Goal: Task Accomplishment & Management: Complete application form

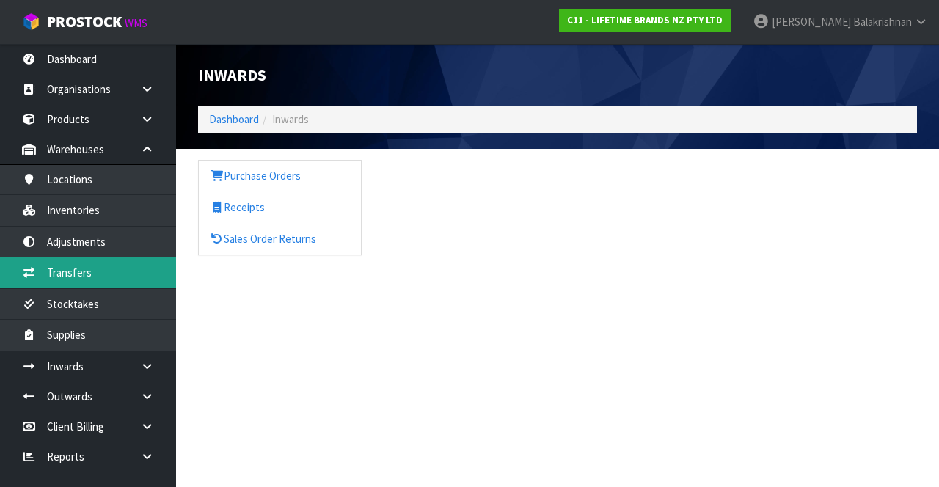
click at [63, 259] on link "Transfers" at bounding box center [88, 272] width 176 height 30
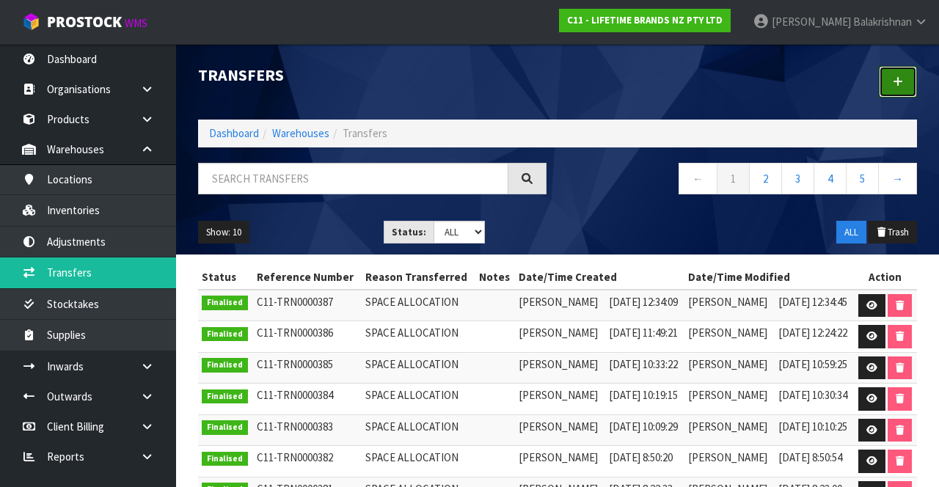
click at [894, 96] on link at bounding box center [898, 82] width 38 height 32
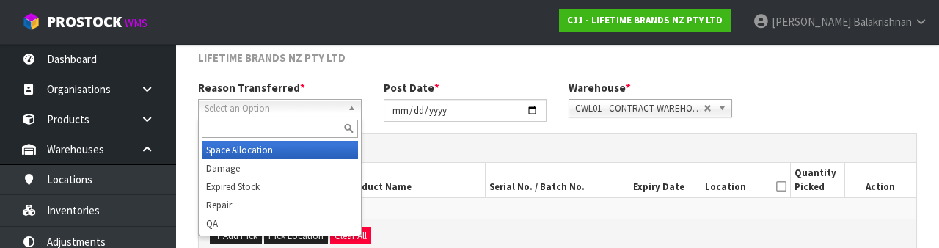
scroll to position [175, 0]
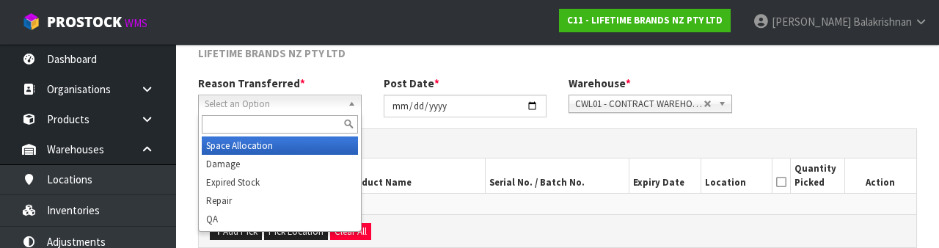
type input "E"
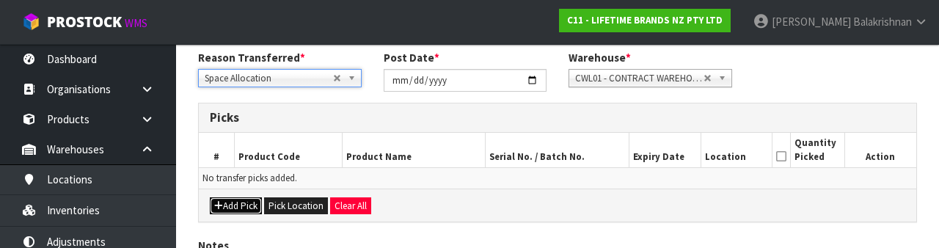
click at [232, 210] on button "Add Pick" at bounding box center [236, 206] width 52 height 18
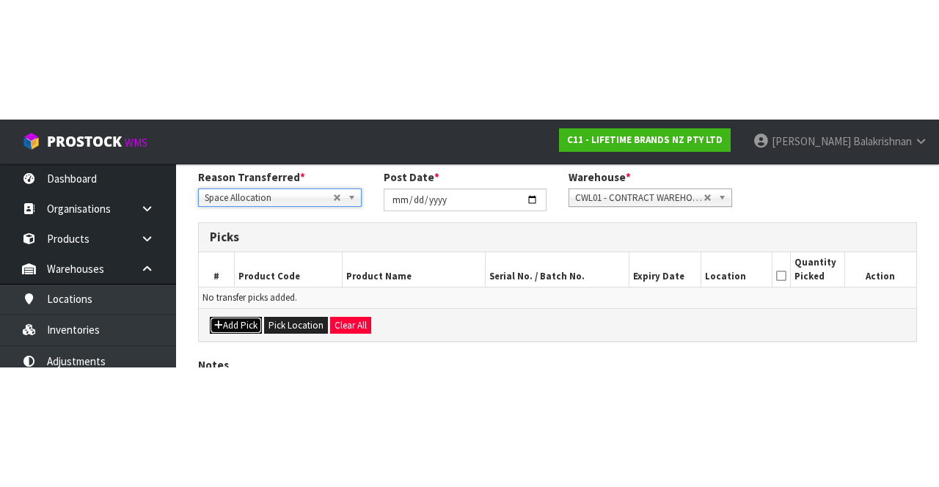
scroll to position [84, 0]
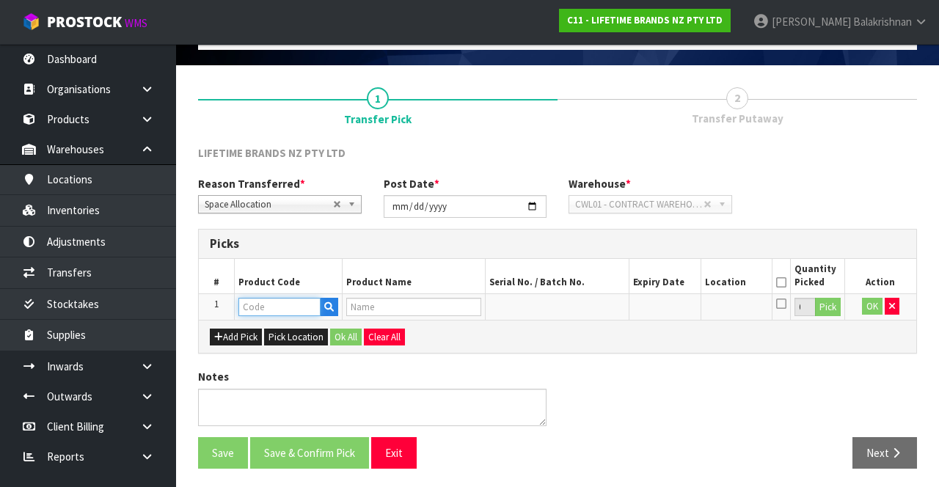
click at [252, 307] on input "text" at bounding box center [279, 307] width 82 height 18
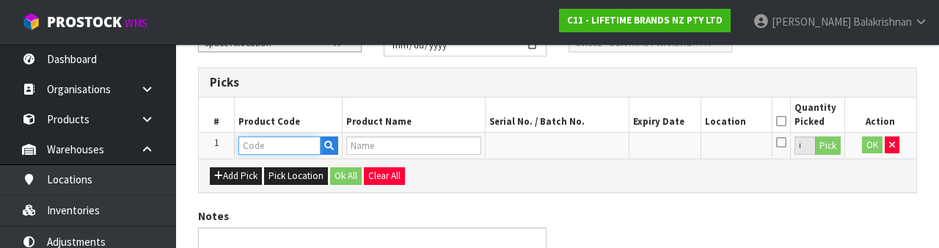
scroll to position [257, 0]
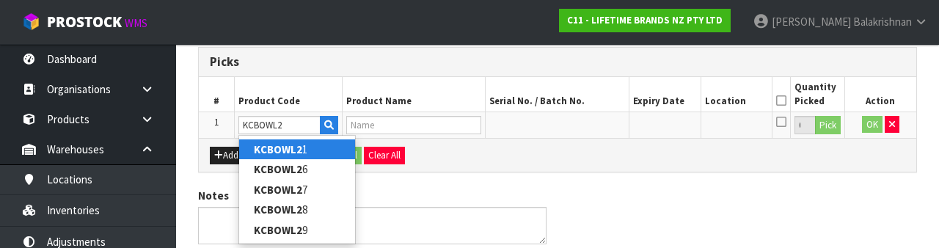
click at [282, 147] on strong "KCBOWL2" at bounding box center [278, 149] width 48 height 14
type input "KCBOWL21"
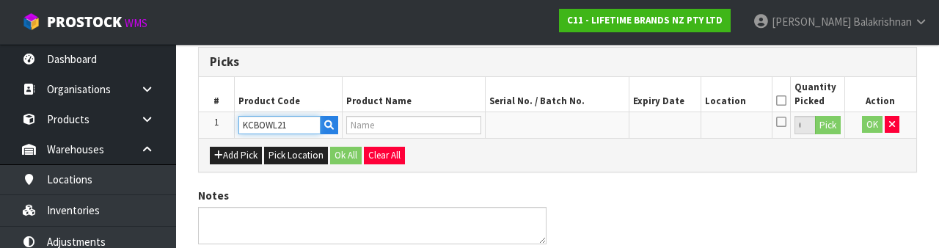
type input "79407 - KC MOSAIC BOWL 15.7CM"
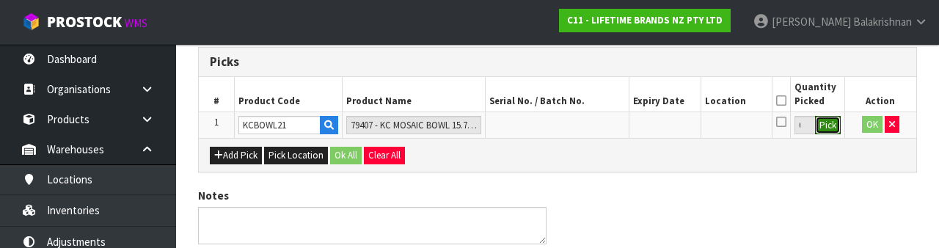
click at [836, 122] on button "Pick" at bounding box center [828, 125] width 26 height 19
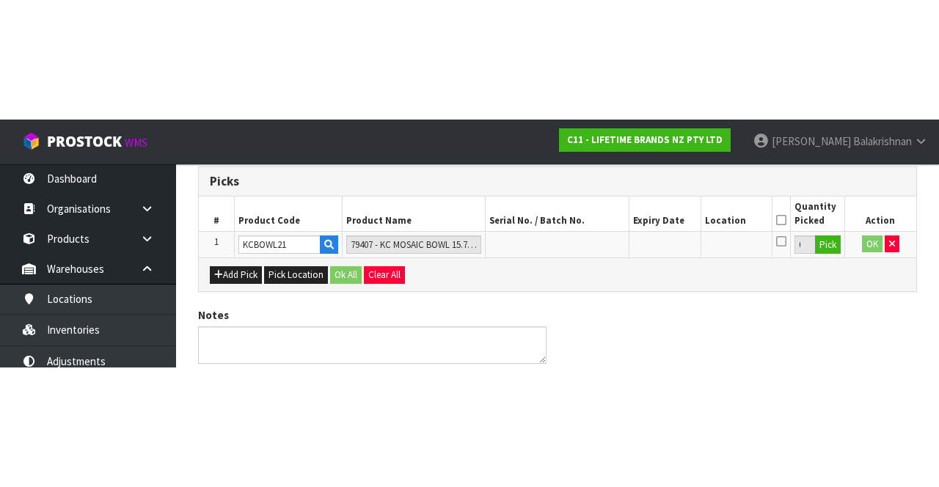
scroll to position [84, 0]
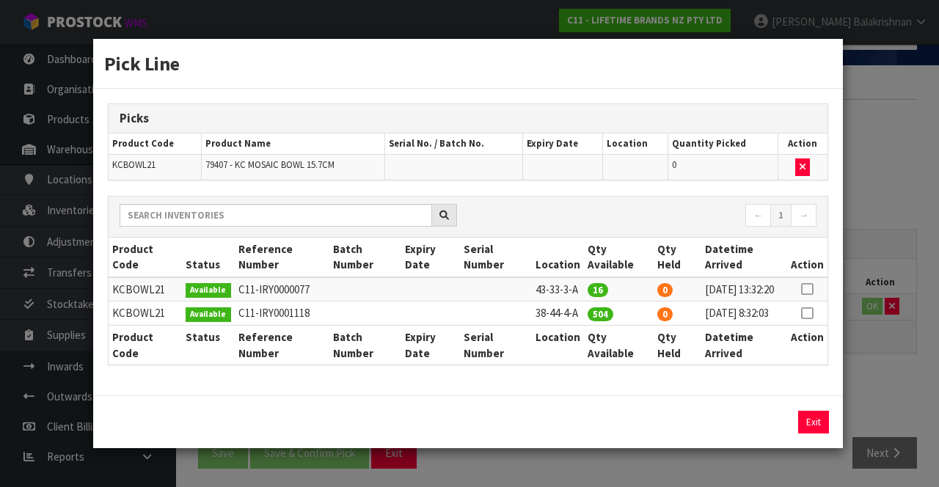
click at [808, 313] on icon at bounding box center [807, 313] width 12 height 1
click at [769, 434] on button "Assign Pick" at bounding box center [764, 422] width 60 height 23
type input "504"
click at [816, 434] on button "Exit" at bounding box center [813, 422] width 31 height 23
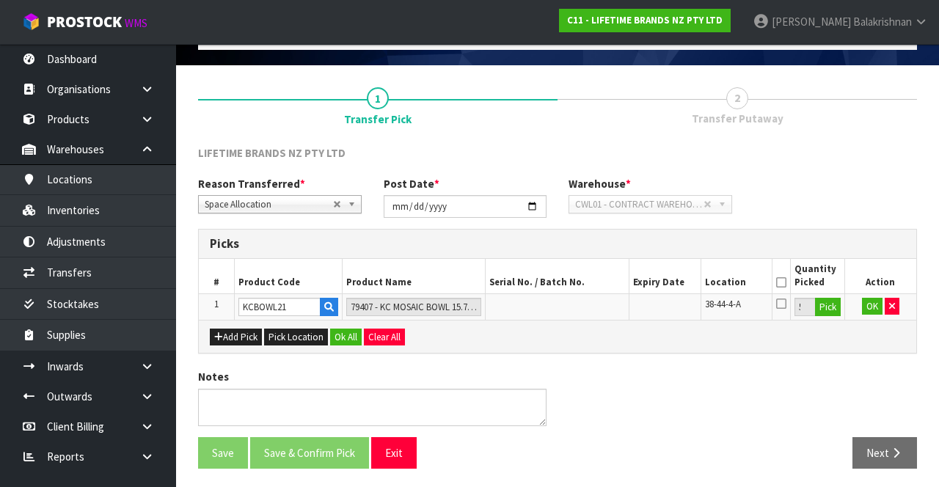
click at [781, 283] on icon at bounding box center [781, 282] width 10 height 1
click at [337, 331] on button "Ok All" at bounding box center [346, 338] width 32 height 18
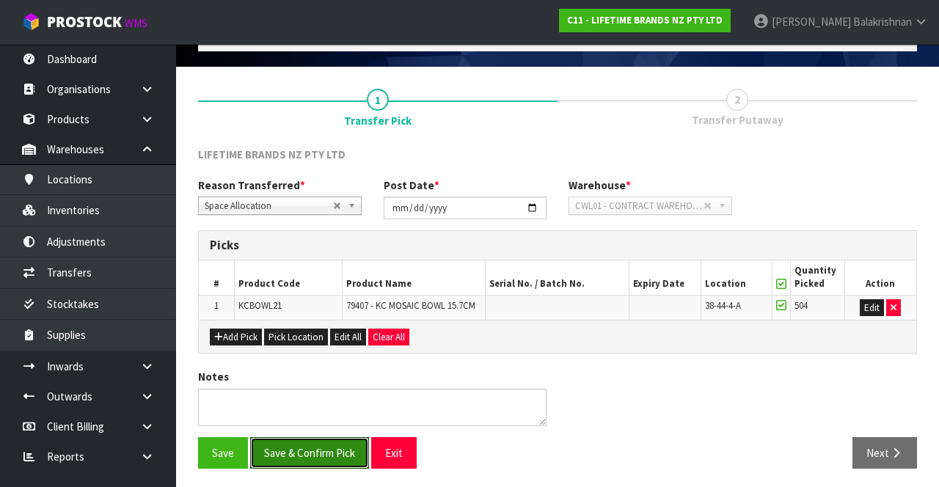
click at [267, 450] on button "Save & Confirm Pick" at bounding box center [309, 453] width 119 height 32
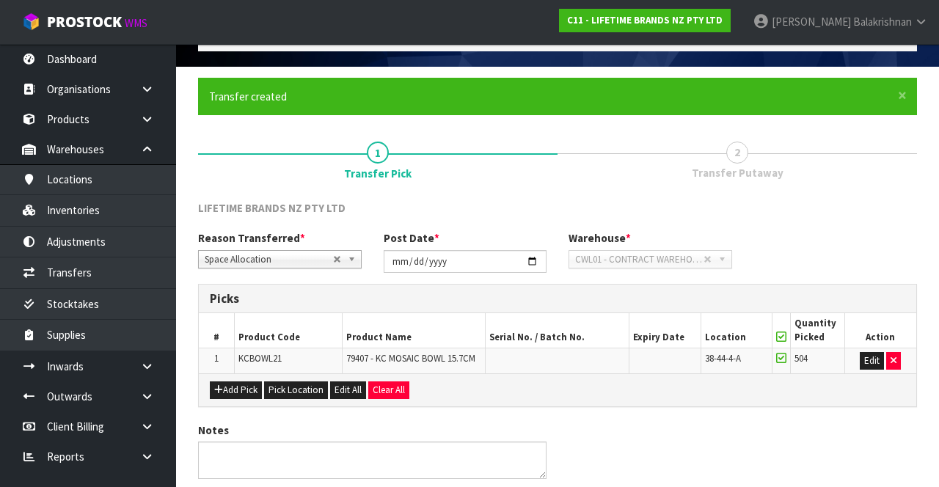
scroll to position [0, 0]
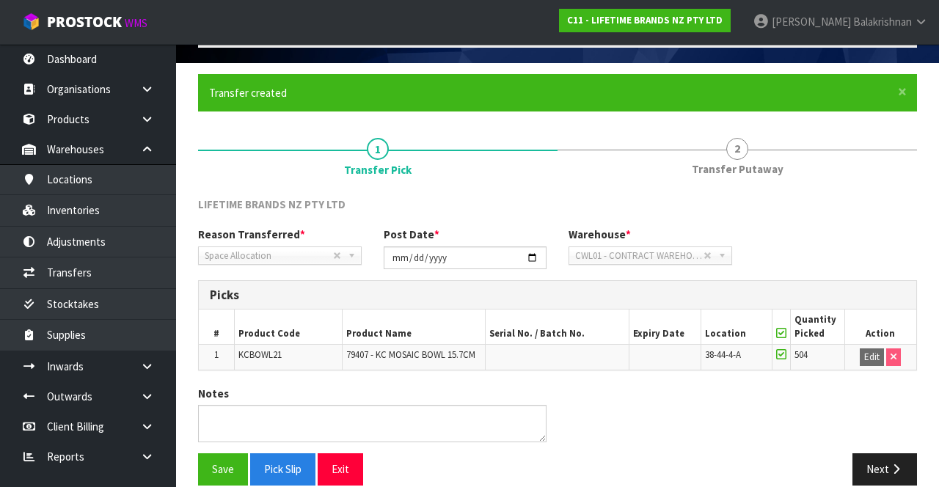
scroll to position [103, 0]
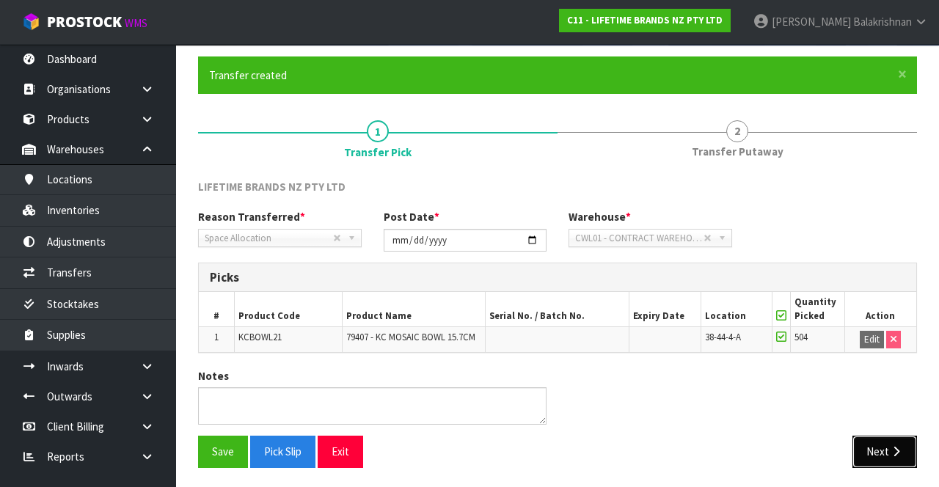
click at [891, 450] on icon "button" at bounding box center [896, 451] width 14 height 11
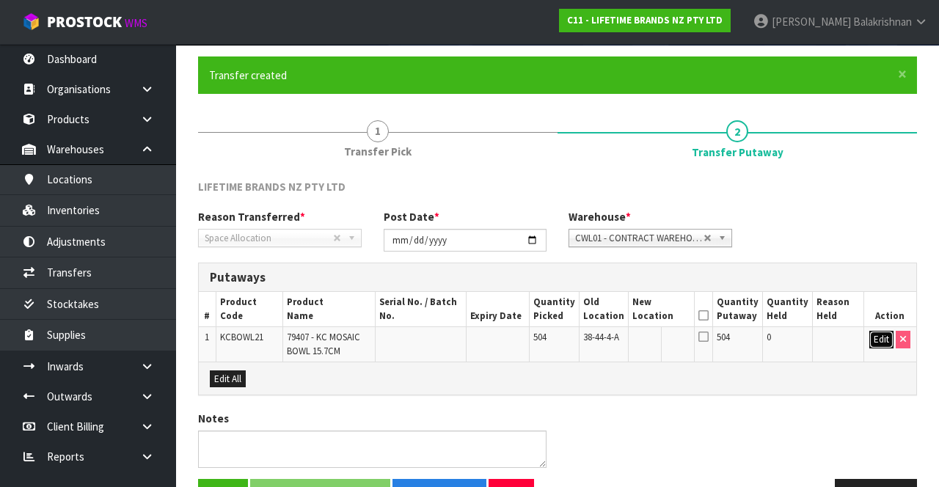
click at [872, 336] on button "Edit" at bounding box center [881, 340] width 24 height 18
click at [674, 342] on input "text" at bounding box center [653, 340] width 41 height 18
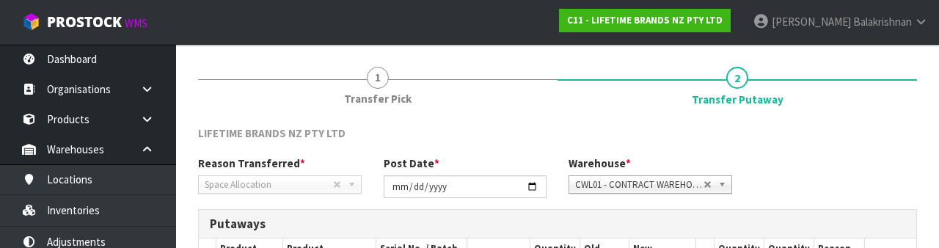
scroll to position [310, 0]
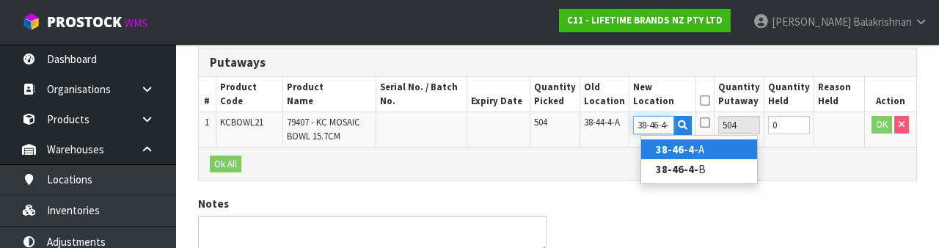
type input "38-46-4-B"
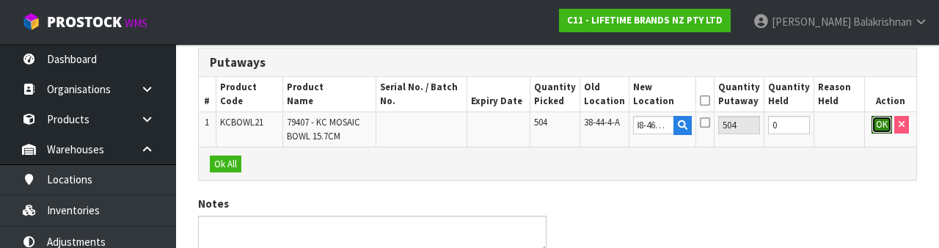
click at [880, 126] on button "OK" at bounding box center [882, 125] width 21 height 18
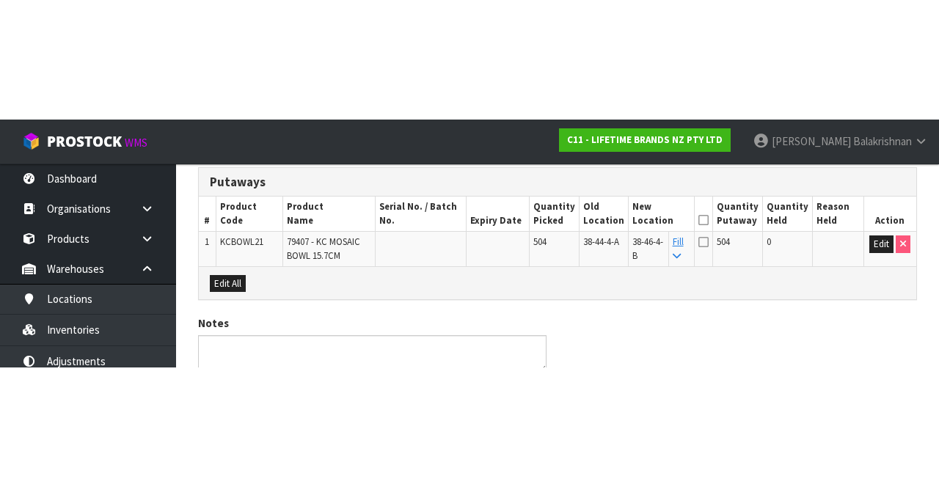
scroll to position [145, 0]
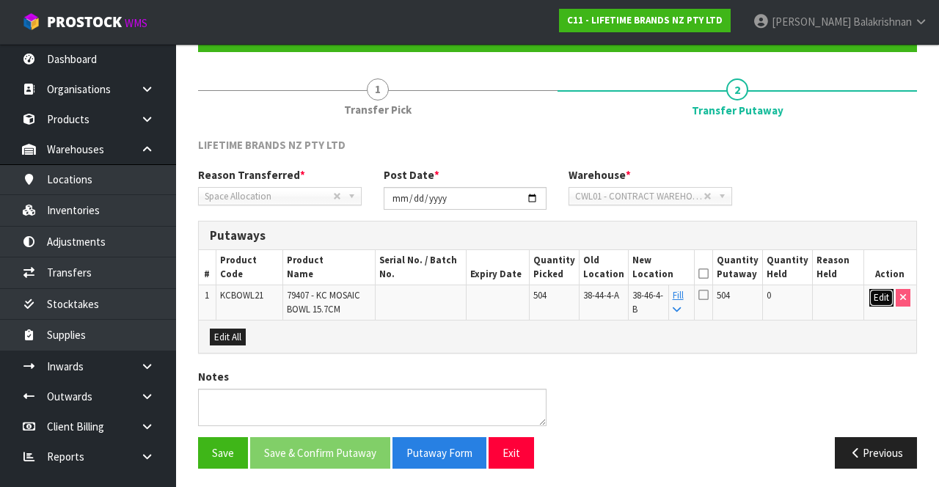
click at [872, 298] on button "Edit" at bounding box center [881, 298] width 24 height 18
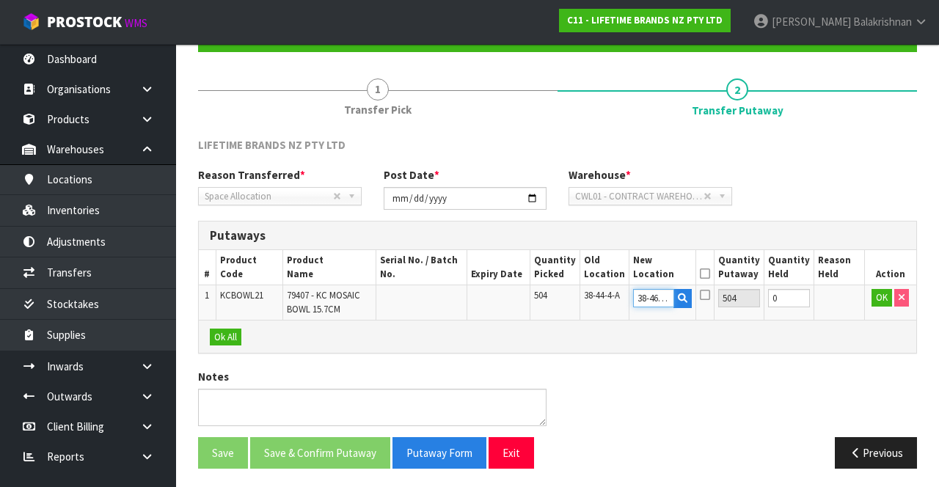
click at [673, 302] on input "38-46-4-B" at bounding box center [653, 298] width 41 height 18
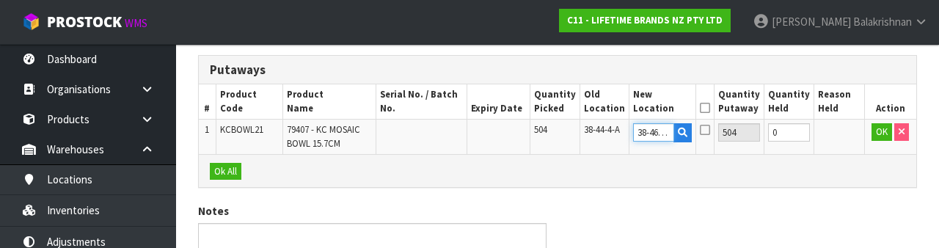
scroll to position [310, 0]
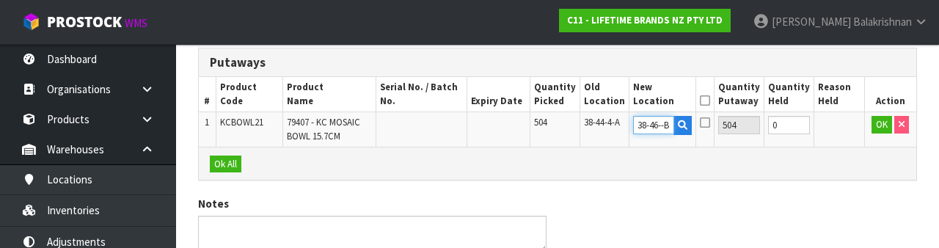
type input "38-46-5-B"
click at [874, 116] on button "OK" at bounding box center [882, 125] width 21 height 18
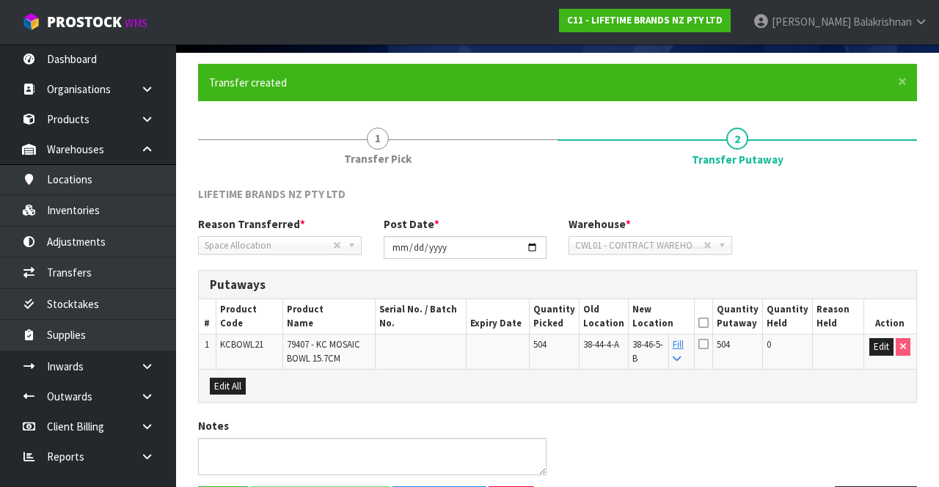
scroll to position [98, 0]
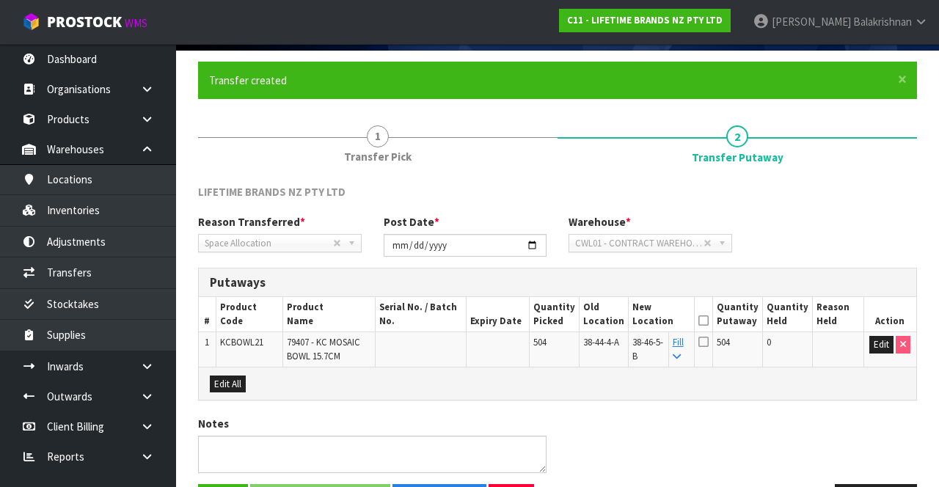
click at [709, 321] on icon at bounding box center [703, 321] width 10 height 1
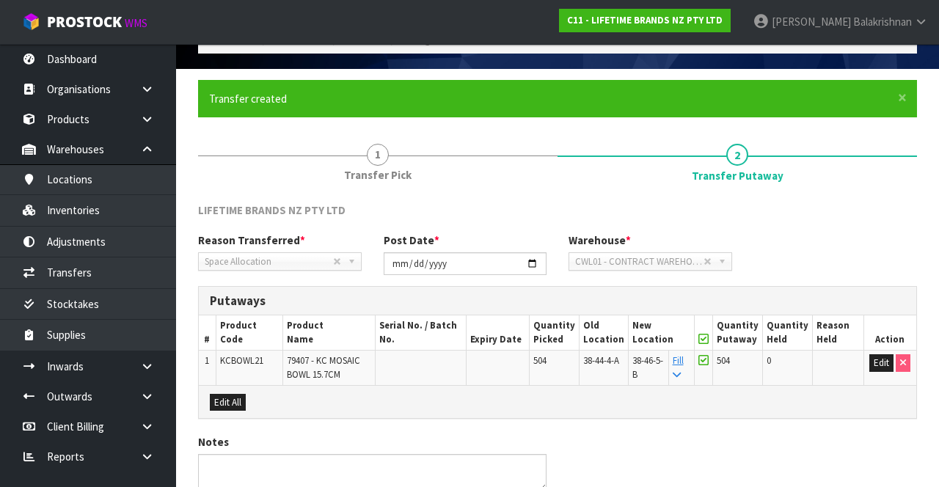
scroll to position [145, 0]
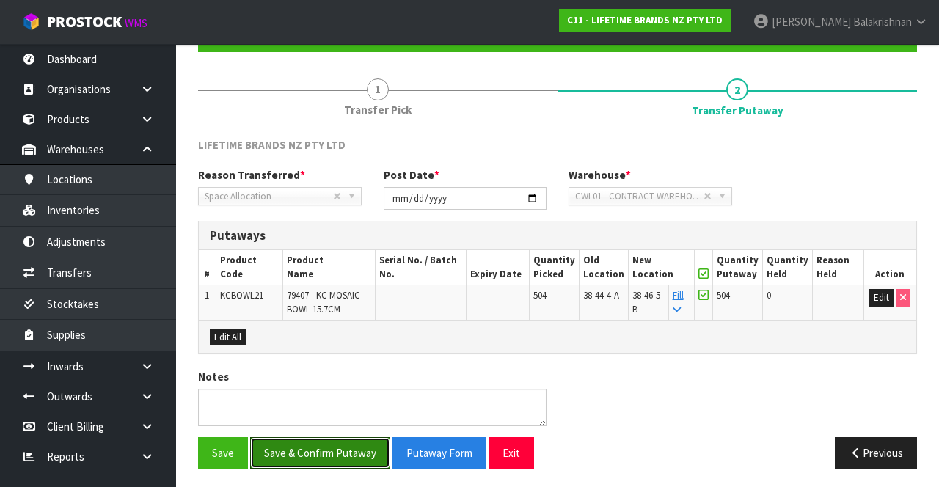
click at [312, 439] on button "Save & Confirm Putaway" at bounding box center [320, 453] width 140 height 32
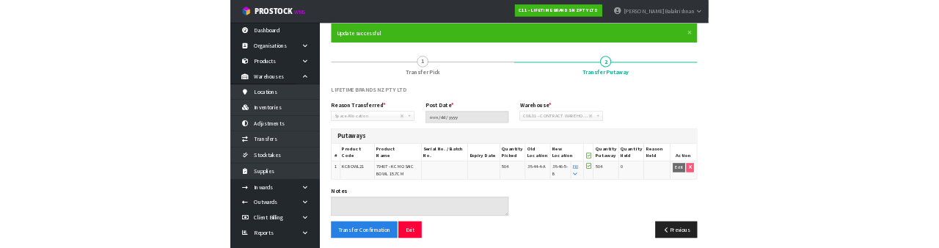
scroll to position [0, 0]
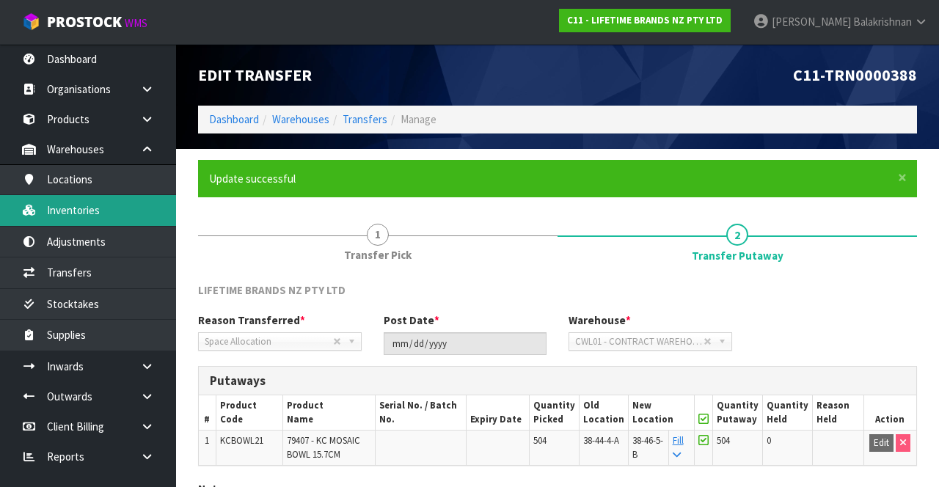
click at [70, 216] on link "Inventories" at bounding box center [88, 210] width 176 height 30
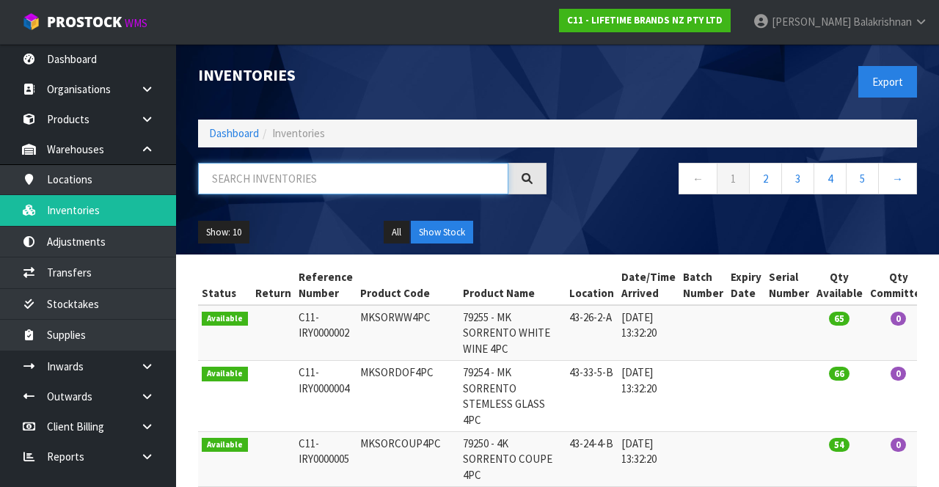
click at [226, 179] on input "text" at bounding box center [353, 179] width 310 height 32
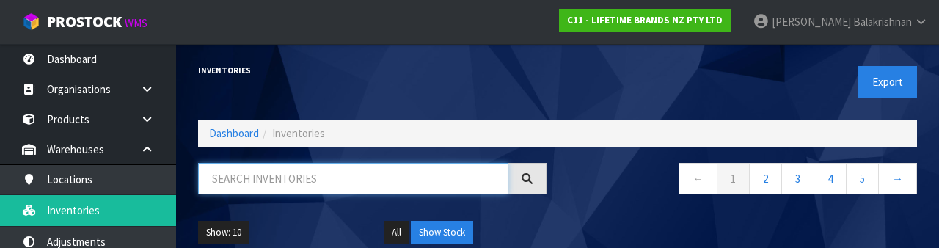
type input "2"
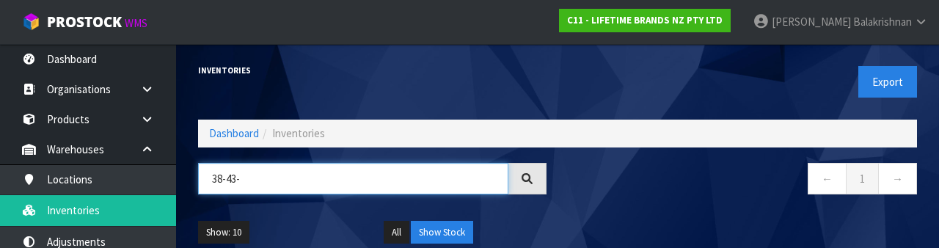
click at [241, 183] on input "38-43-" at bounding box center [353, 179] width 310 height 32
click at [249, 173] on input "38-44-" at bounding box center [353, 179] width 310 height 32
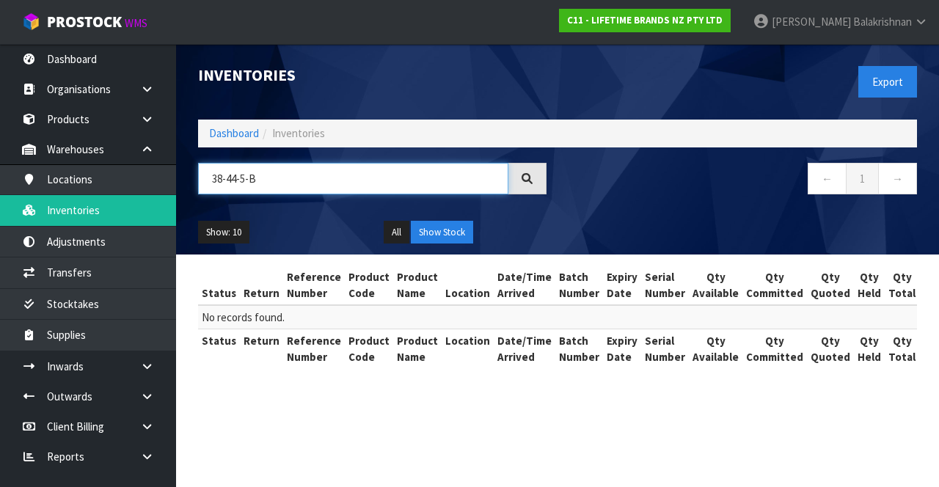
type input "38-44-5-B"
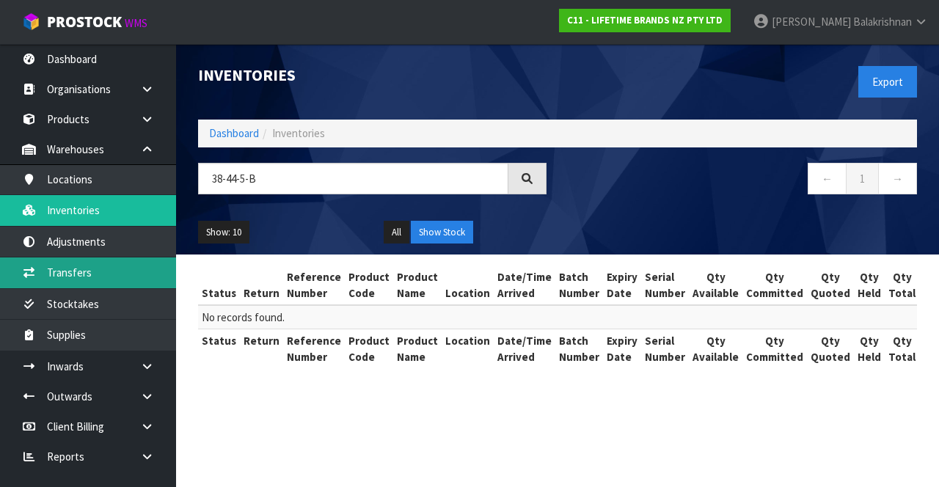
click at [62, 271] on link "Transfers" at bounding box center [88, 272] width 176 height 30
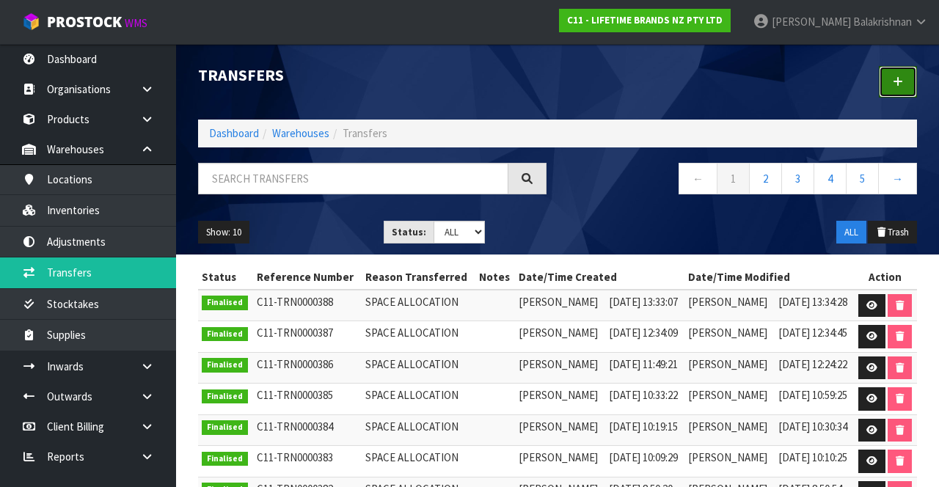
click at [895, 92] on link at bounding box center [898, 82] width 38 height 32
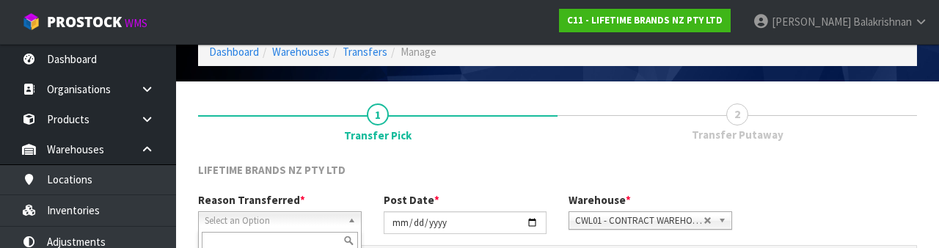
scroll to position [175, 0]
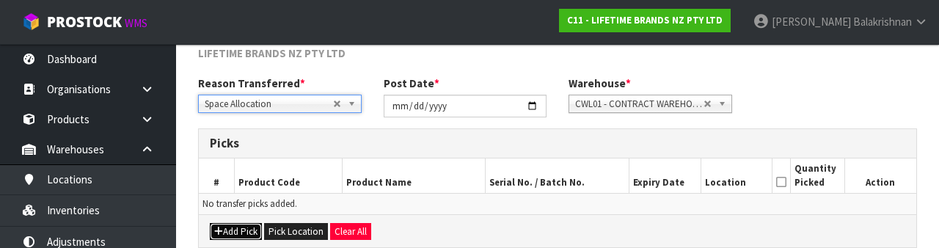
click at [230, 230] on button "Add Pick" at bounding box center [236, 232] width 52 height 18
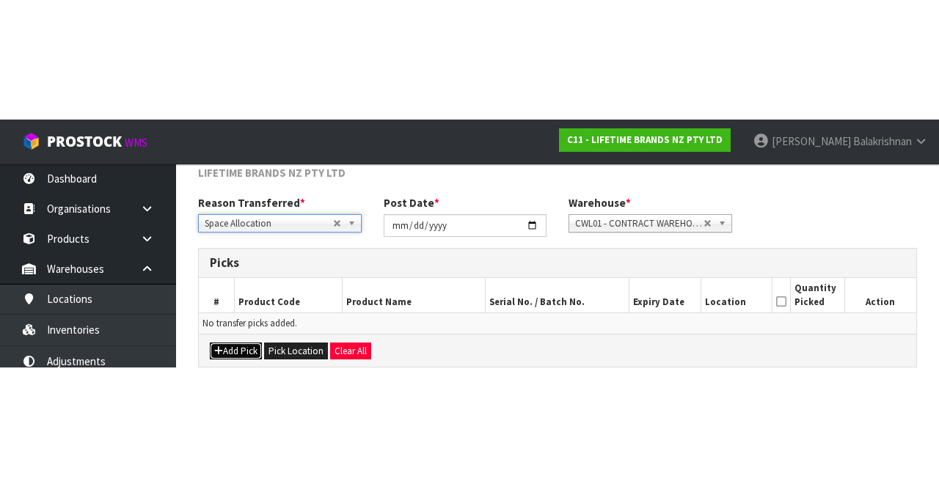
scroll to position [84, 0]
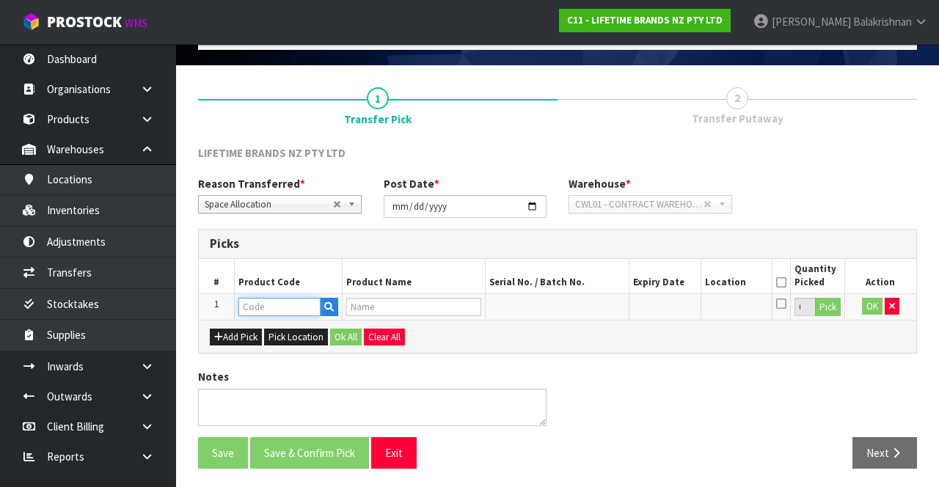
click at [258, 302] on input "text" at bounding box center [279, 307] width 82 height 18
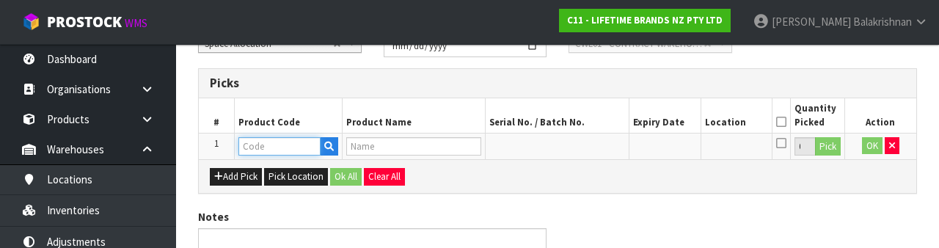
scroll to position [257, 0]
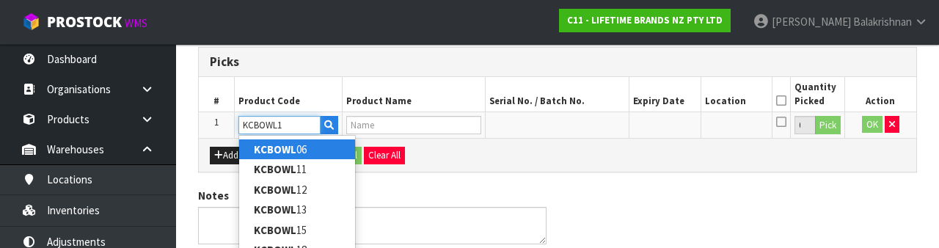
type input "KCBOWL12"
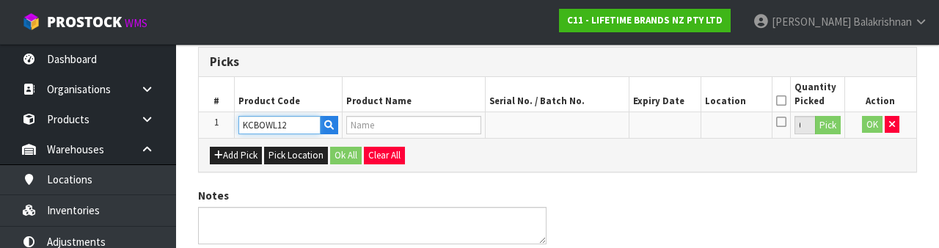
type input "79410 - KC RED DAMASK BOWL 15.7CM"
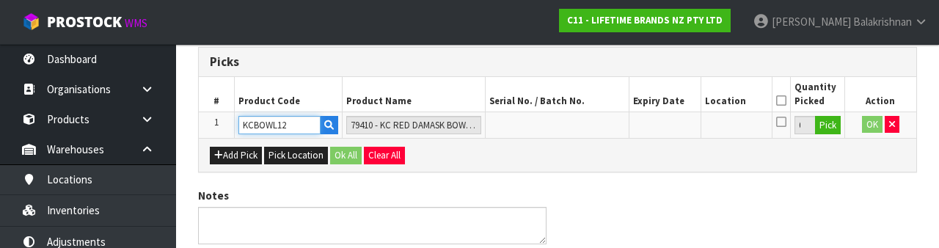
type input "KCBOWL12"
click at [828, 124] on button "Pick" at bounding box center [828, 125] width 26 height 19
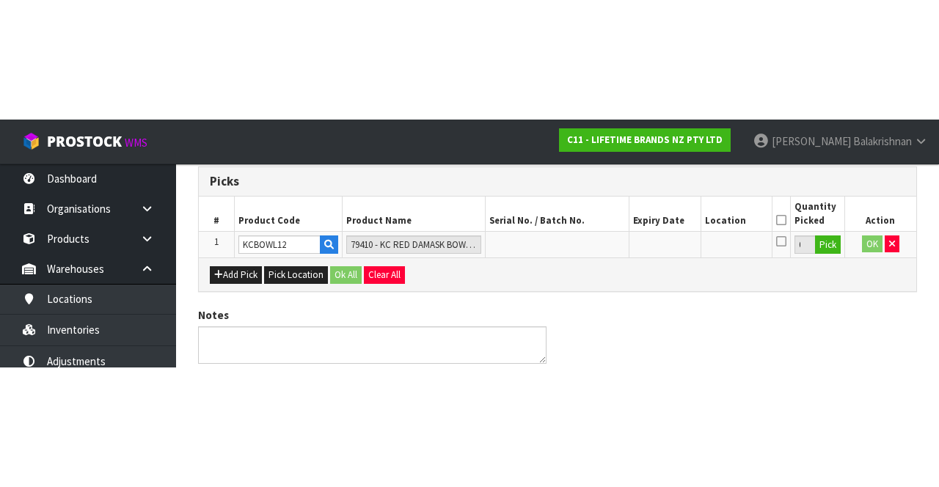
scroll to position [84, 0]
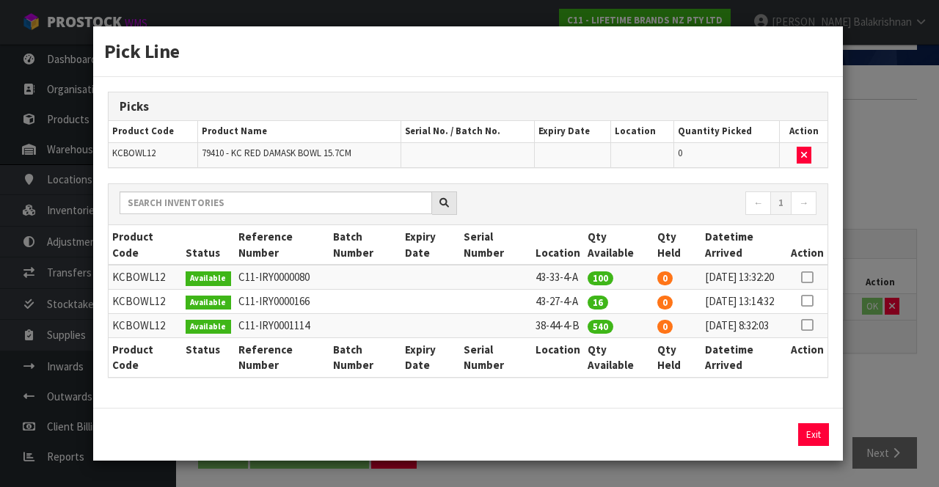
click at [810, 326] on icon at bounding box center [807, 325] width 12 height 1
click at [767, 446] on button "Assign Pick" at bounding box center [764, 434] width 60 height 23
type input "540"
click at [822, 446] on button "Exit" at bounding box center [813, 434] width 31 height 23
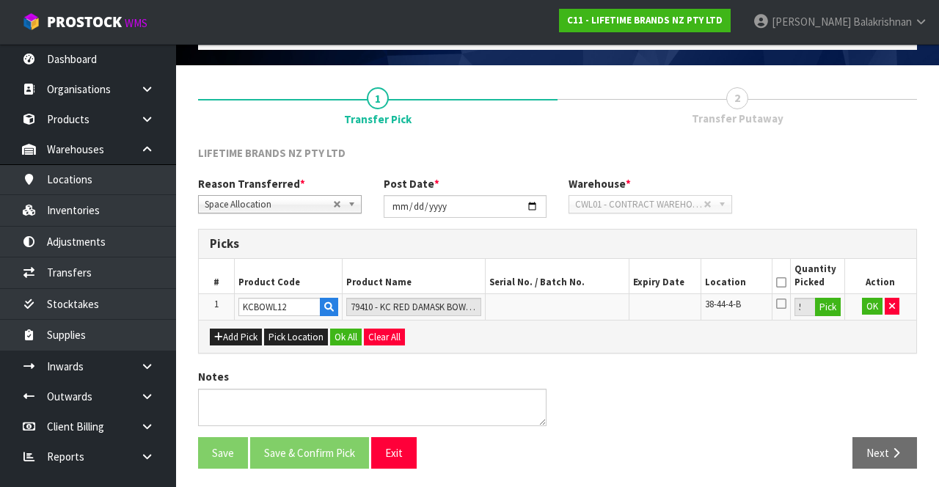
click at [781, 282] on icon at bounding box center [781, 282] width 10 height 1
click at [863, 305] on button "OK" at bounding box center [872, 307] width 21 height 18
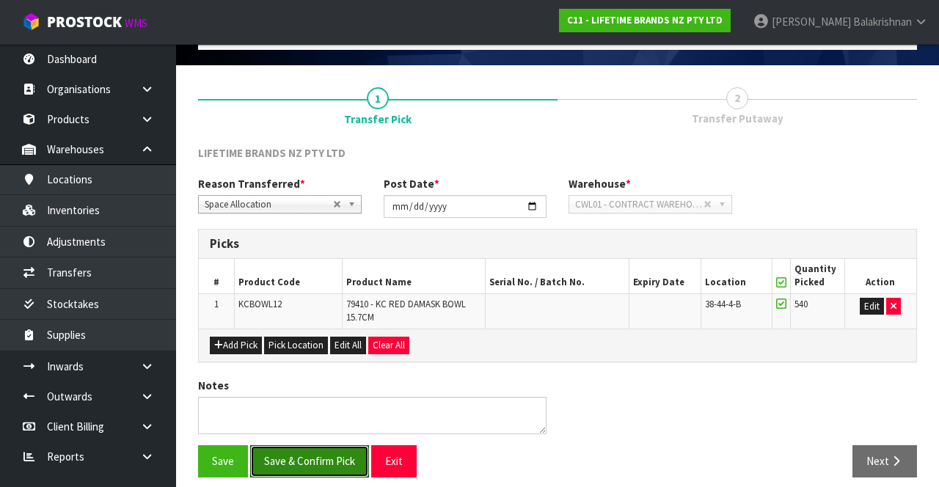
click at [279, 453] on button "Save & Confirm Pick" at bounding box center [309, 461] width 119 height 32
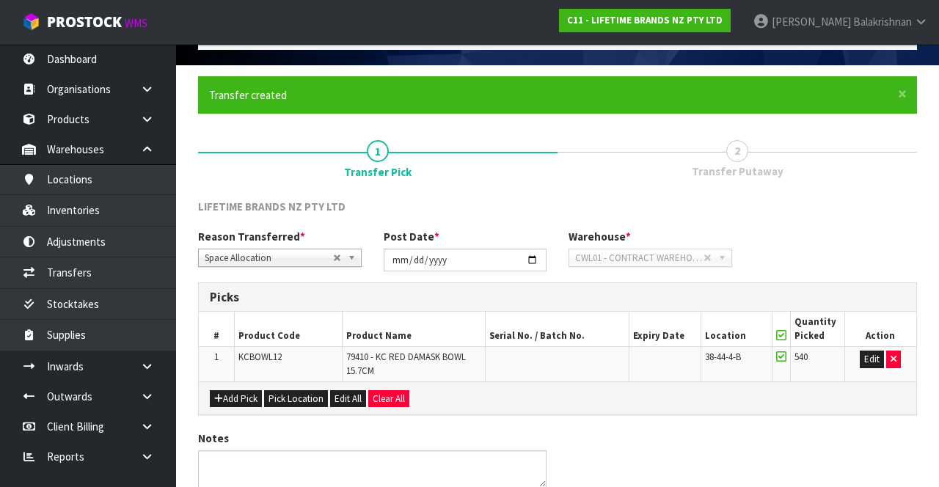
scroll to position [0, 0]
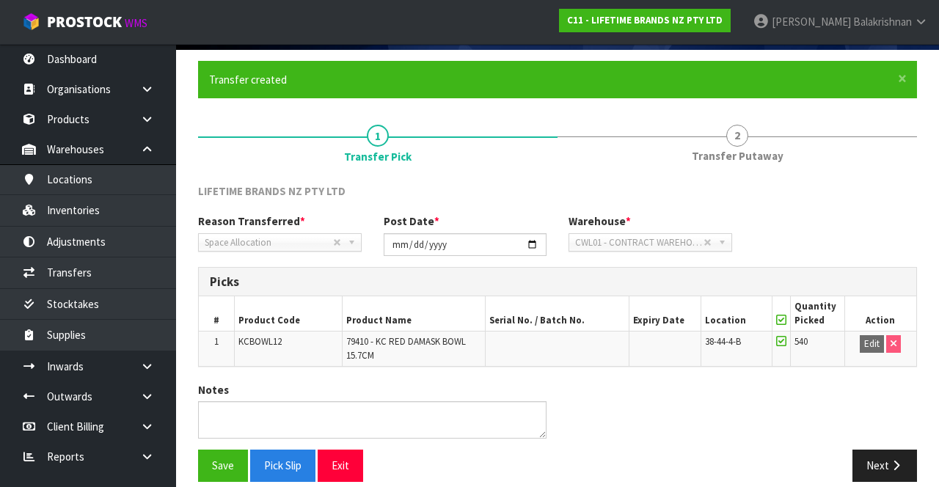
scroll to position [114, 0]
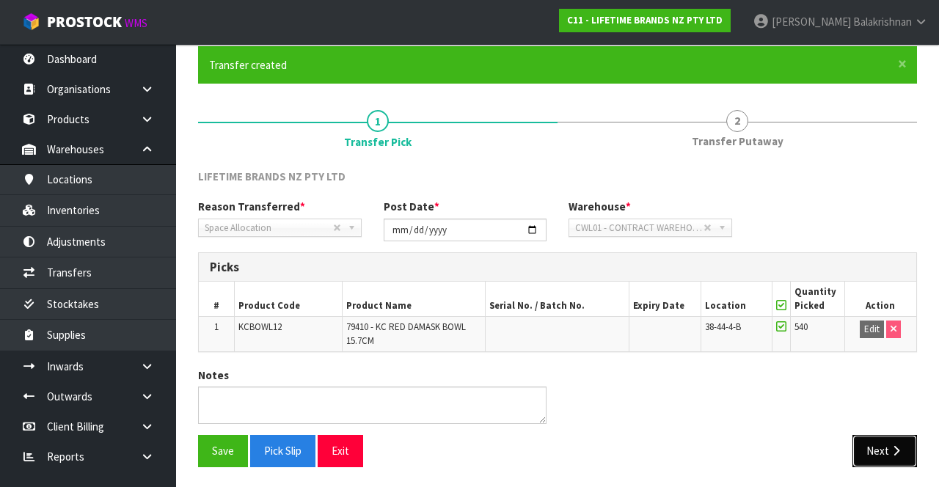
click at [878, 445] on button "Next" at bounding box center [884, 451] width 65 height 32
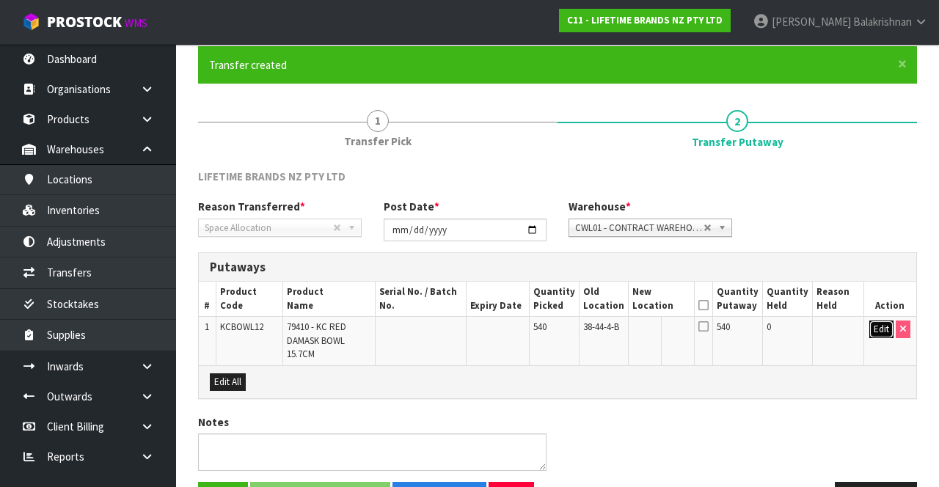
click at [877, 329] on button "Edit" at bounding box center [881, 330] width 24 height 18
click at [662, 334] on input "text" at bounding box center [653, 330] width 41 height 18
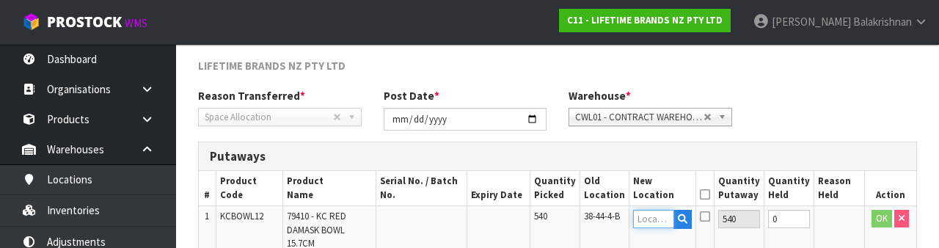
scroll to position [310, 0]
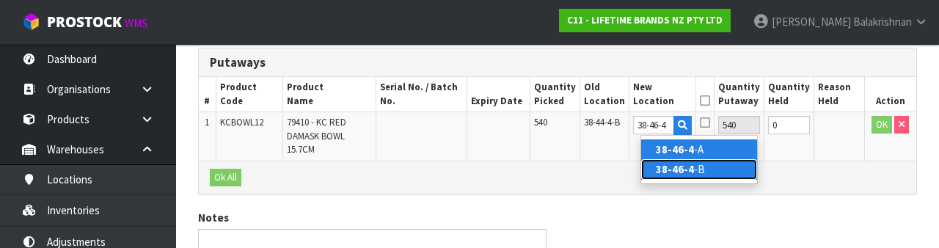
click at [726, 170] on link "38-46-4 -B" at bounding box center [699, 169] width 116 height 20
type input "38-46-4-B"
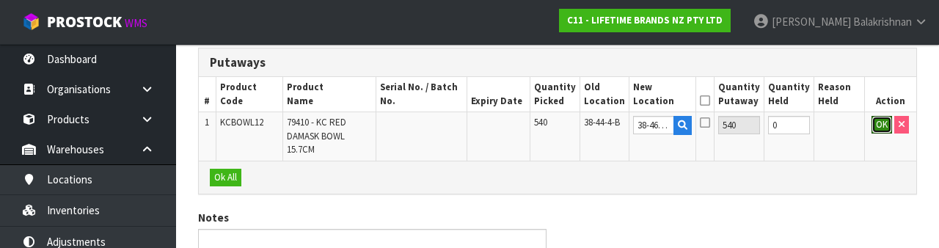
click at [874, 129] on button "OK" at bounding box center [882, 125] width 21 height 18
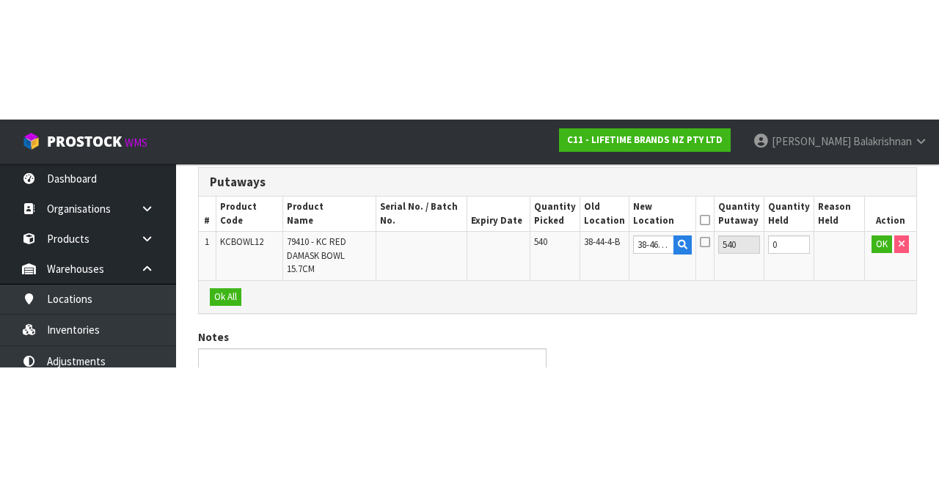
scroll to position [145, 0]
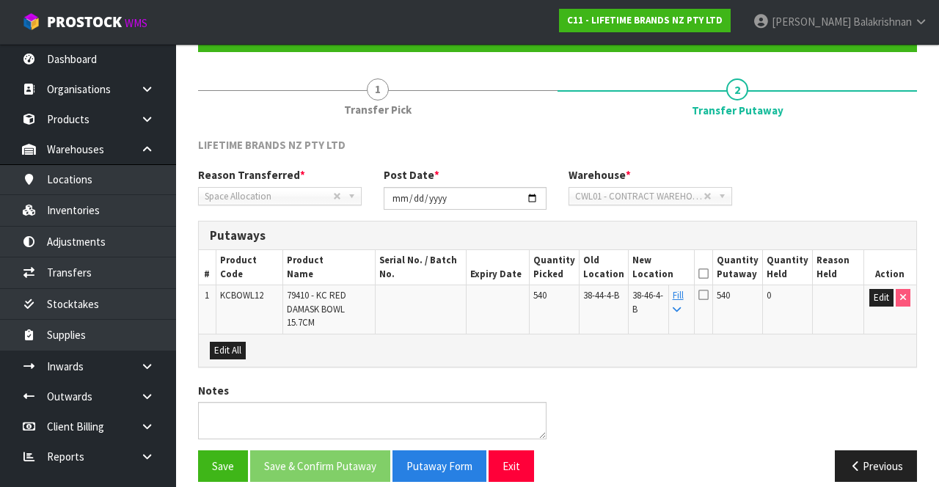
click at [709, 274] on icon at bounding box center [703, 274] width 10 height 1
click at [274, 450] on button "Save & Confirm Putaway" at bounding box center [320, 466] width 140 height 32
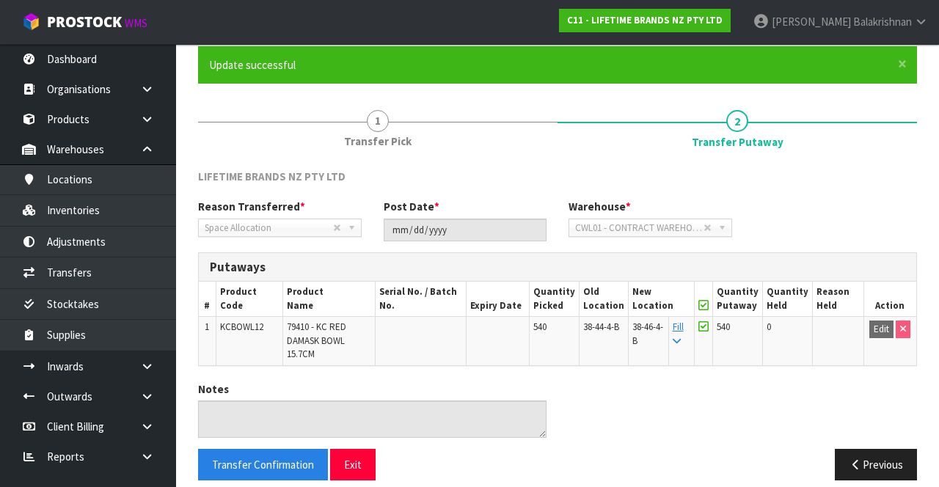
scroll to position [0, 0]
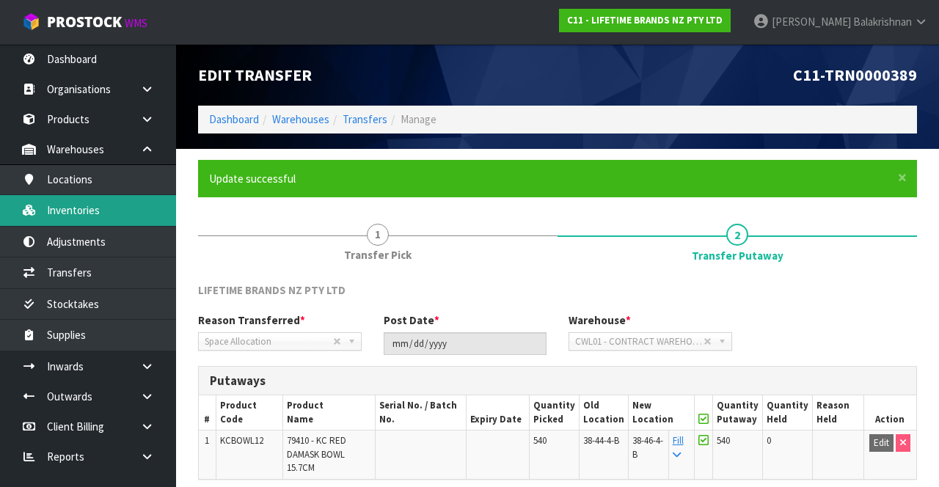
click at [56, 215] on link "Inventories" at bounding box center [88, 210] width 176 height 30
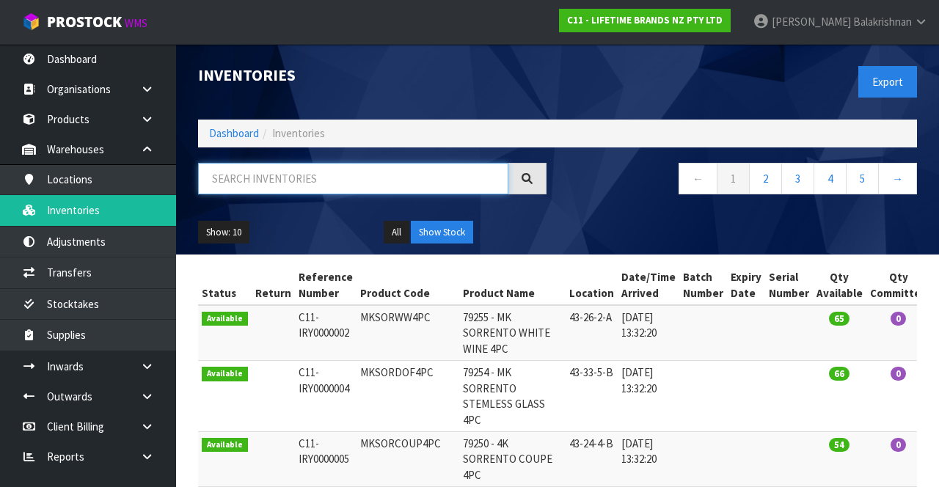
click at [241, 182] on input "text" at bounding box center [353, 179] width 310 height 32
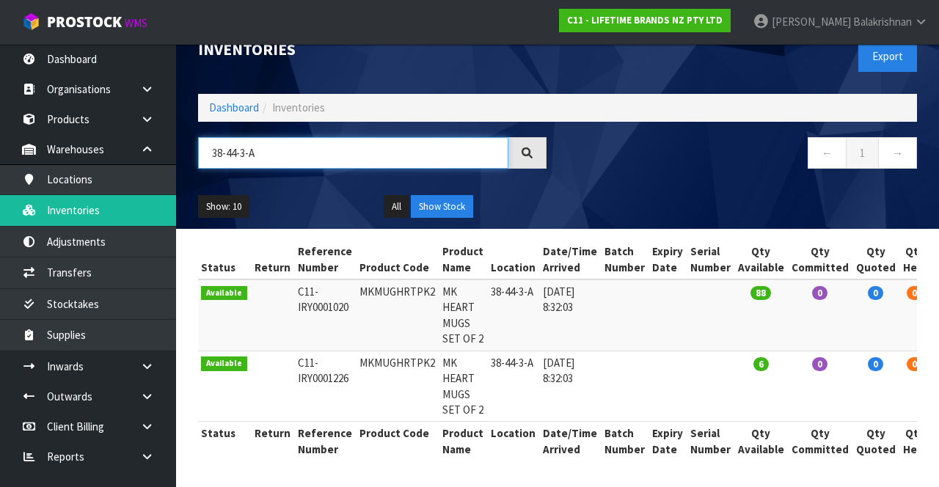
scroll to position [55, 0]
type input "38-44-3-A"
copy td "MKMUGHRTPK2"
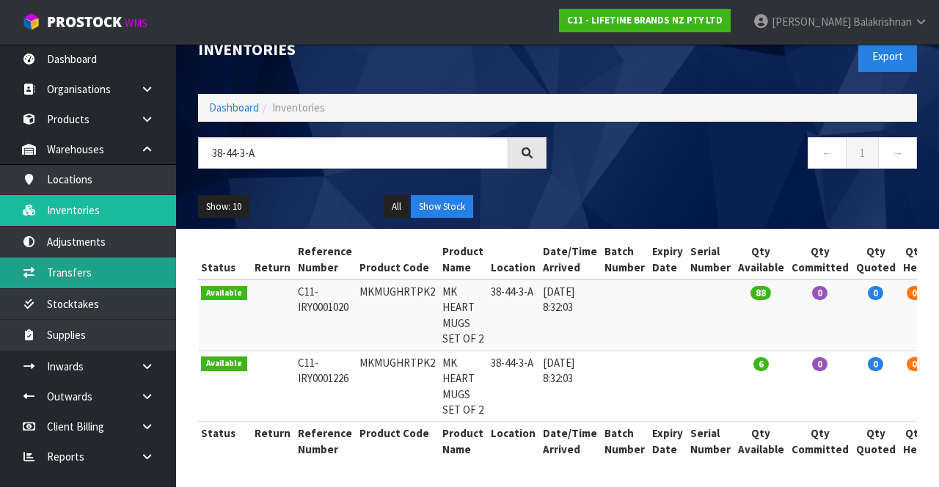
click at [63, 266] on link "Transfers" at bounding box center [88, 272] width 176 height 30
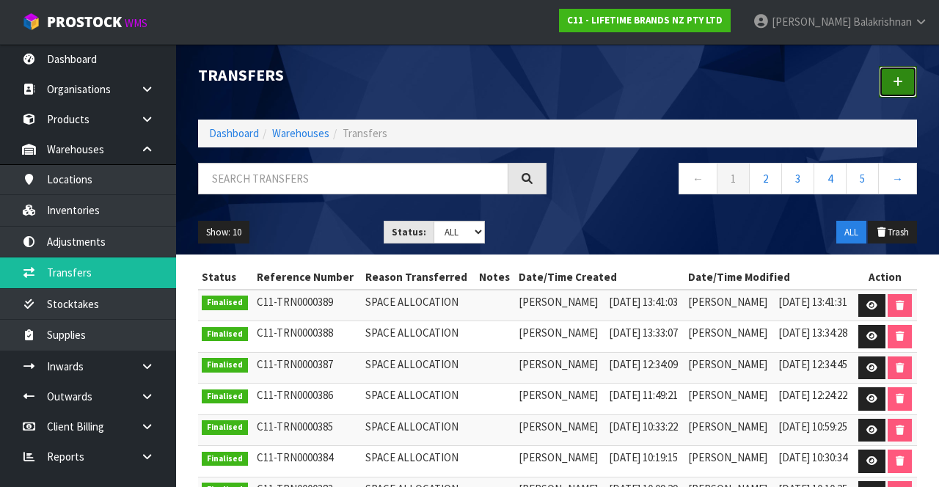
click at [898, 87] on icon at bounding box center [898, 81] width 10 height 11
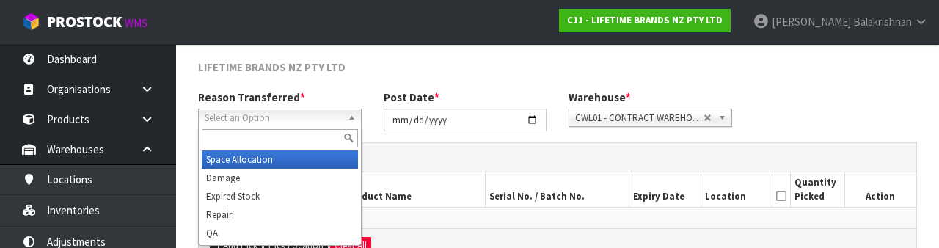
scroll to position [175, 0]
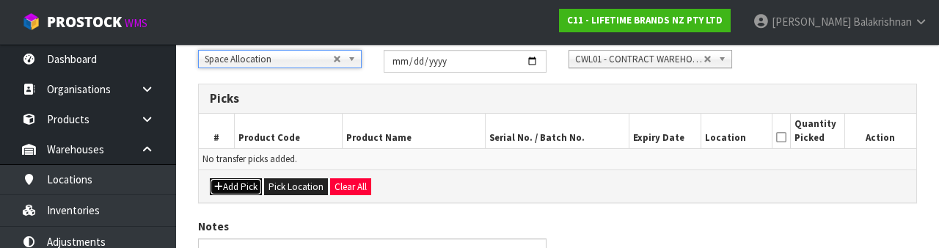
click at [242, 181] on button "Add Pick" at bounding box center [236, 187] width 52 height 18
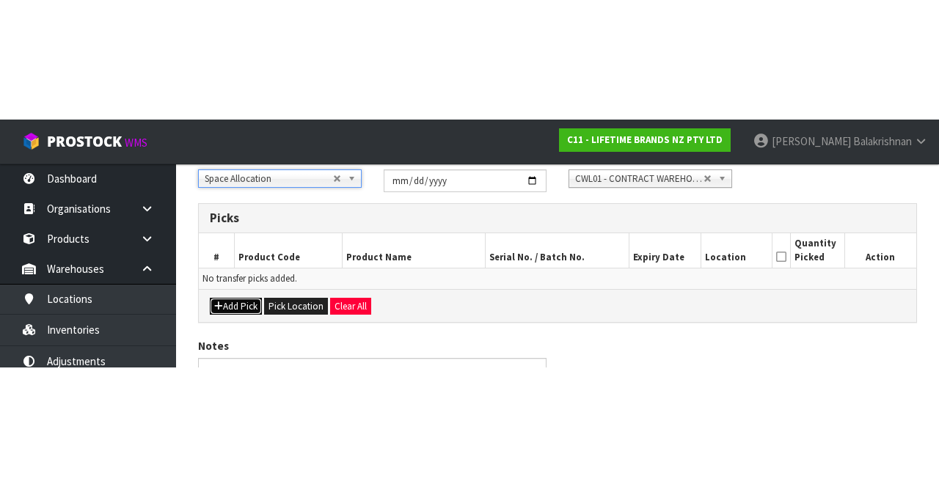
scroll to position [84, 0]
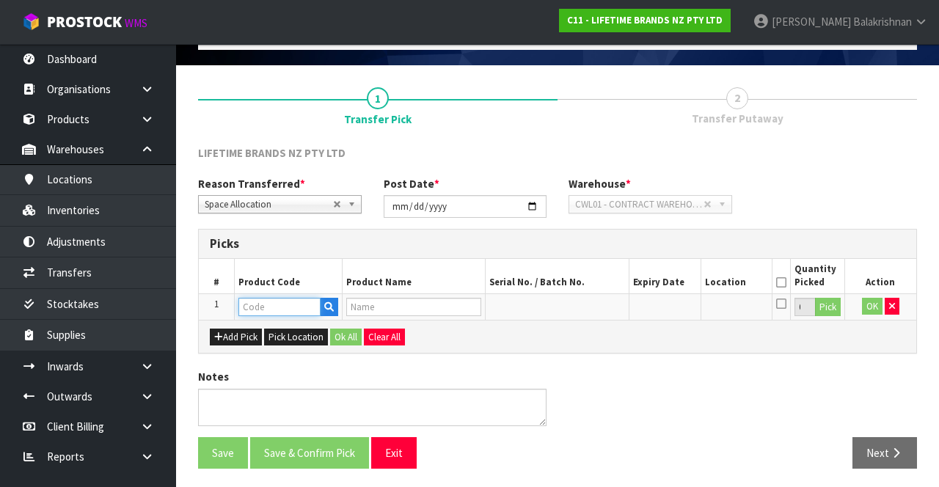
click at [258, 299] on input "text" at bounding box center [279, 307] width 82 height 18
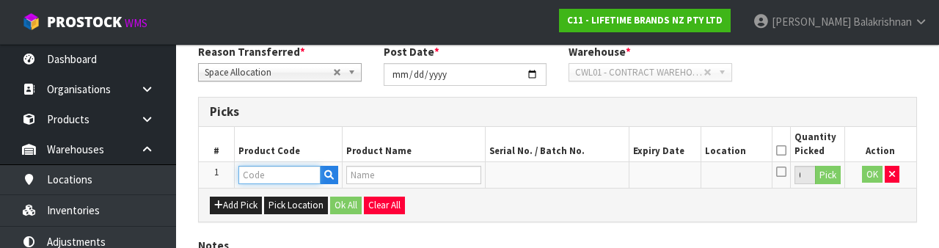
scroll to position [257, 0]
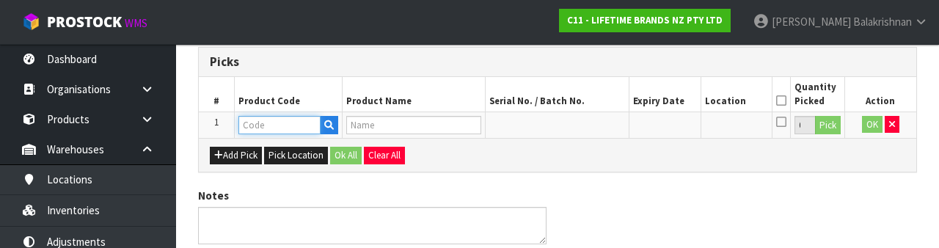
type input "MKMUGHRTPK2"
type input "MK HEART MUGS SET OF 2"
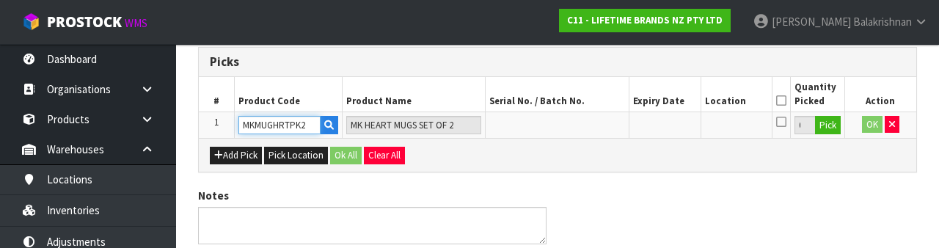
type input "MKMUGHRTPK2"
click at [826, 124] on button "Pick" at bounding box center [828, 125] width 26 height 19
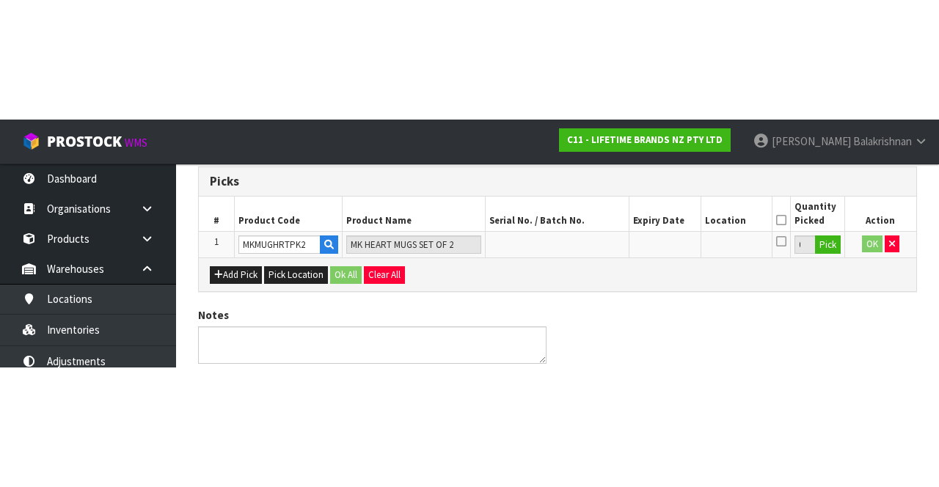
scroll to position [84, 0]
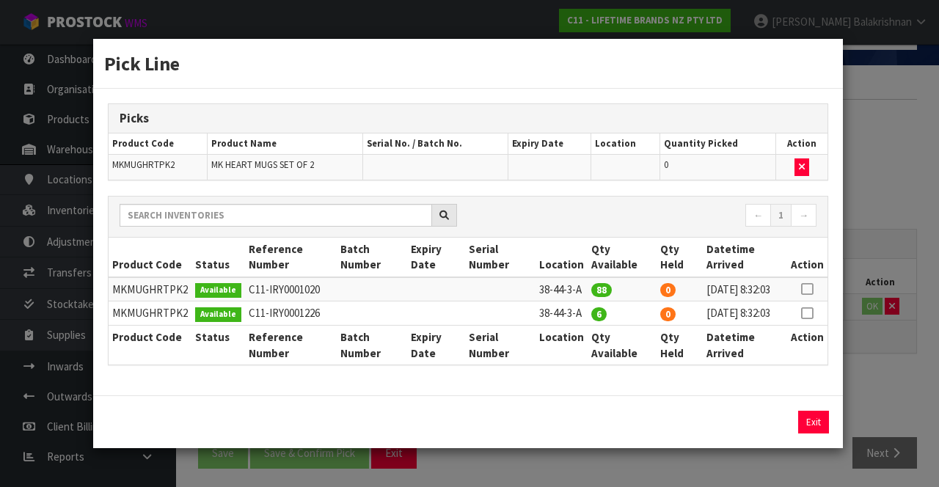
click at [808, 289] on icon at bounding box center [807, 289] width 12 height 1
click at [760, 433] on button "Assign Pick" at bounding box center [764, 422] width 60 height 23
type input "88"
click at [809, 313] on icon at bounding box center [807, 313] width 12 height 1
click at [758, 434] on button "Assign Pick" at bounding box center [764, 422] width 60 height 23
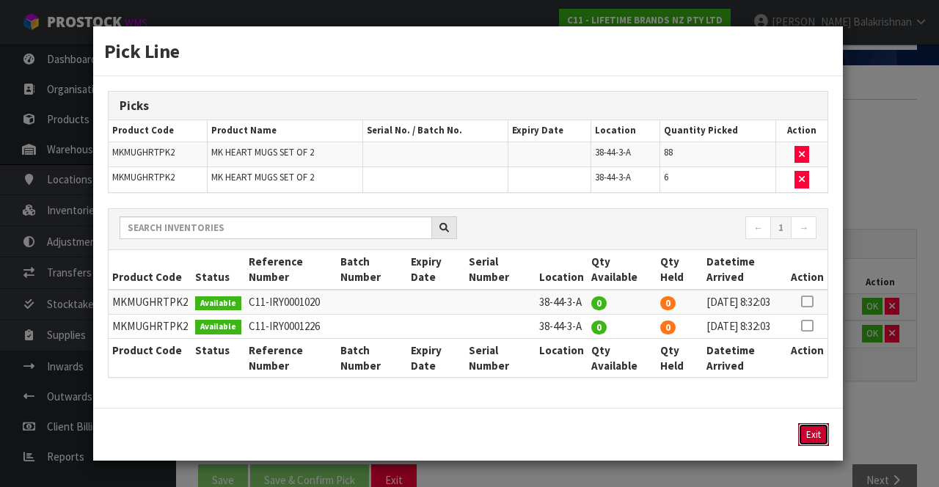
click at [820, 446] on button "Exit" at bounding box center [813, 434] width 31 height 23
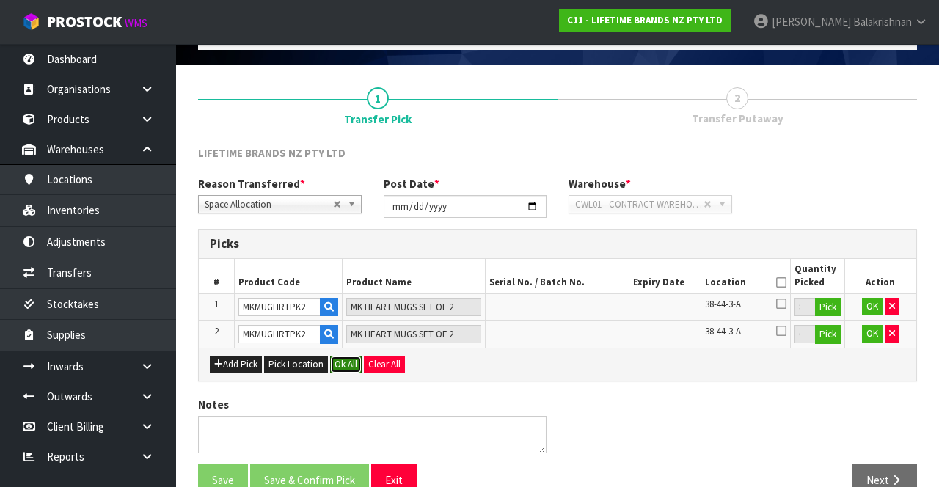
click at [340, 356] on button "Ok All" at bounding box center [346, 365] width 32 height 18
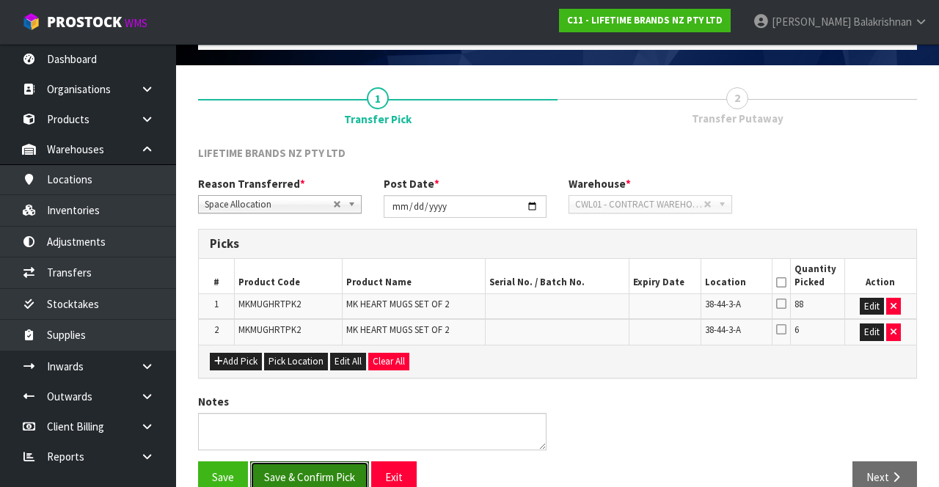
click at [296, 475] on button "Save & Confirm Pick" at bounding box center [309, 477] width 119 height 32
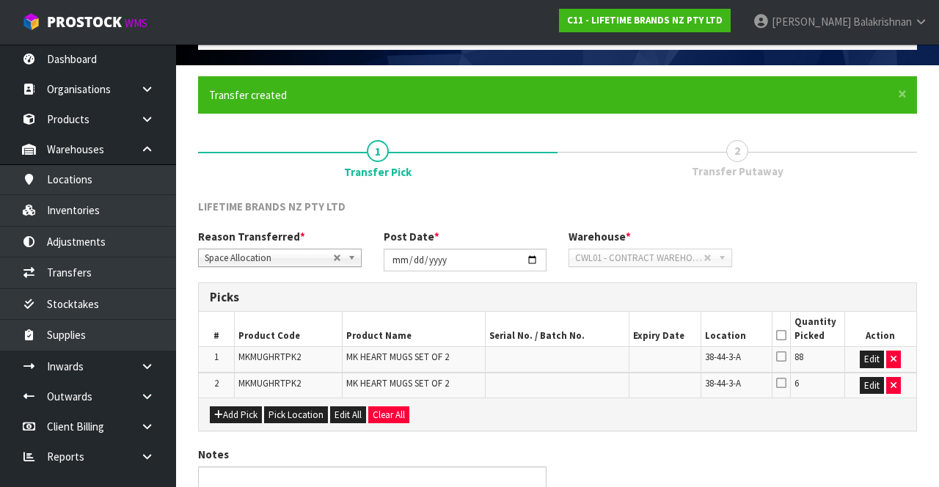
scroll to position [0, 0]
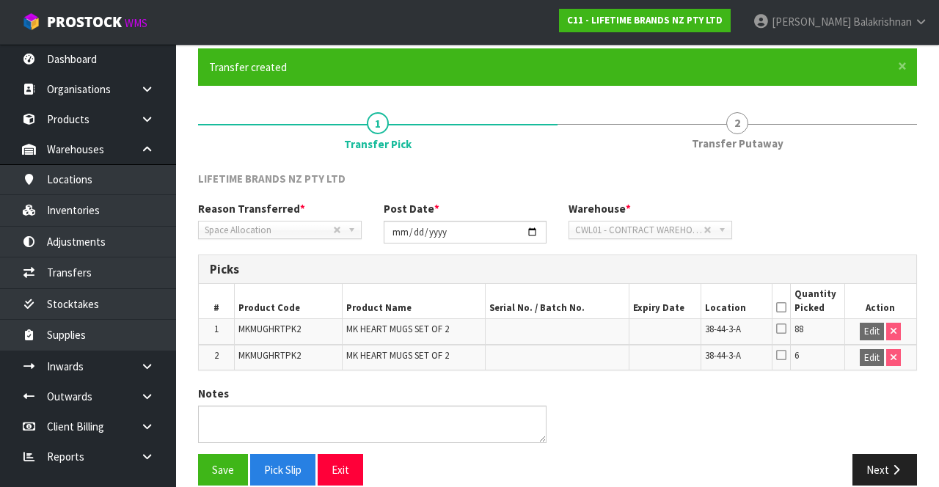
scroll to position [129, 0]
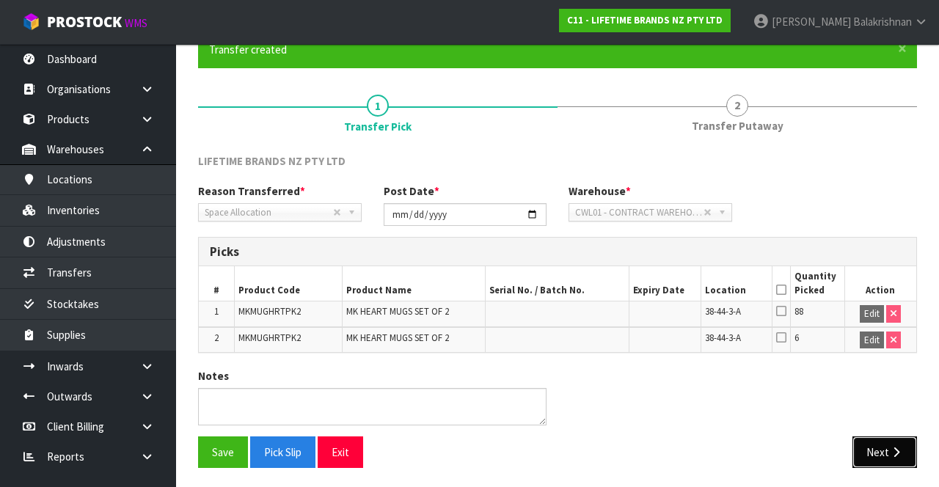
click at [890, 436] on button "Next" at bounding box center [884, 452] width 65 height 32
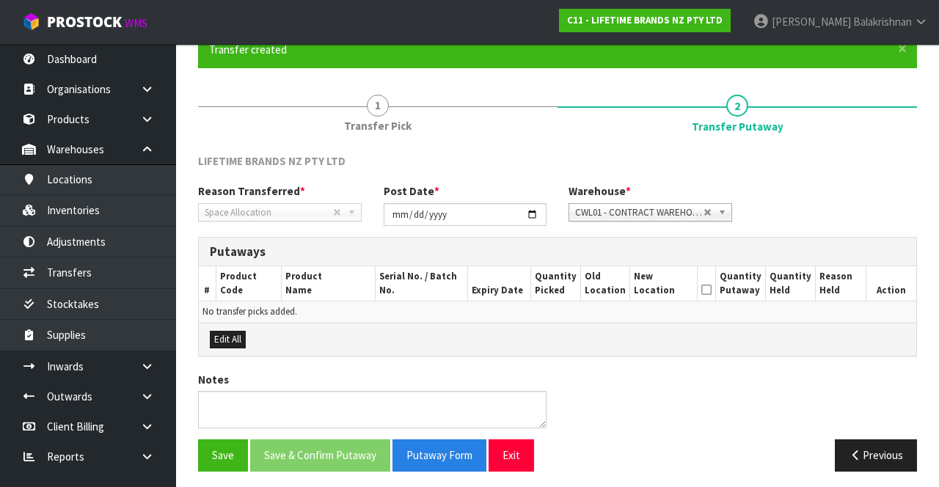
click at [373, 103] on span "1" at bounding box center [378, 106] width 22 height 22
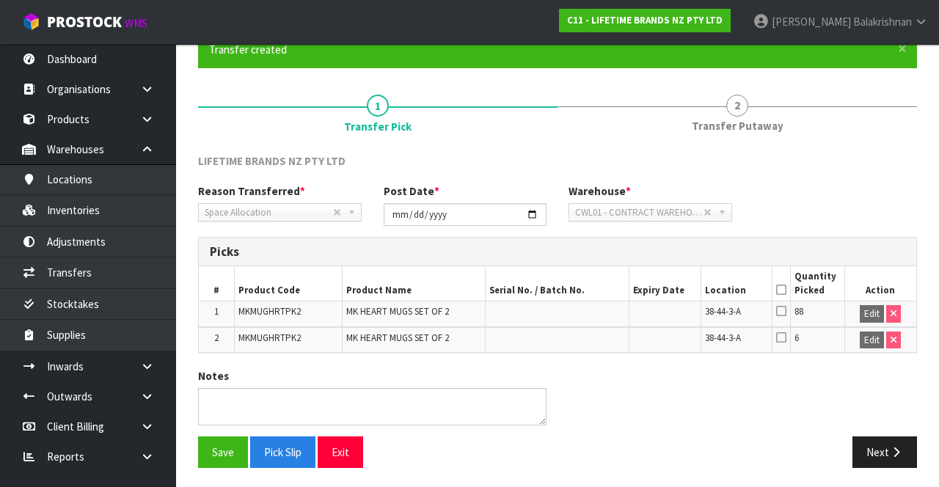
click at [782, 290] on icon at bounding box center [781, 290] width 10 height 1
click at [216, 445] on button "Save" at bounding box center [223, 452] width 50 height 32
click at [894, 447] on icon "button" at bounding box center [896, 452] width 14 height 11
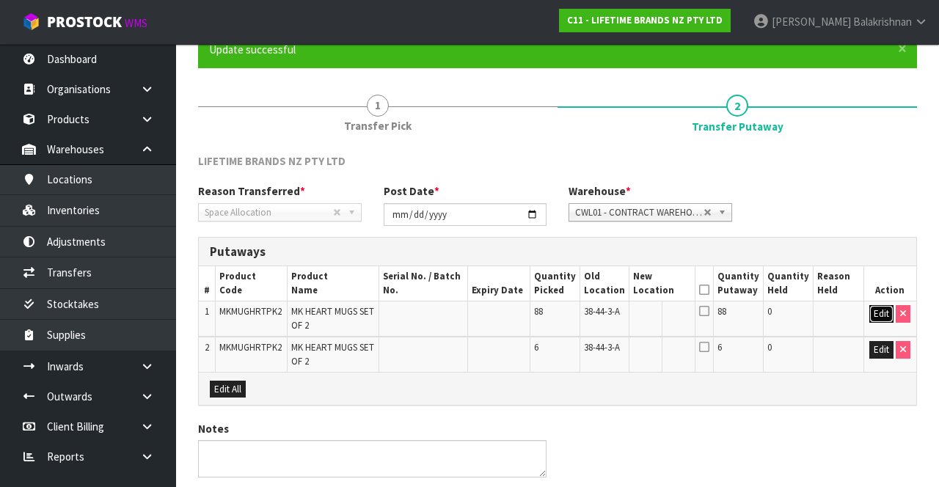
click at [874, 313] on button "Edit" at bounding box center [881, 314] width 24 height 18
click at [663, 310] on input "text" at bounding box center [653, 314] width 40 height 18
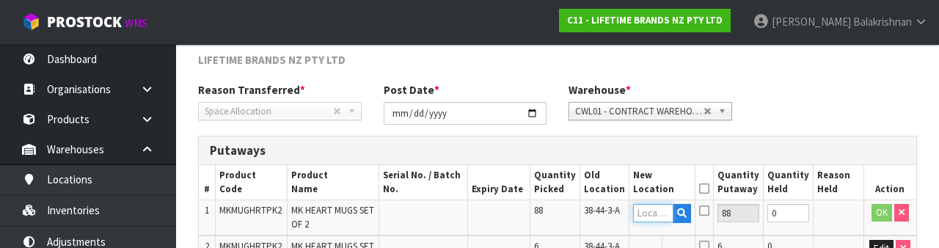
scroll to position [310, 0]
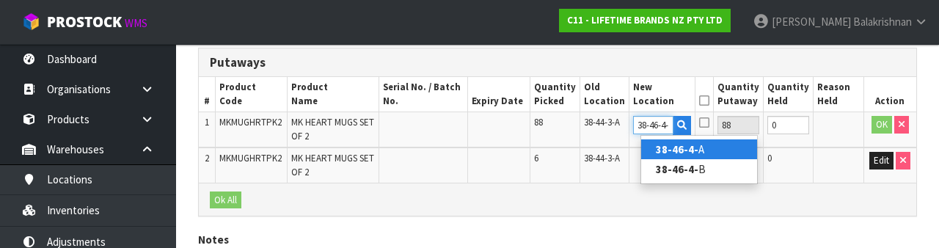
type input "38-46-4-A"
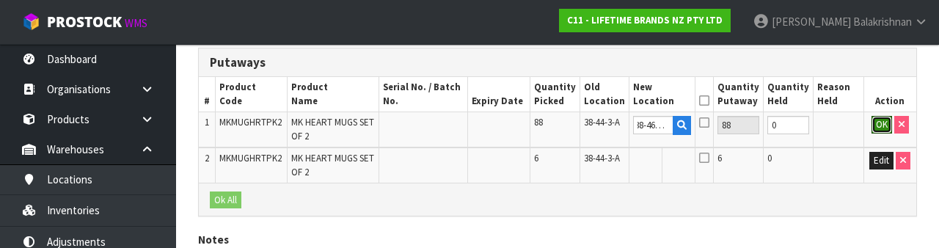
click at [879, 120] on button "OK" at bounding box center [882, 125] width 21 height 18
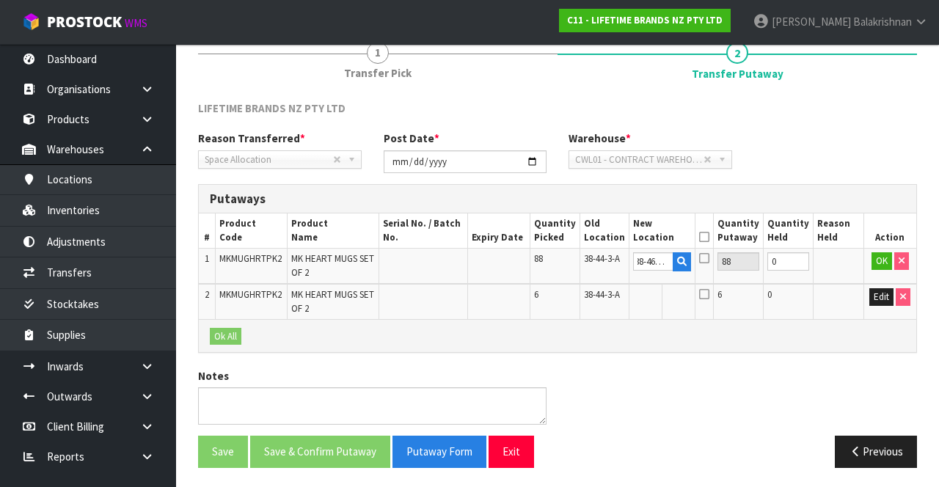
scroll to position [0, 0]
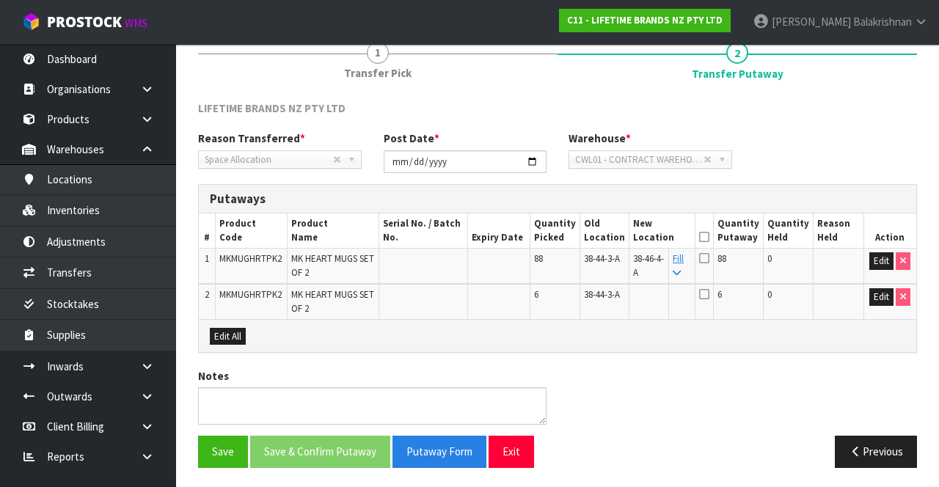
click at [684, 255] on link "Fill" at bounding box center [678, 265] width 11 height 26
click at [709, 237] on icon at bounding box center [704, 237] width 10 height 1
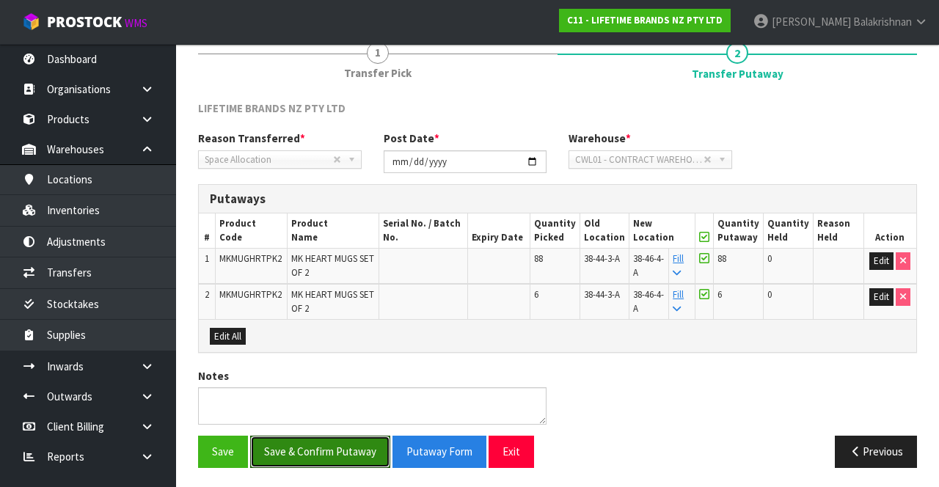
click at [299, 447] on button "Save & Confirm Putaway" at bounding box center [320, 452] width 140 height 32
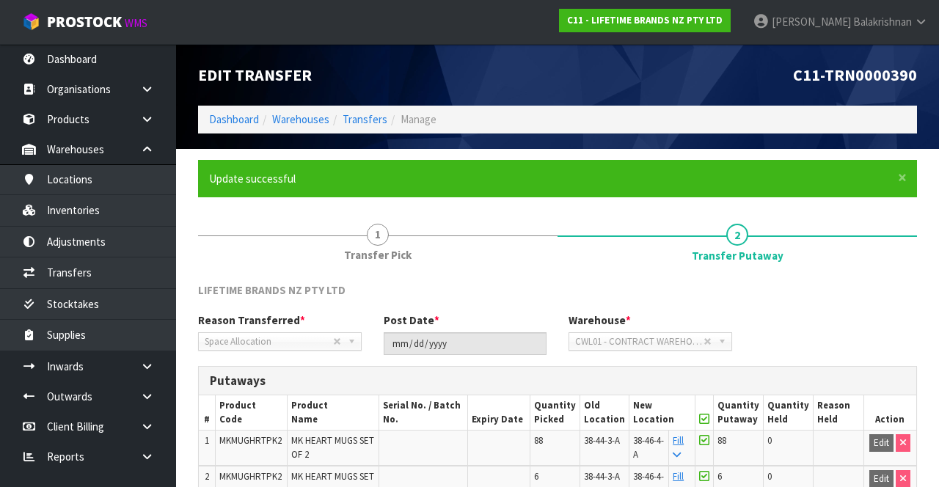
scroll to position [150, 0]
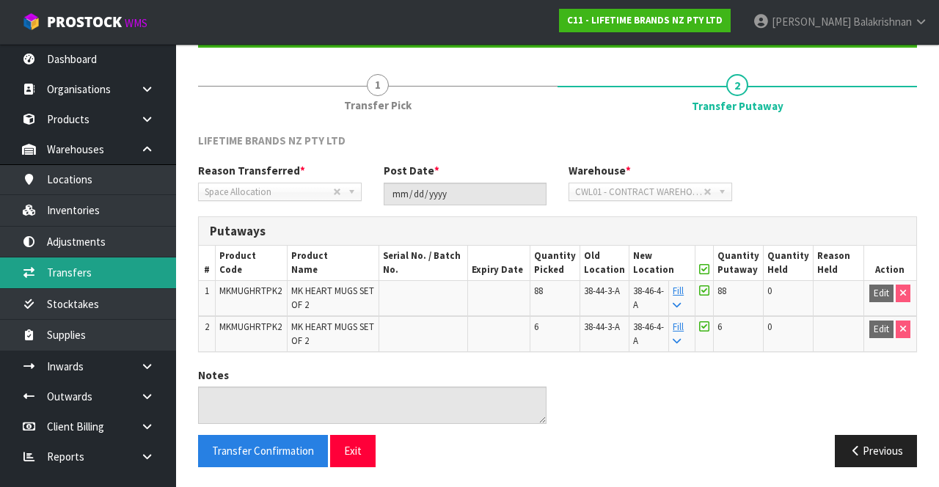
click at [43, 267] on link "Transfers" at bounding box center [88, 272] width 176 height 30
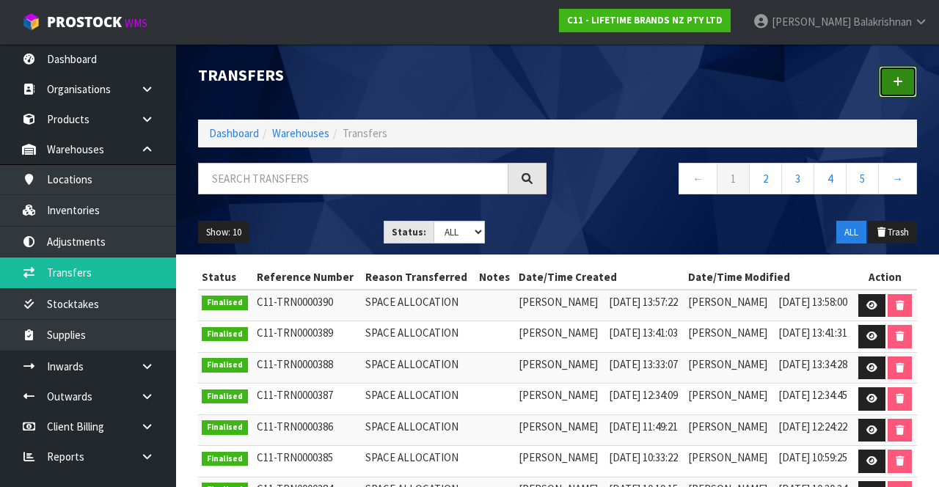
click at [893, 87] on link at bounding box center [898, 82] width 38 height 32
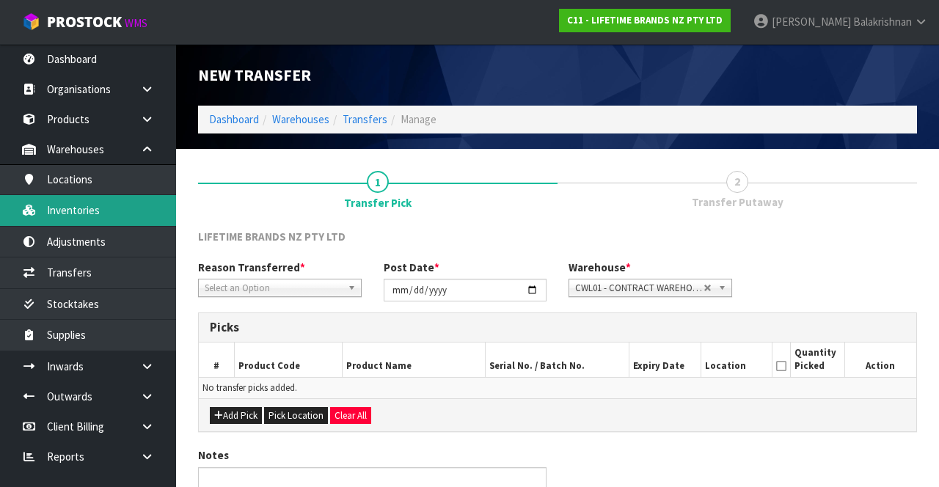
click at [45, 206] on link "Inventories" at bounding box center [88, 210] width 176 height 30
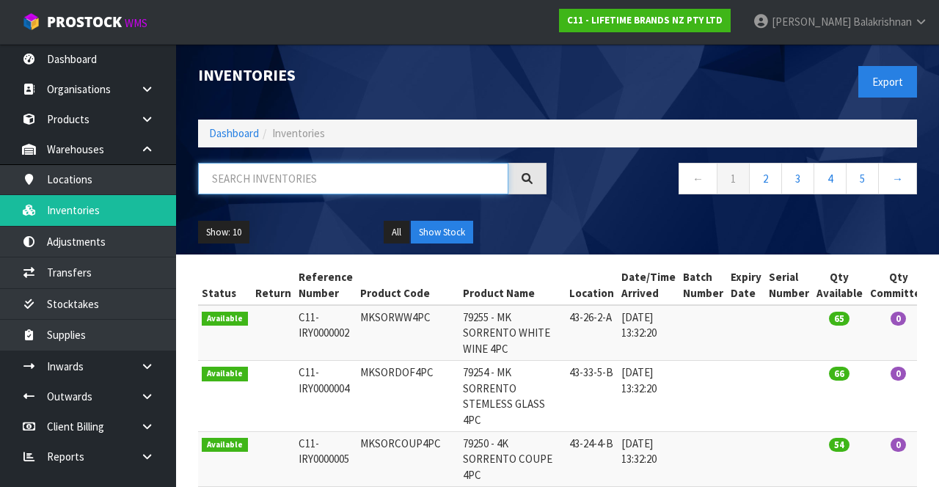
click at [372, 172] on input "text" at bounding box center [353, 179] width 310 height 32
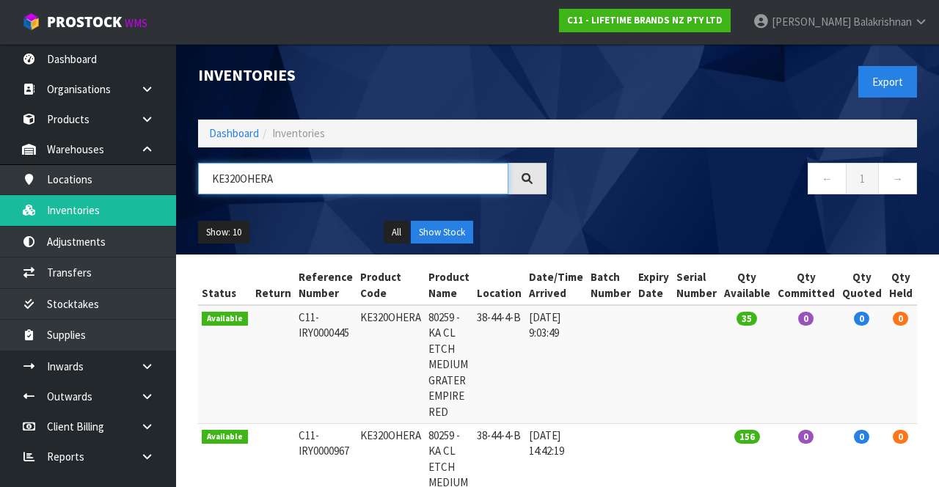
type input "KE320OHERA"
click at [370, 321] on td "KE320OHERA" at bounding box center [391, 364] width 68 height 118
copy td "KE320OHERA"
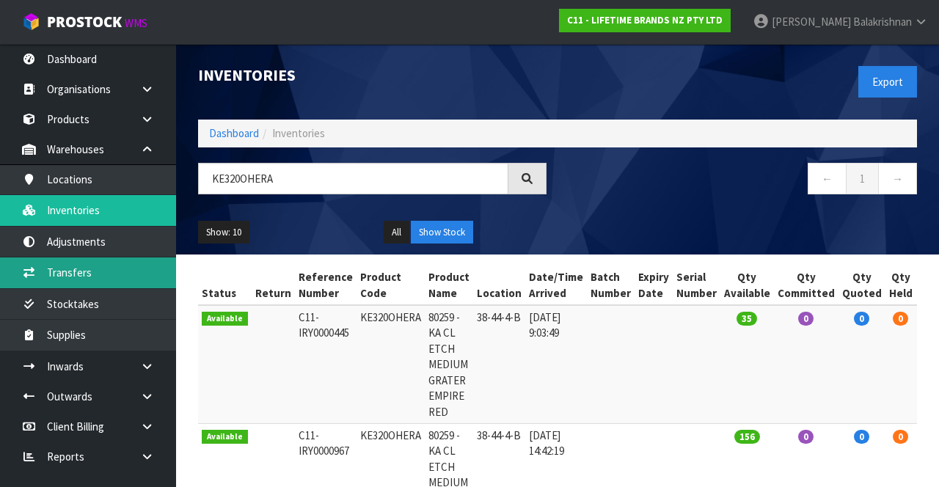
click at [51, 270] on link "Transfers" at bounding box center [88, 272] width 176 height 30
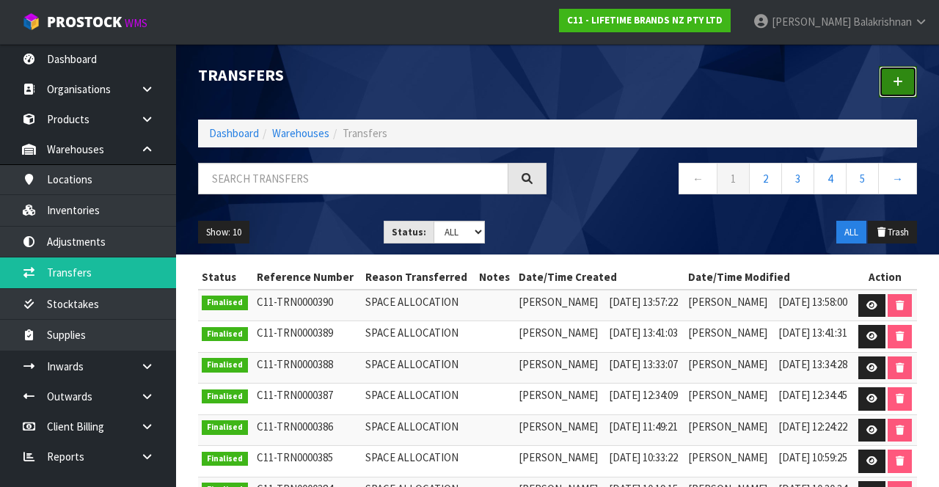
click at [902, 82] on icon at bounding box center [898, 81] width 10 height 11
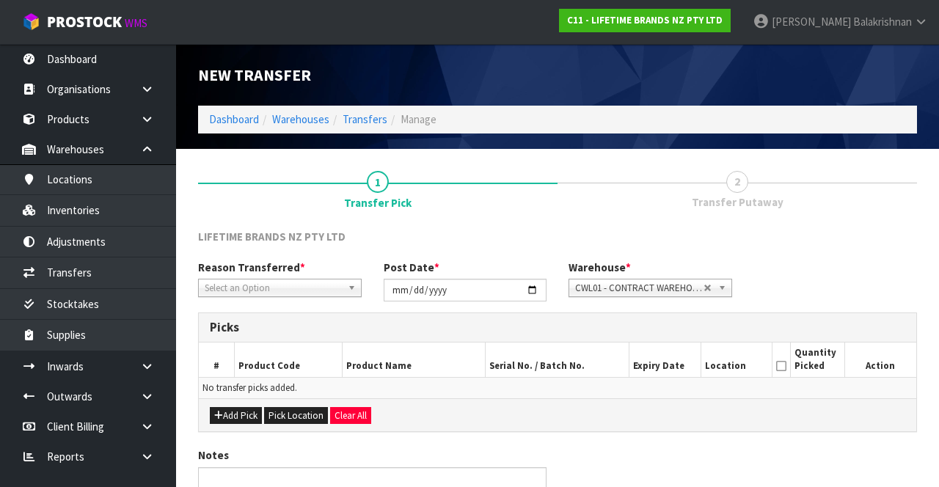
click at [242, 280] on span "Select an Option" at bounding box center [273, 289] width 137 height 18
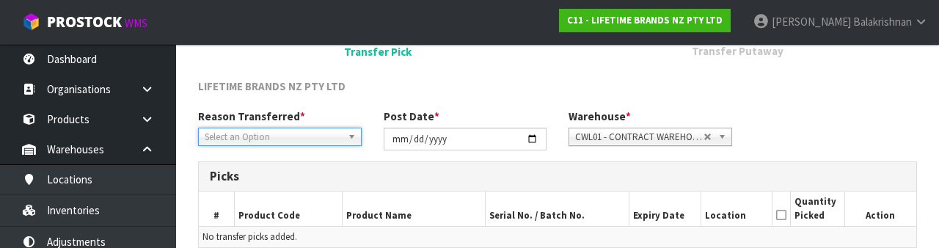
scroll to position [175, 0]
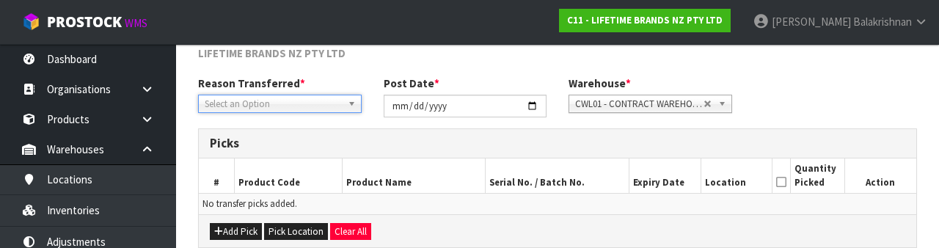
click at [227, 111] on span "Select an Option" at bounding box center [273, 104] width 137 height 18
click at [231, 223] on button "Add Pick" at bounding box center [236, 232] width 52 height 18
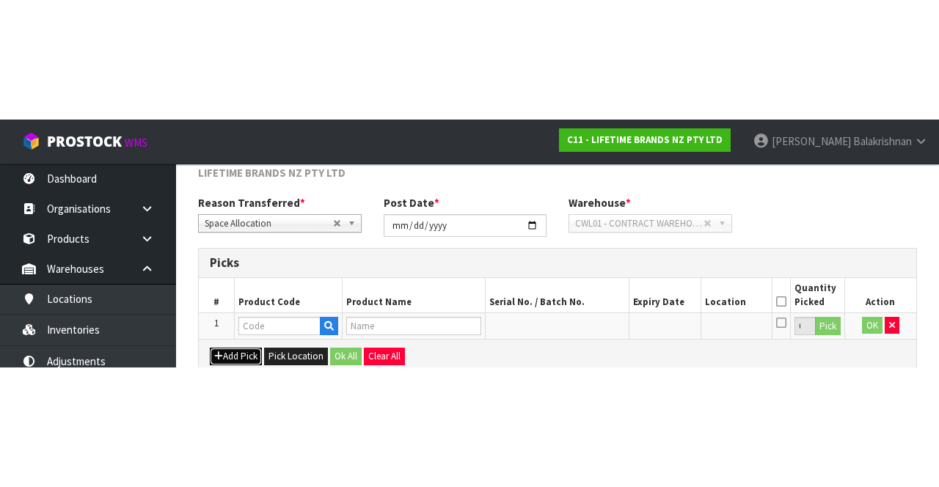
scroll to position [84, 0]
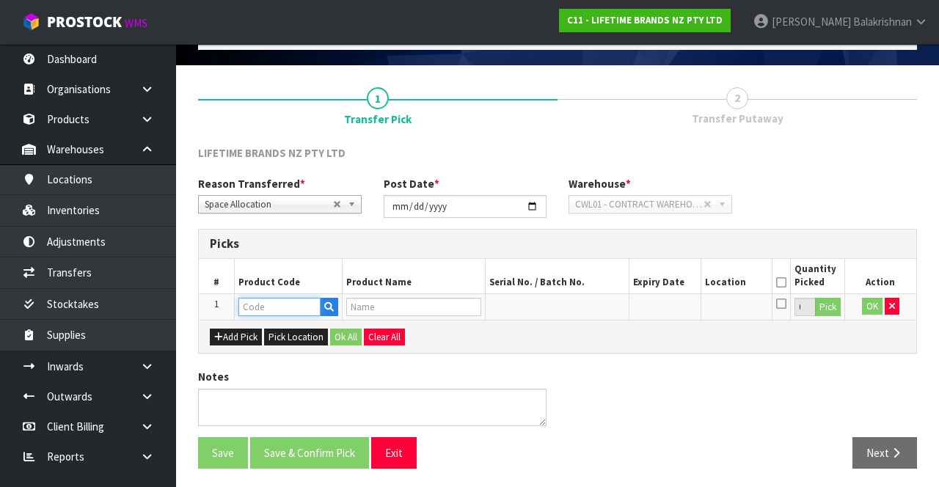
click at [264, 301] on input "text" at bounding box center [279, 307] width 82 height 18
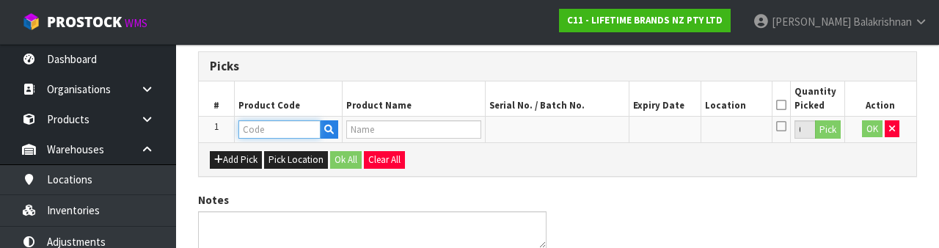
scroll to position [257, 0]
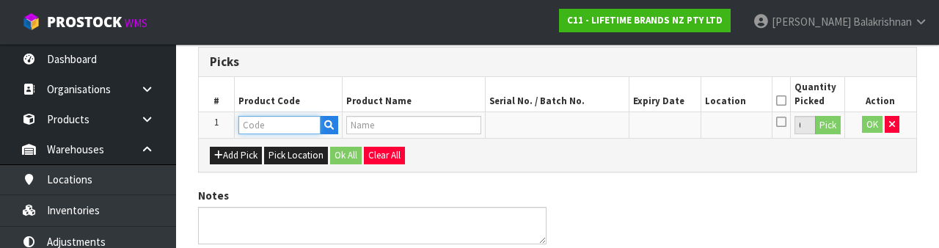
type input "KE320OHERA"
type input "80259 - KA CL ETCH MEDIUM GRATER EMPIRE RED"
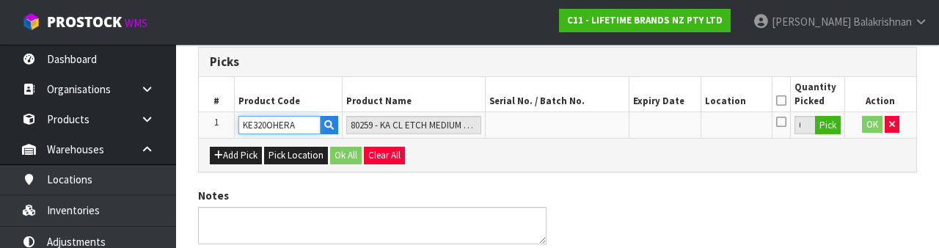
type input "KE320OHERA"
click at [835, 123] on button "Pick" at bounding box center [828, 125] width 26 height 19
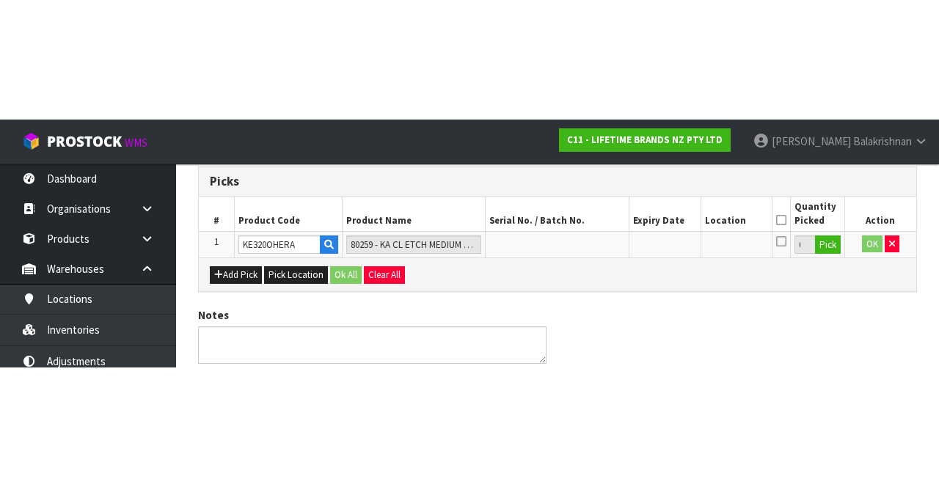
scroll to position [84, 0]
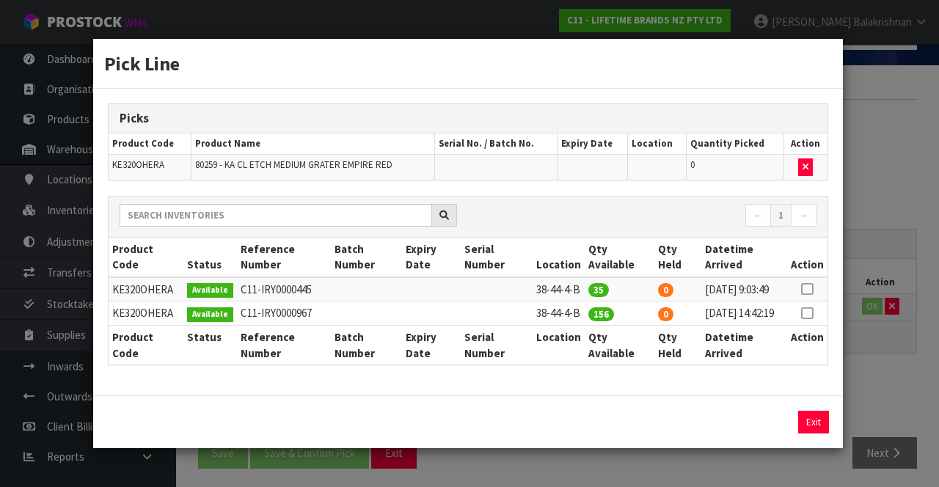
click at [808, 289] on icon at bounding box center [807, 289] width 12 height 1
click at [809, 314] on icon at bounding box center [807, 313] width 12 height 1
type input "156"
click at [767, 431] on button "Assign Pick" at bounding box center [764, 422] width 60 height 23
type input "156"
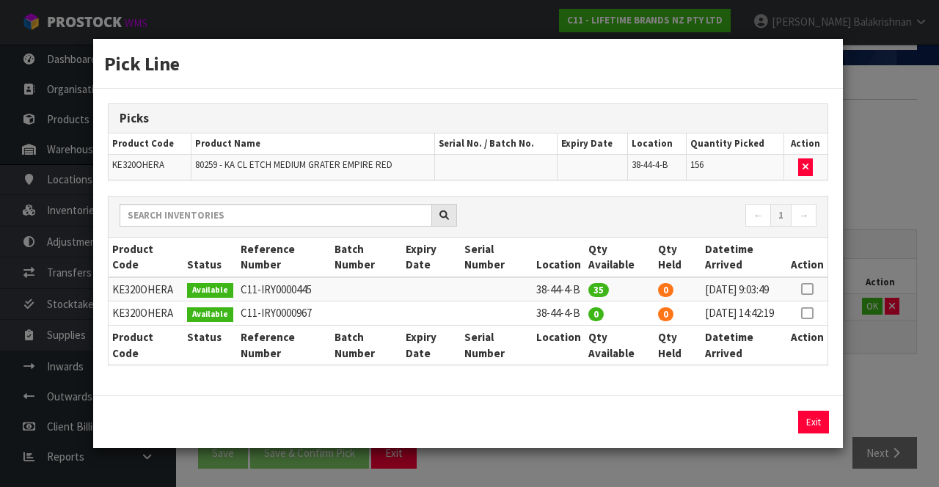
click at [808, 289] on icon at bounding box center [807, 289] width 12 height 1
click at [775, 426] on button "Assign Pick" at bounding box center [764, 422] width 60 height 23
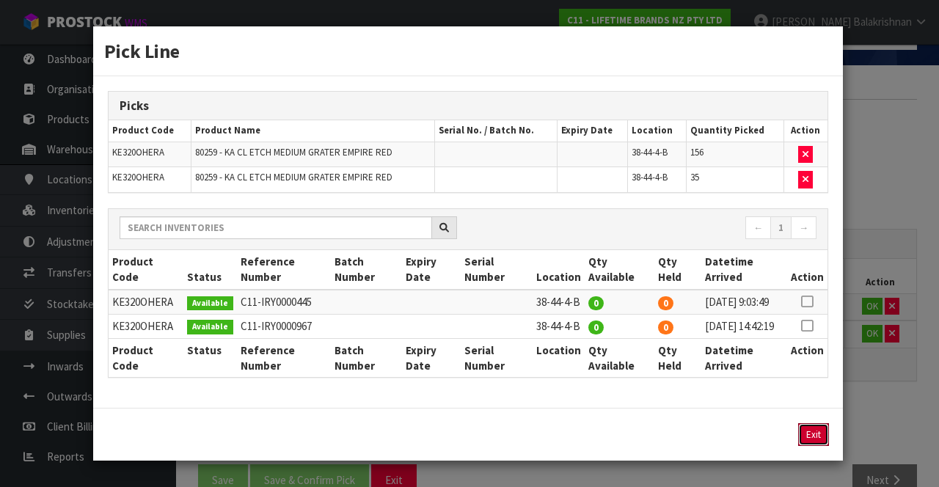
click at [819, 446] on button "Exit" at bounding box center [813, 434] width 31 height 23
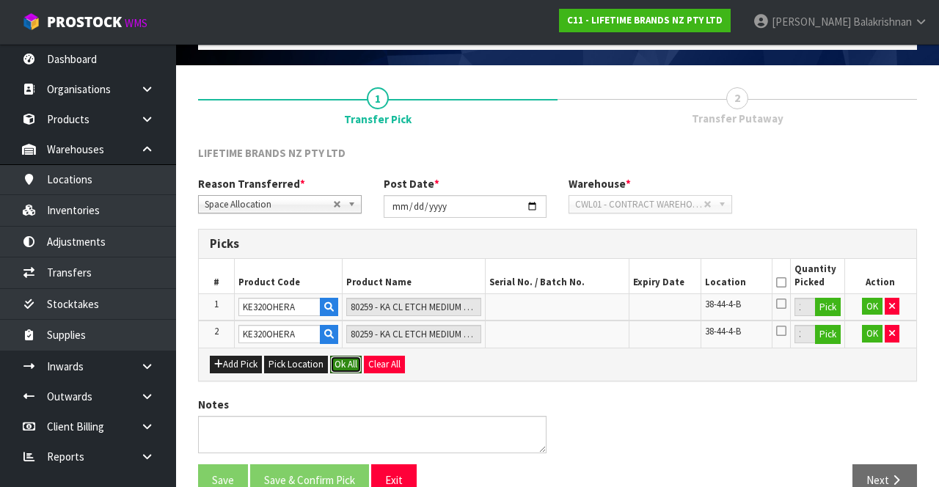
click at [345, 364] on button "Ok All" at bounding box center [346, 365] width 32 height 18
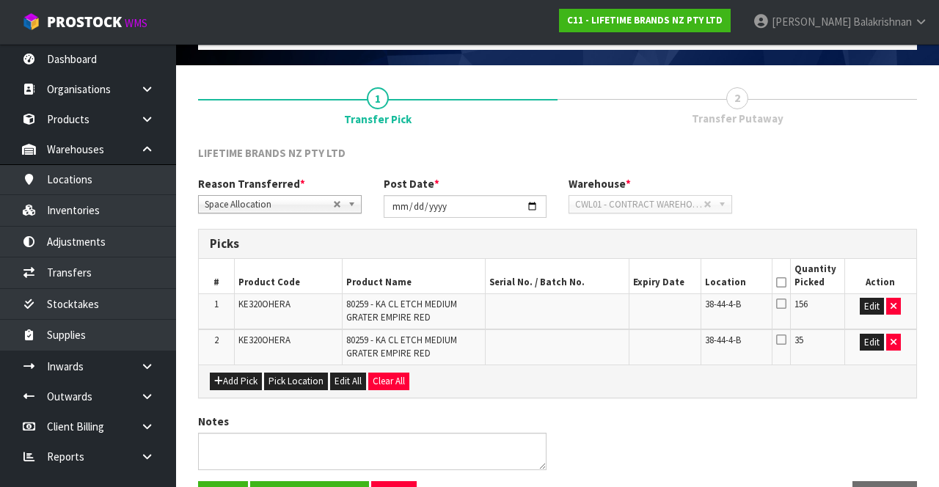
scroll to position [128, 0]
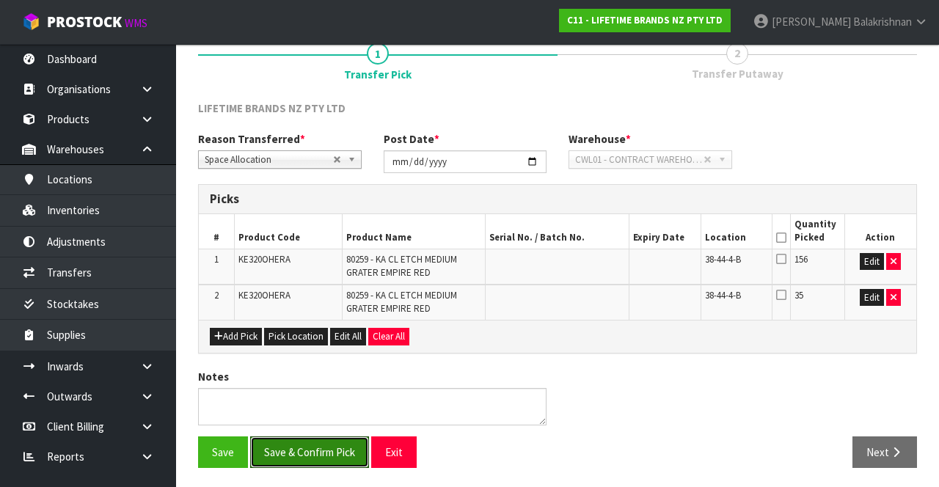
click at [281, 450] on button "Save & Confirm Pick" at bounding box center [309, 452] width 119 height 32
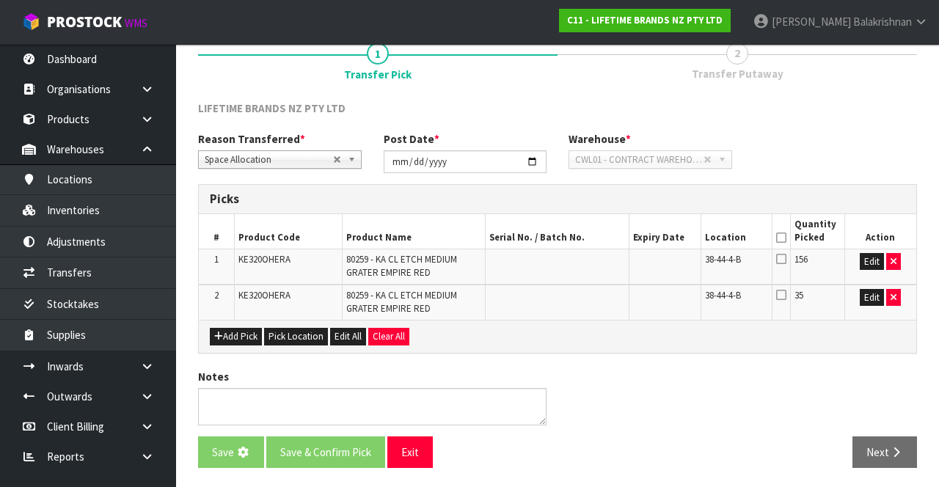
scroll to position [0, 0]
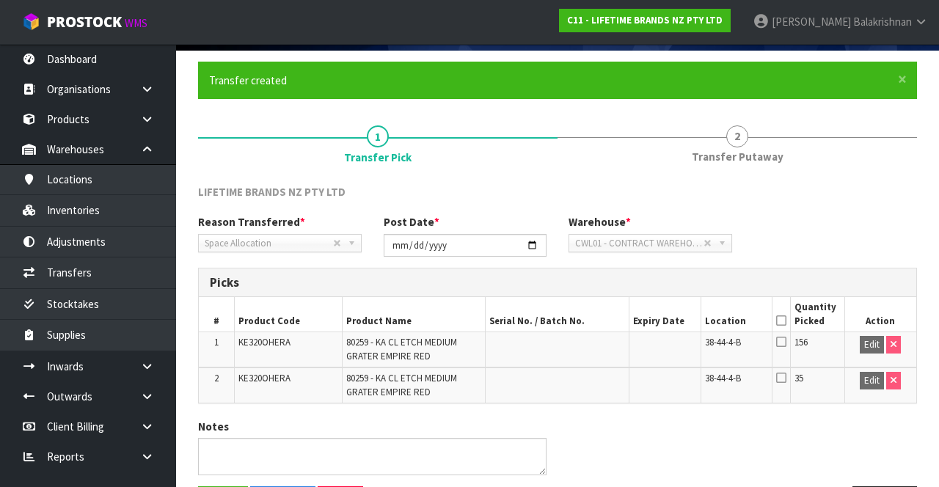
scroll to position [122, 0]
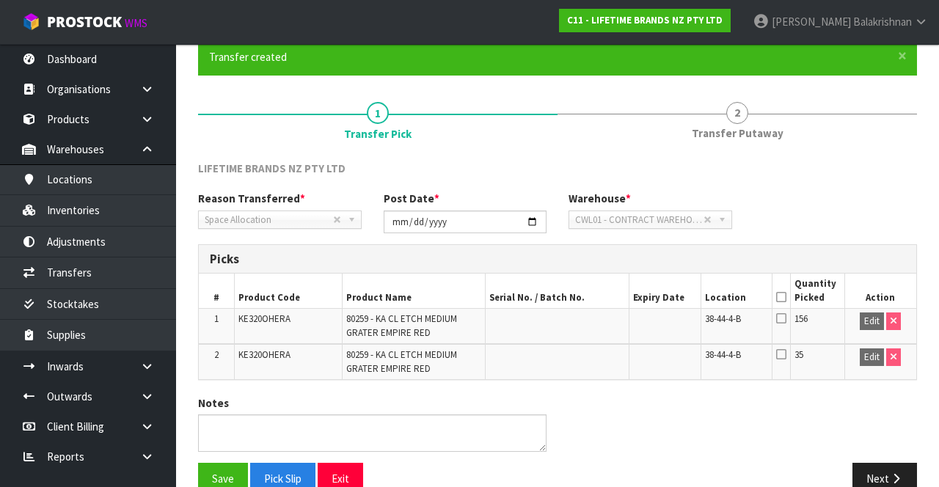
click at [782, 297] on icon at bounding box center [781, 297] width 10 height 1
click at [216, 467] on button "Save" at bounding box center [223, 479] width 50 height 32
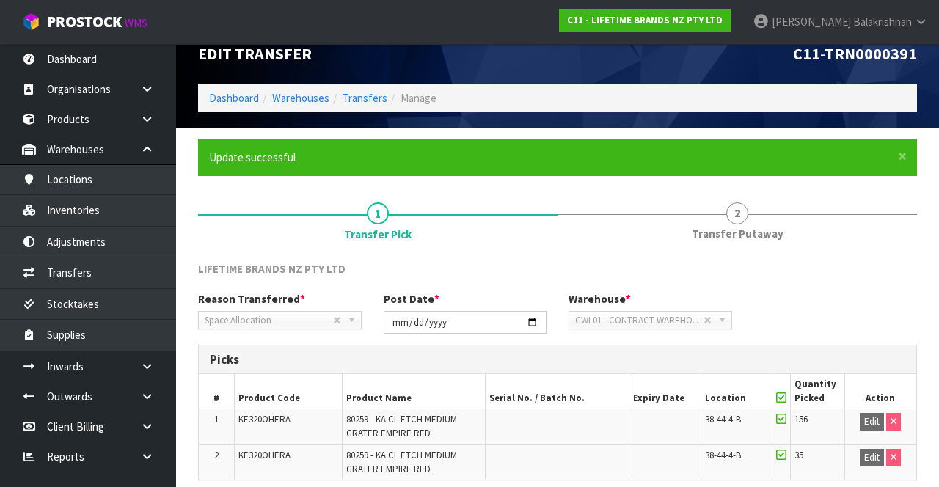
scroll to position [150, 0]
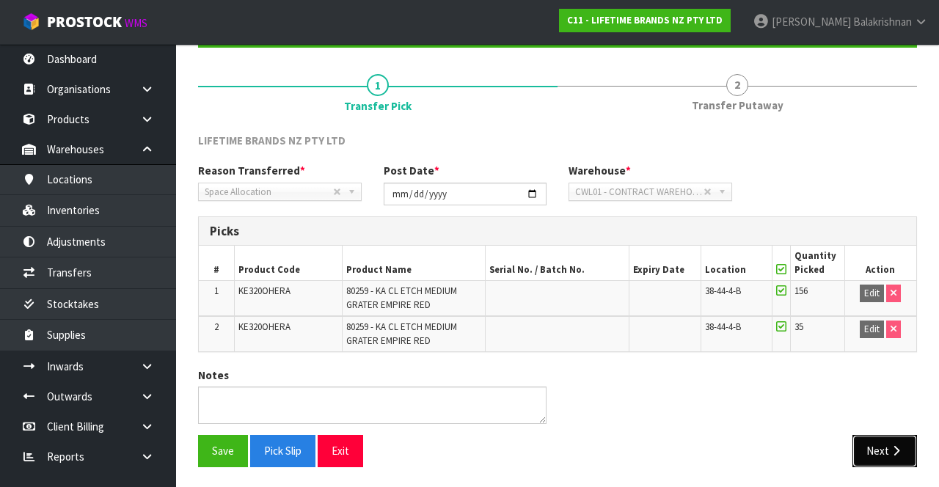
click at [896, 436] on button "Next" at bounding box center [884, 451] width 65 height 32
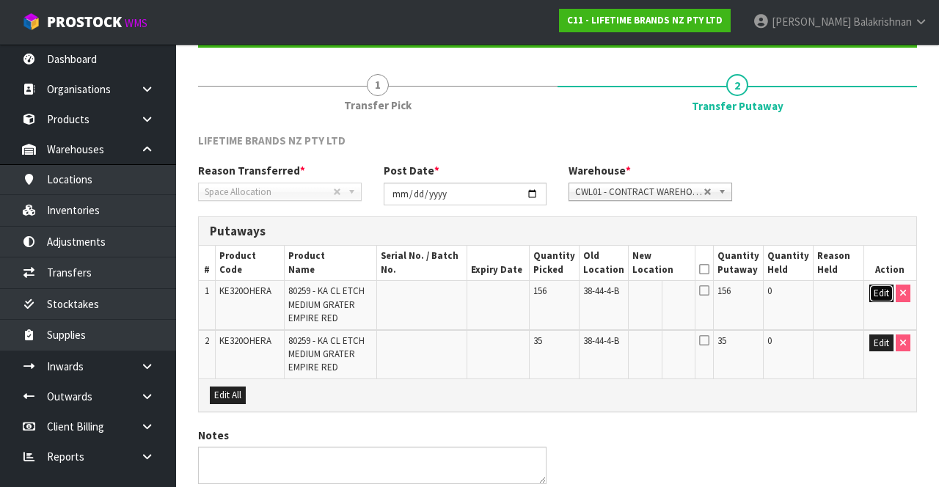
click at [875, 296] on button "Edit" at bounding box center [881, 294] width 24 height 18
click at [671, 289] on input "text" at bounding box center [652, 294] width 40 height 18
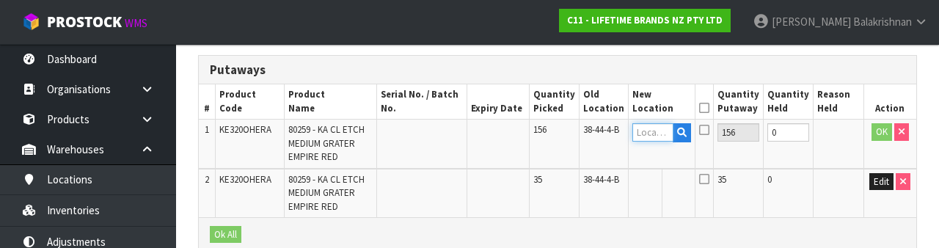
scroll to position [310, 0]
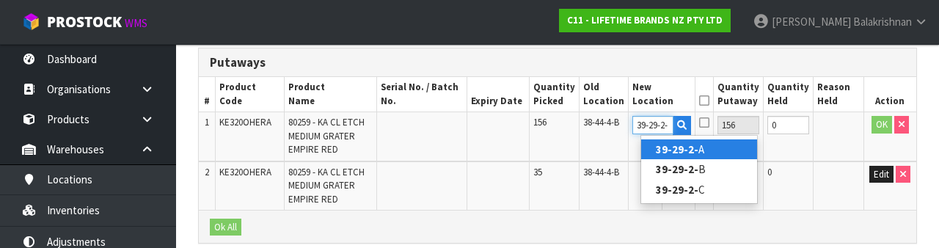
type input "39-29-2-B"
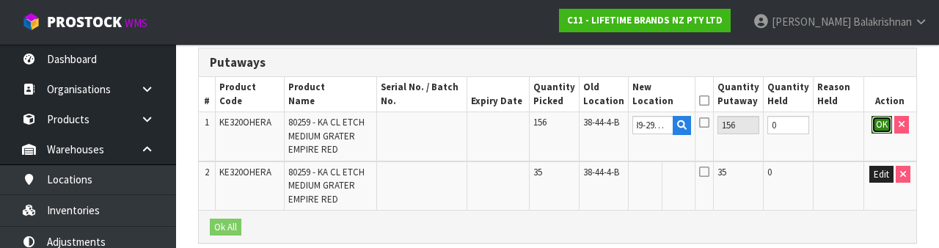
click at [873, 130] on button "OK" at bounding box center [882, 125] width 21 height 18
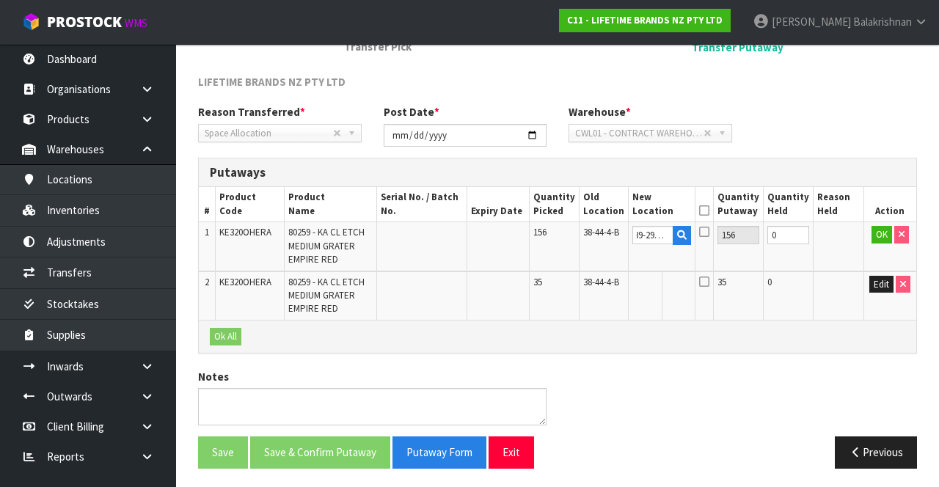
scroll to position [0, 0]
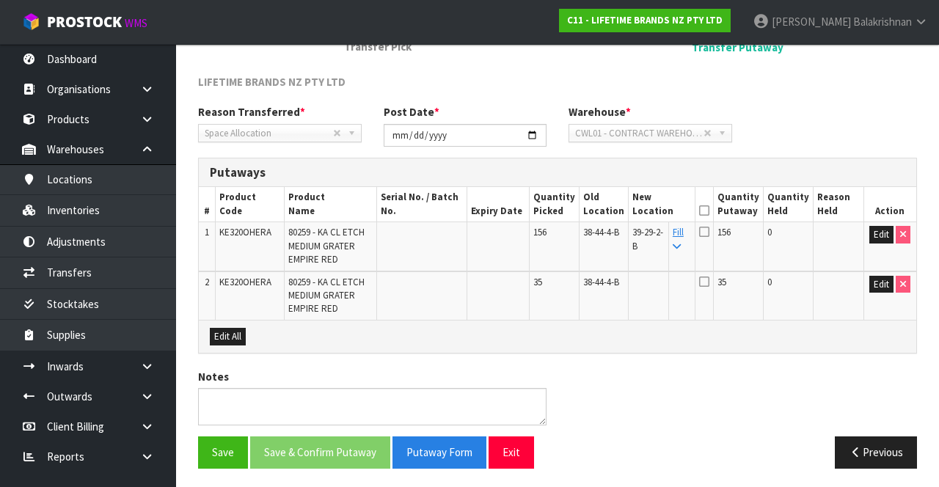
click at [681, 244] on icon at bounding box center [677, 247] width 8 height 10
click at [709, 211] on icon at bounding box center [704, 211] width 10 height 1
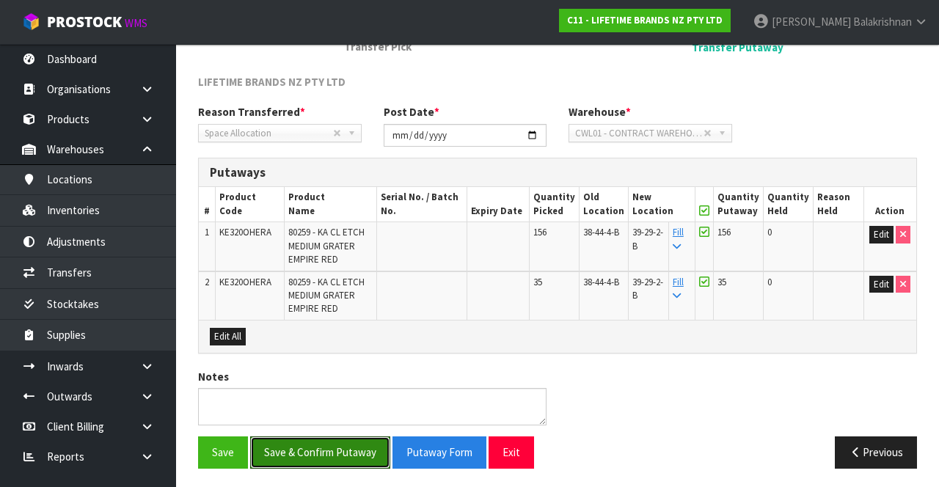
click at [296, 449] on button "Save & Confirm Putaway" at bounding box center [320, 452] width 140 height 32
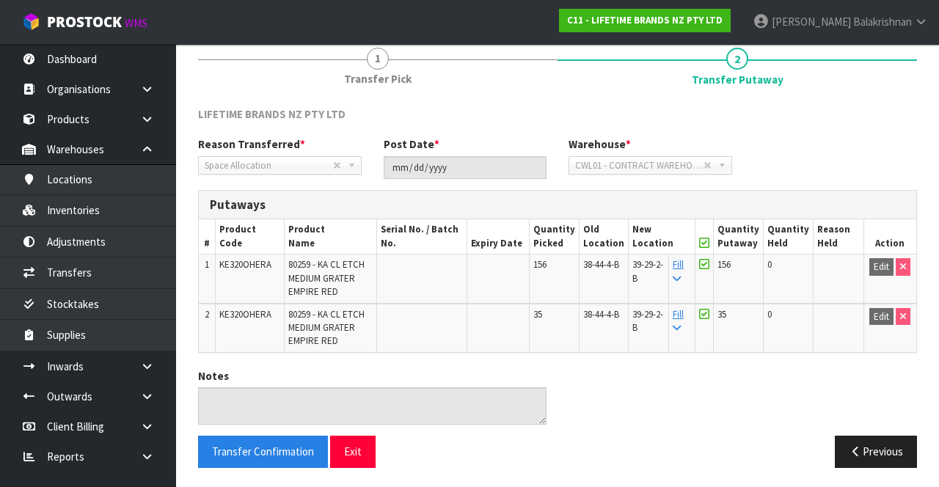
scroll to position [103, 0]
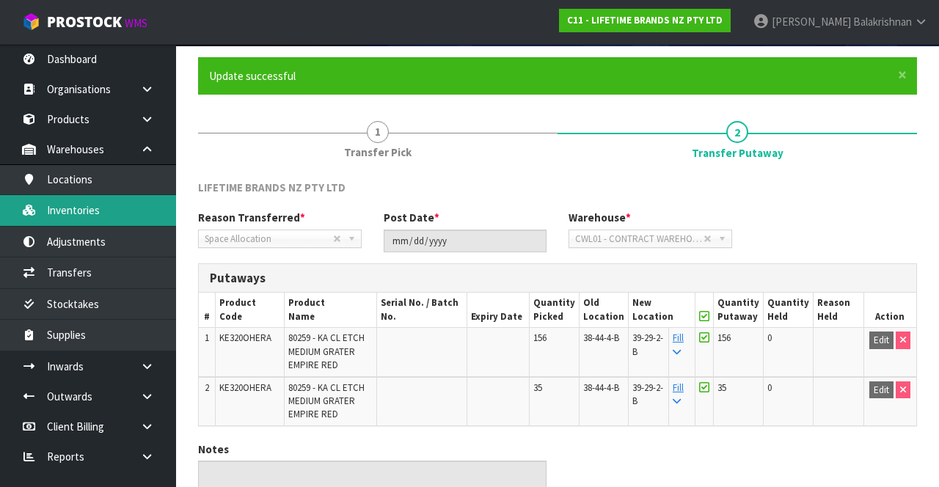
click at [59, 214] on link "Inventories" at bounding box center [88, 210] width 176 height 30
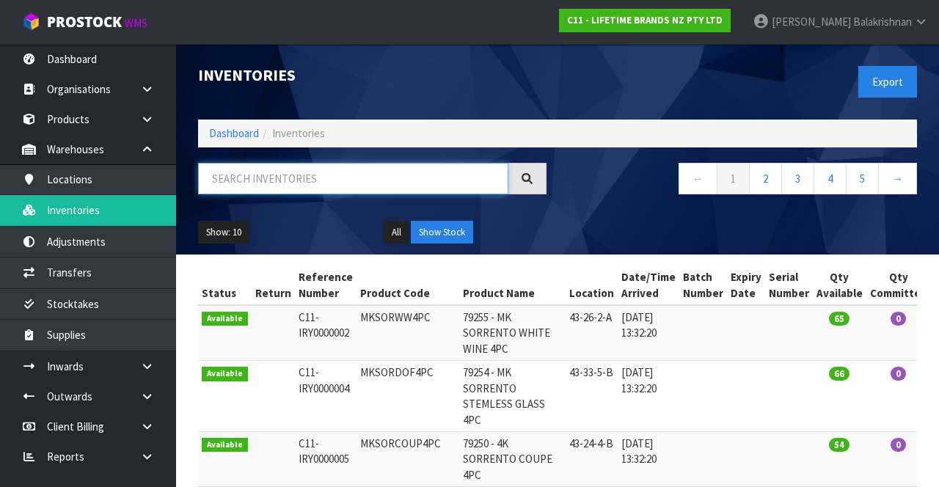
click at [241, 181] on input "text" at bounding box center [353, 179] width 310 height 32
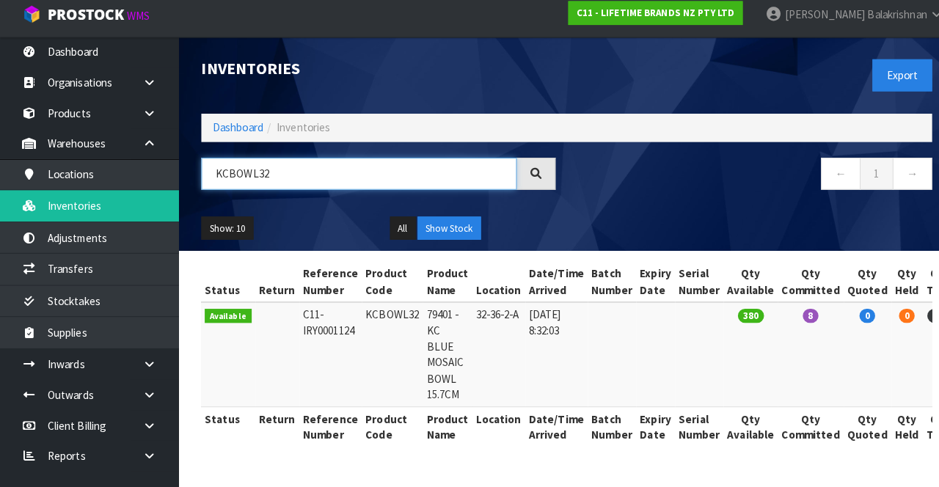
click at [282, 182] on input "KCBOWL32" at bounding box center [353, 179] width 310 height 32
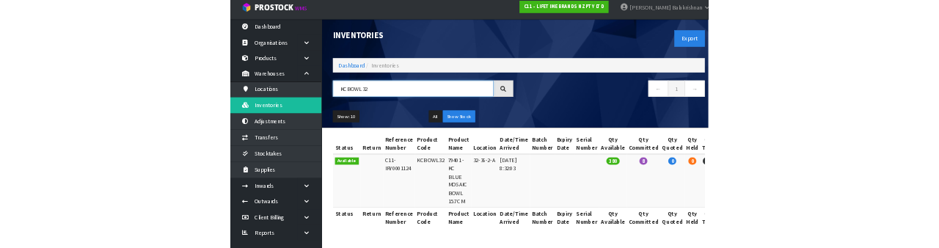
scroll to position [4, 0]
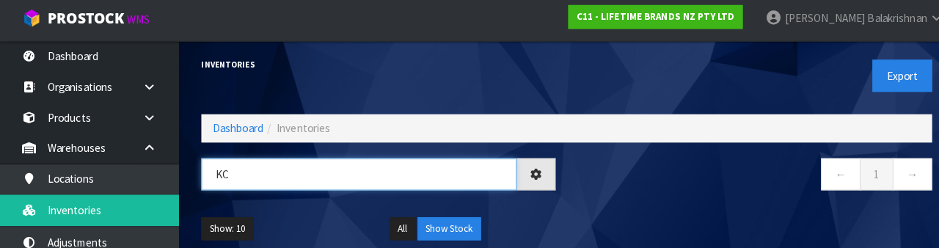
type input "K"
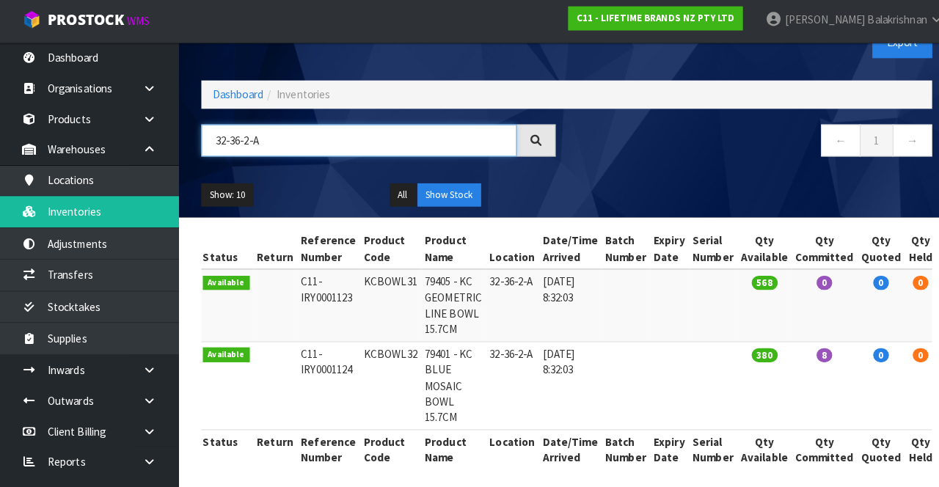
scroll to position [0, 0]
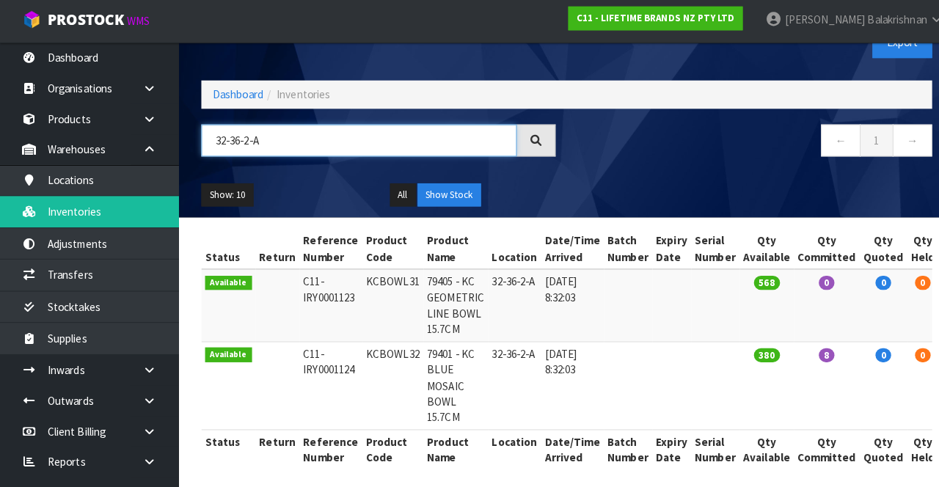
type input "32-36-2-A"
copy td "KCBOWL31"
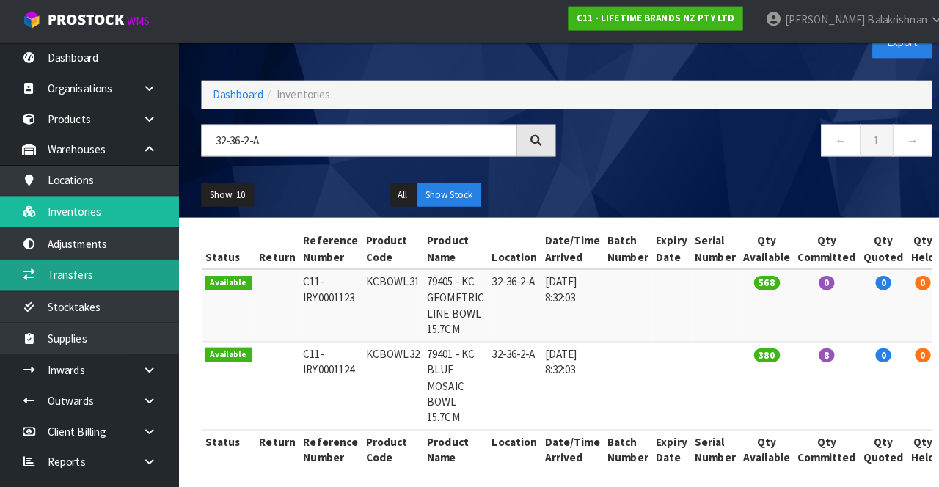
click at [69, 274] on link "Transfers" at bounding box center [88, 272] width 176 height 30
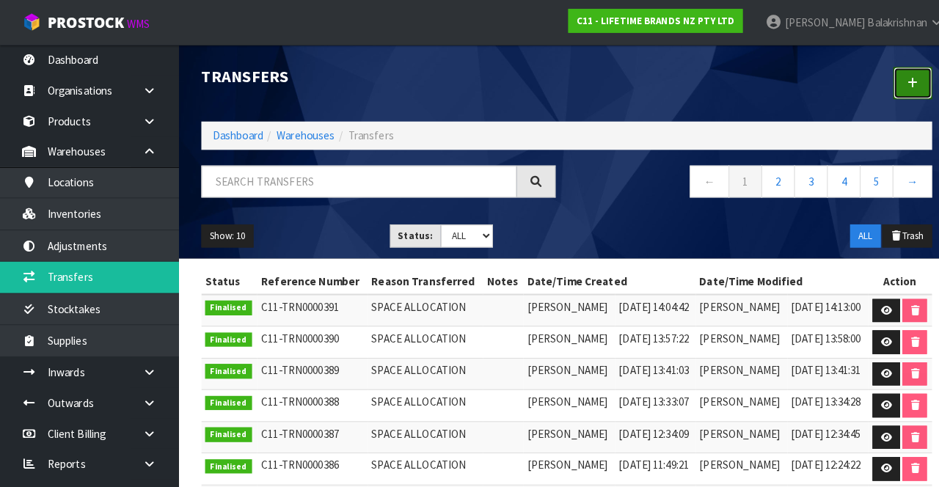
click at [900, 87] on icon at bounding box center [898, 81] width 10 height 11
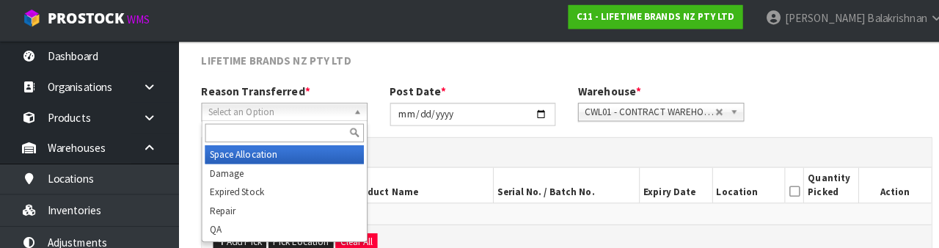
scroll to position [173, 0]
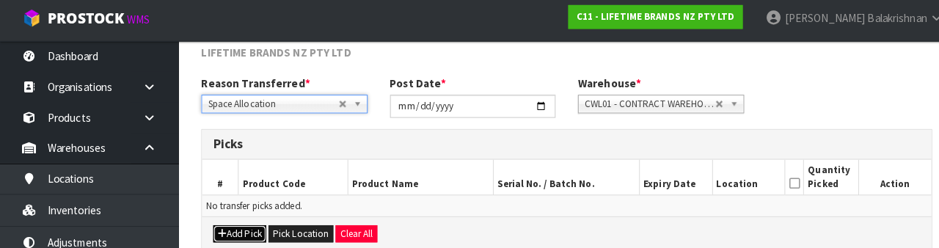
click at [219, 229] on icon "button" at bounding box center [218, 234] width 9 height 10
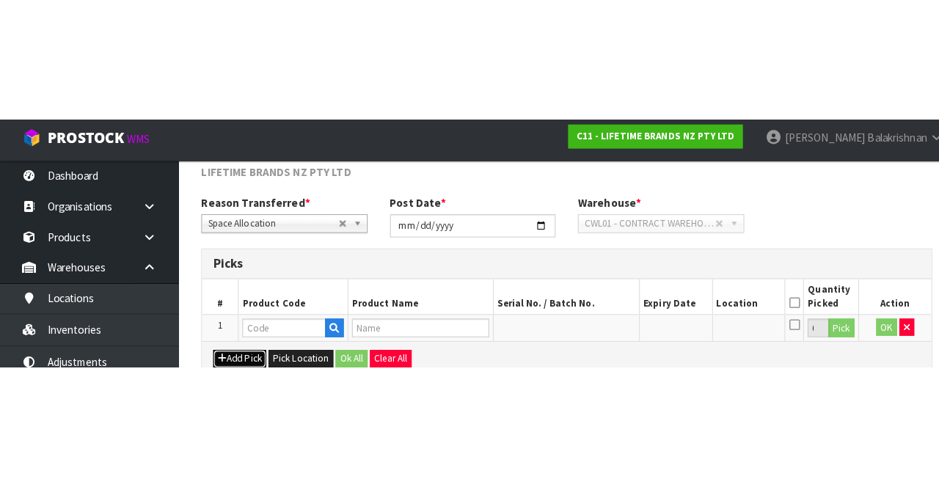
scroll to position [84, 0]
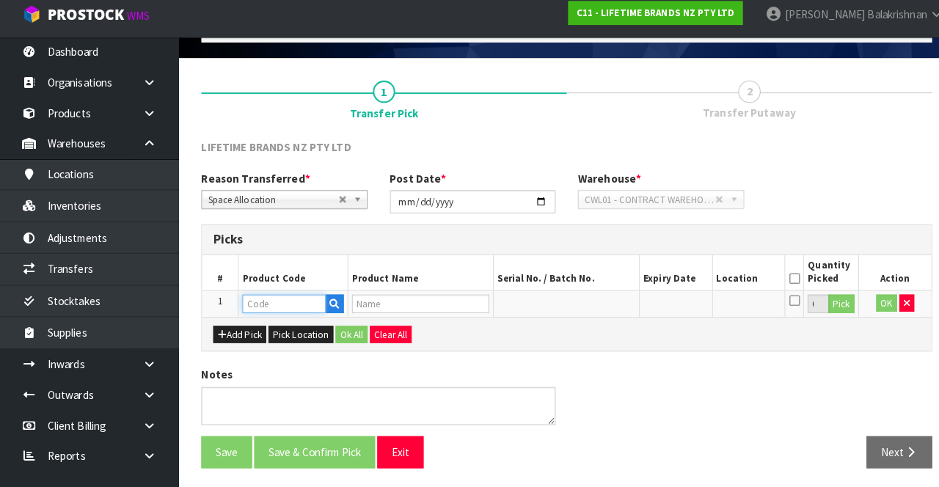
paste input "KCBOWL31"
type input "KCBOWL31"
type input "79405 - KC GEOMETRIC LINE BOWL 15.7CM"
type input "KCBOWL31"
click at [826, 302] on button "Pick" at bounding box center [828, 307] width 26 height 19
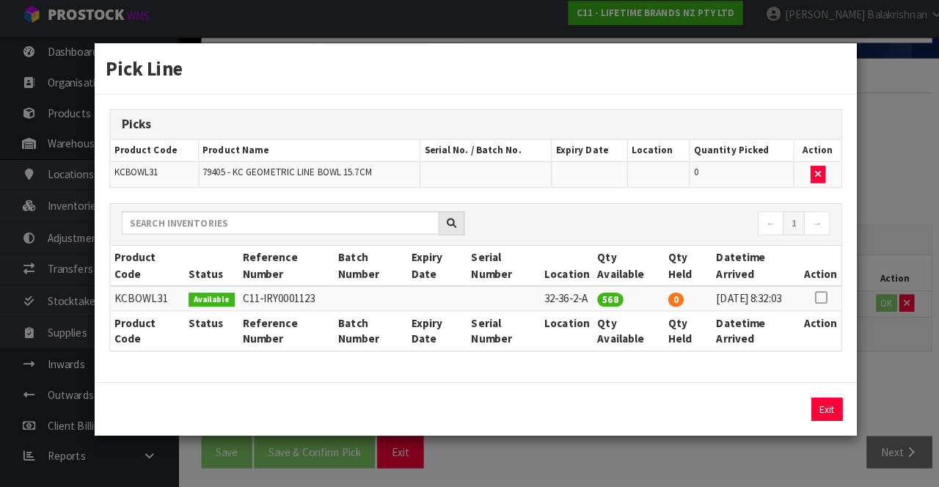
click at [813, 301] on icon at bounding box center [807, 301] width 12 height 1
click at [764, 416] on button "Assign Pick" at bounding box center [764, 410] width 60 height 23
type input "568"
click at [817, 409] on button "Exit" at bounding box center [813, 410] width 31 height 23
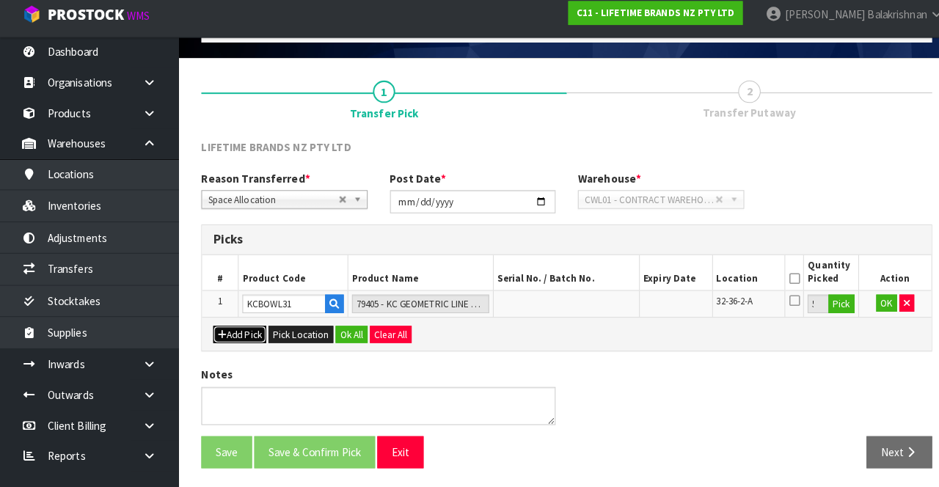
click at [216, 334] on icon "button" at bounding box center [218, 337] width 9 height 10
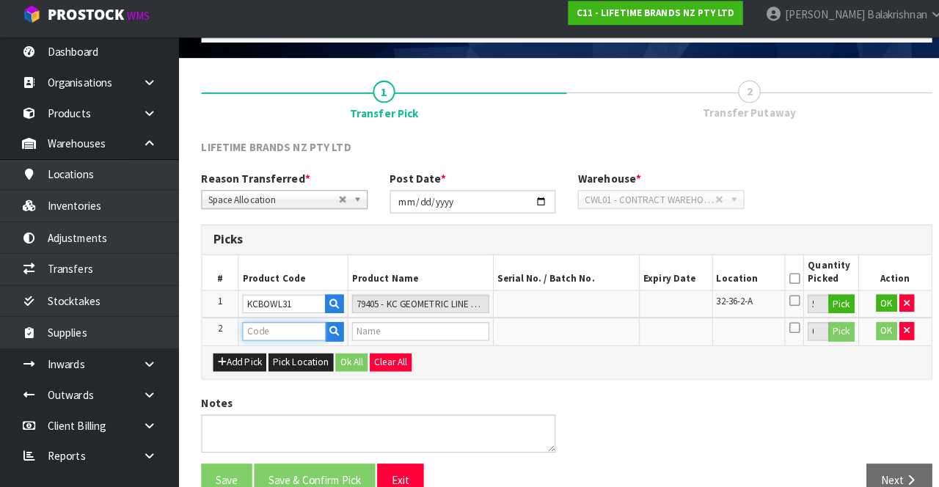
click at [249, 337] on input "text" at bounding box center [279, 334] width 82 height 18
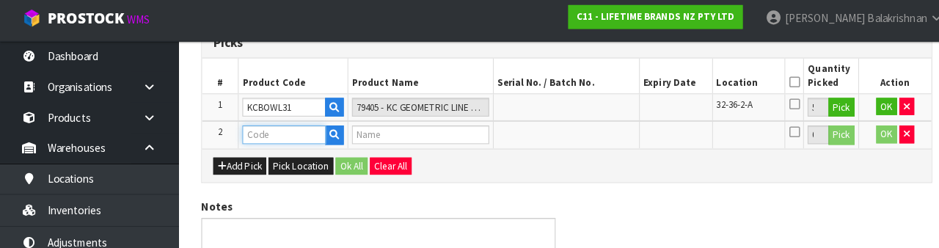
scroll to position [282, 0]
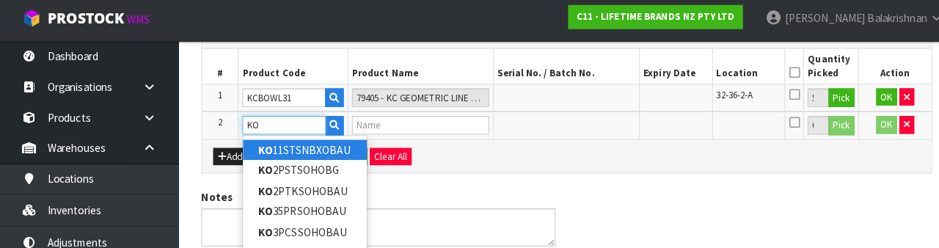
type input "K"
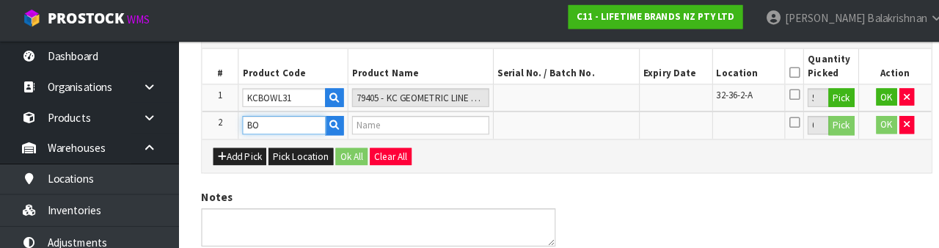
type input "B"
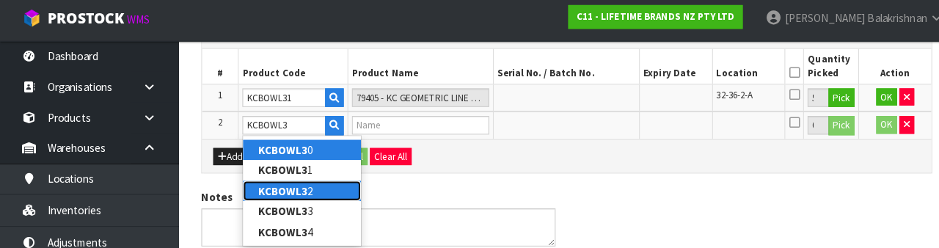
click at [255, 194] on strong "KCBOWL3" at bounding box center [278, 192] width 48 height 14
type input "KCBOWL32"
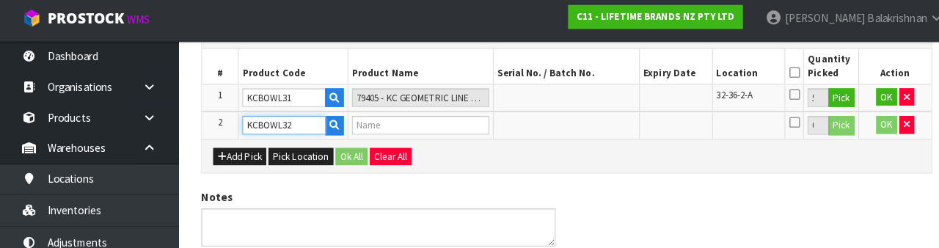
type input "79401 - KC BLUE MOSAIC BOWL 15.7CM"
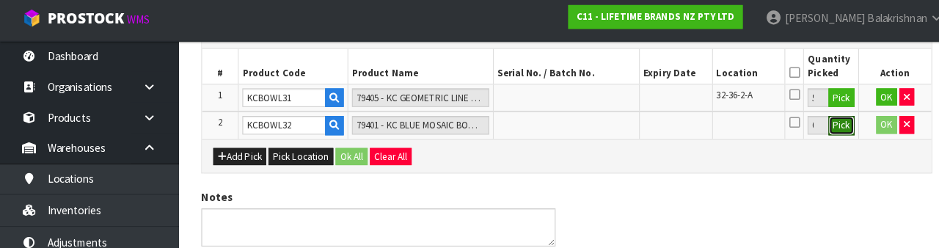
click at [834, 124] on button "Pick" at bounding box center [828, 127] width 26 height 19
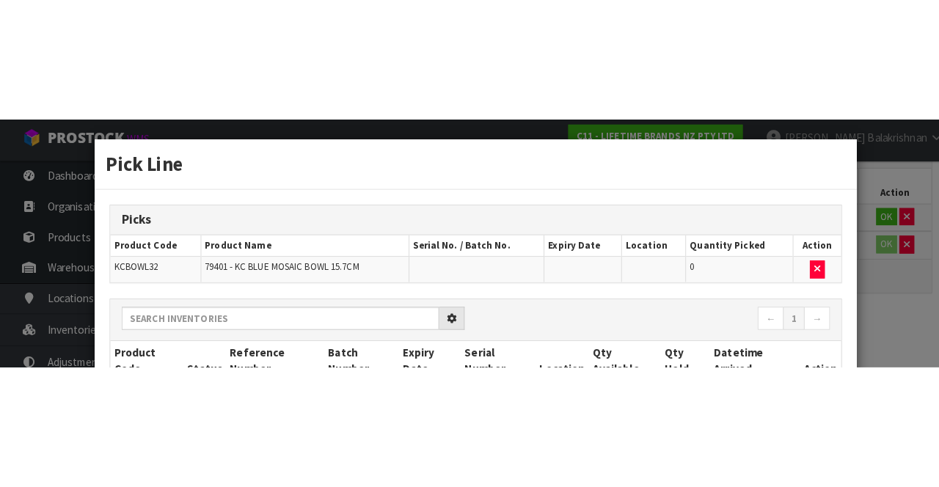
scroll to position [112, 0]
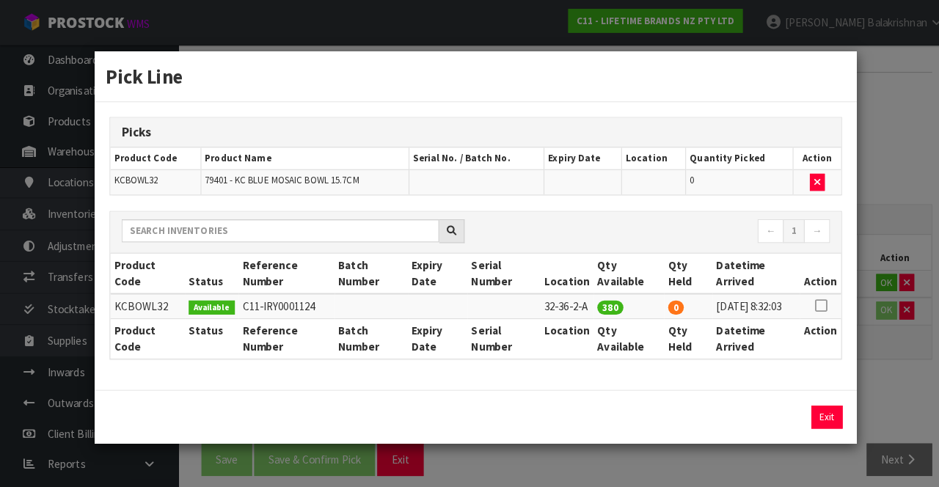
click at [810, 301] on icon at bounding box center [807, 301] width 12 height 1
click at [772, 421] on button "Assign Pick" at bounding box center [764, 410] width 60 height 23
type input "380"
click at [825, 412] on button "Exit" at bounding box center [813, 410] width 31 height 23
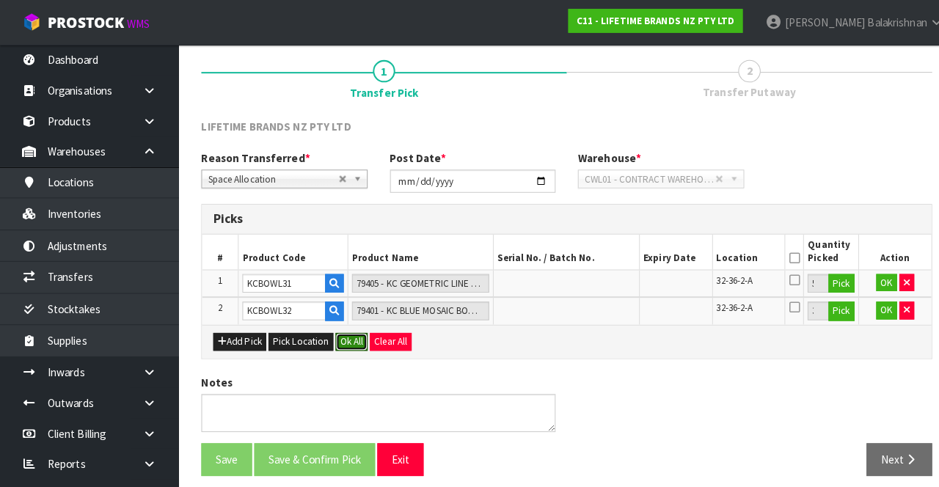
click at [336, 328] on button "Ok All" at bounding box center [346, 337] width 32 height 18
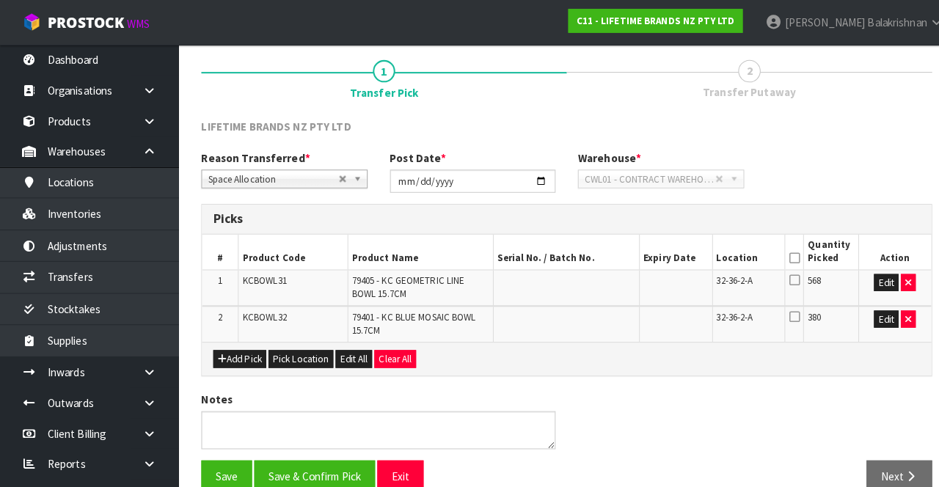
click at [781, 255] on icon at bounding box center [781, 255] width 10 height 1
click at [212, 465] on button "Save" at bounding box center [223, 469] width 50 height 32
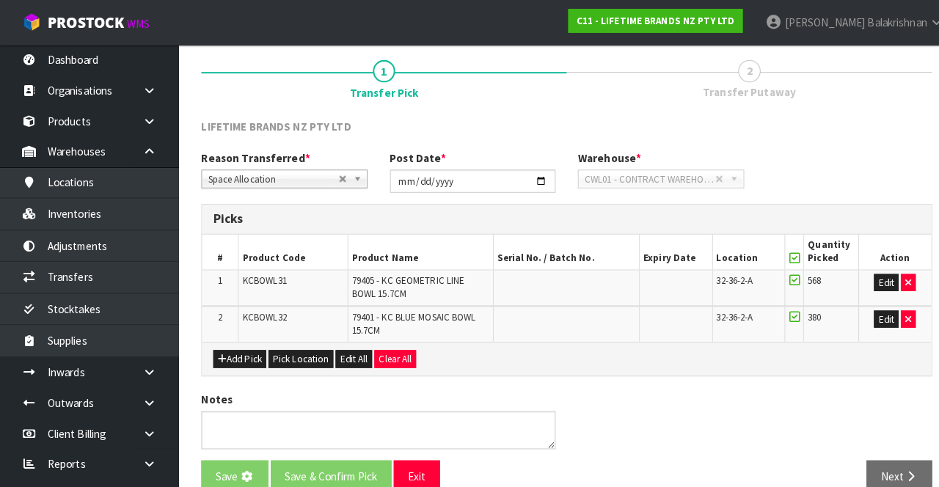
scroll to position [0, 0]
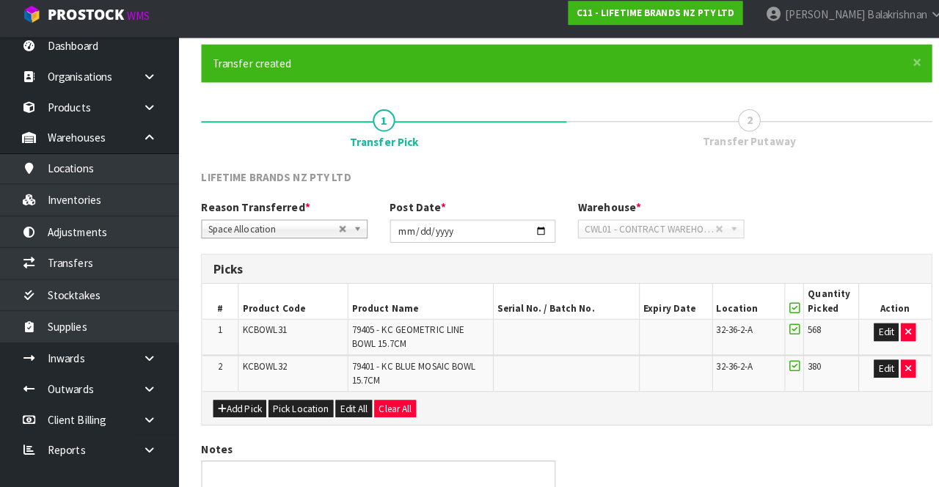
scroll to position [116, 0]
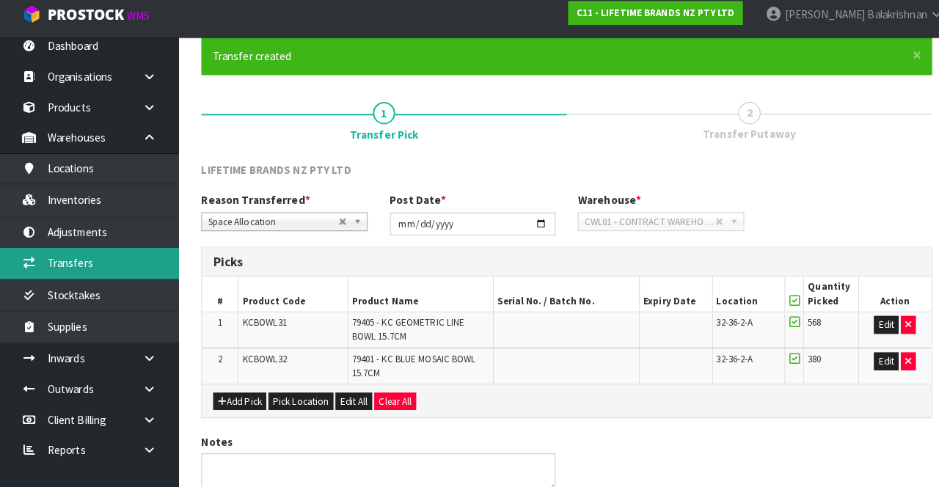
click at [48, 261] on link "Transfers" at bounding box center [88, 267] width 176 height 30
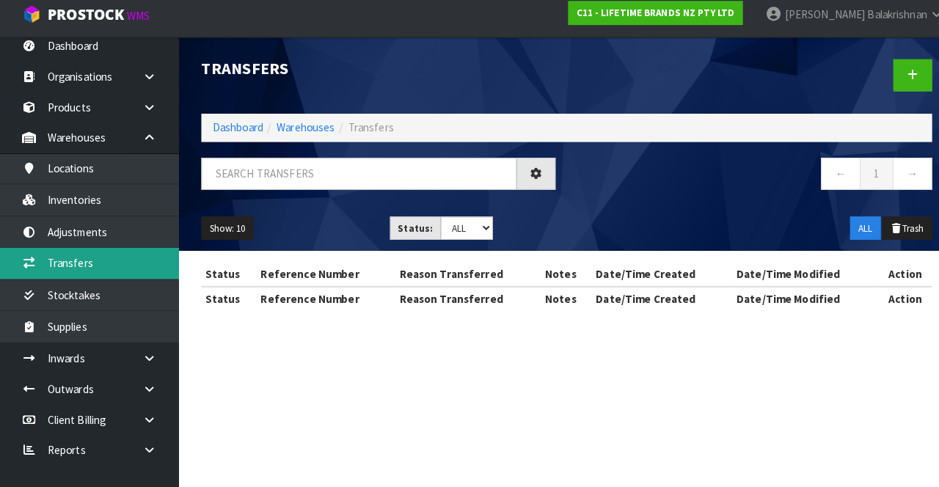
scroll to position [116, 0]
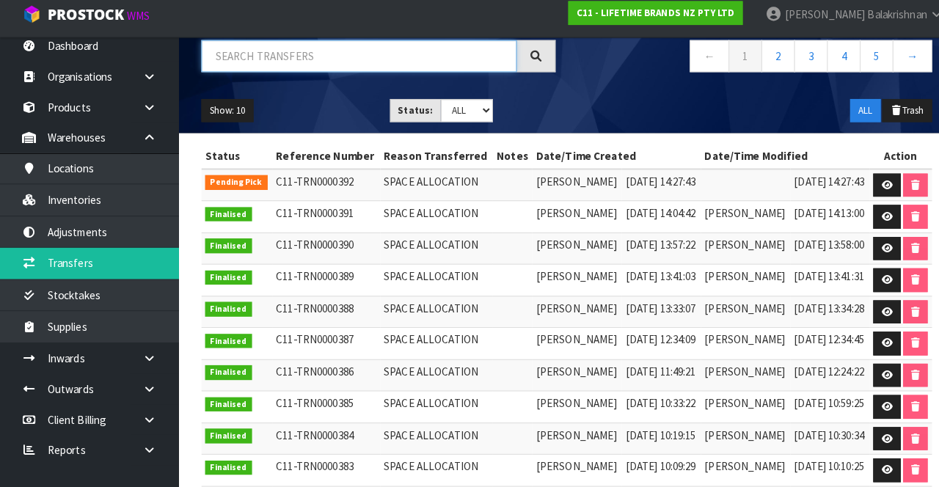
click at [233, 57] on input "text" at bounding box center [353, 63] width 310 height 32
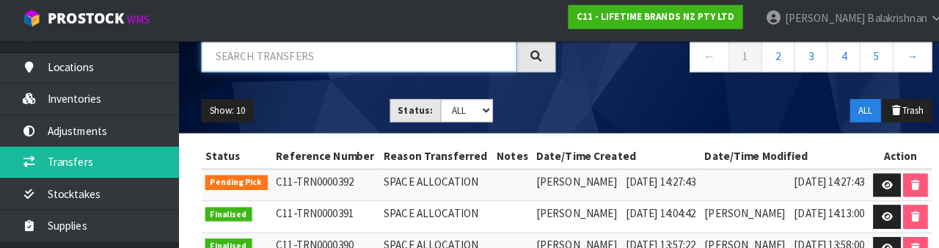
scroll to position [109, 0]
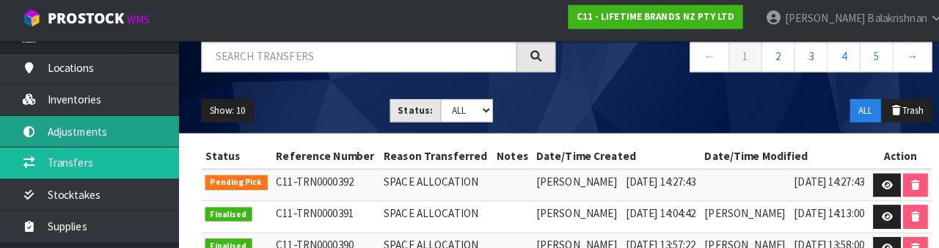
click at [60, 132] on link "Adjustments" at bounding box center [88, 133] width 176 height 30
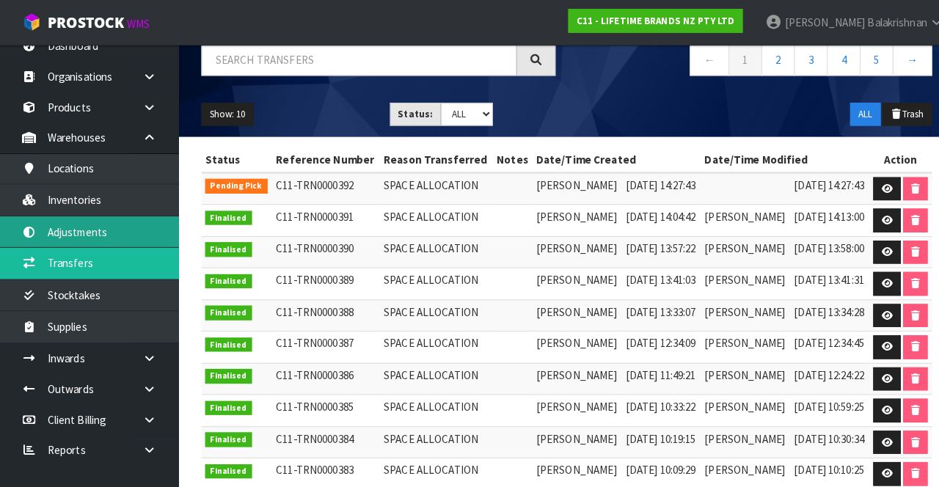
scroll to position [12, 0]
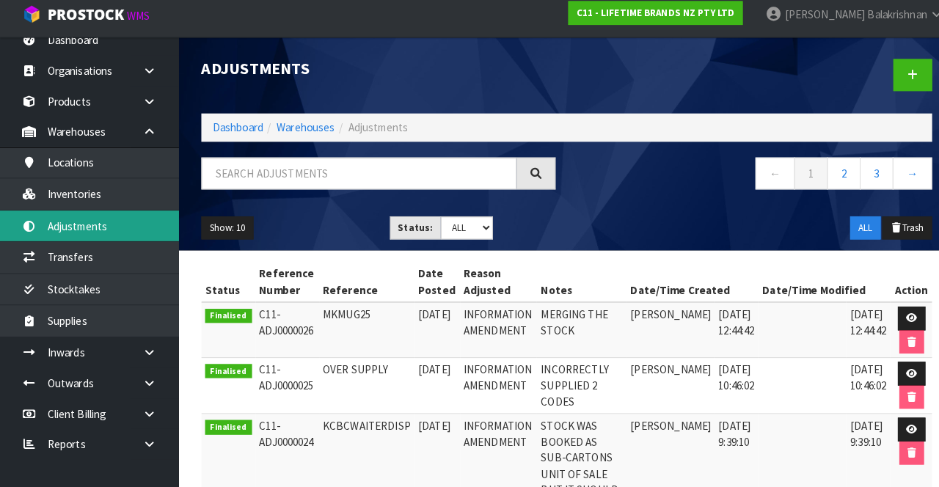
scroll to position [112, 0]
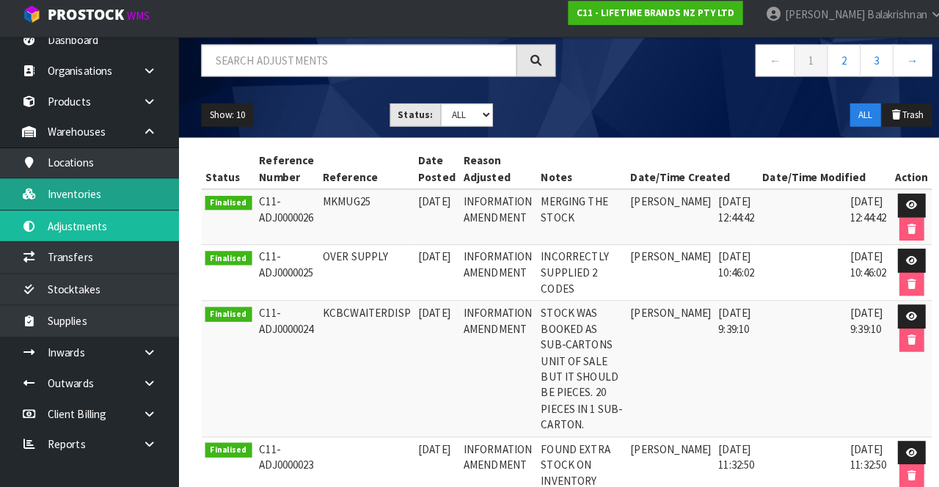
click at [67, 197] on link "Inventories" at bounding box center [88, 198] width 176 height 30
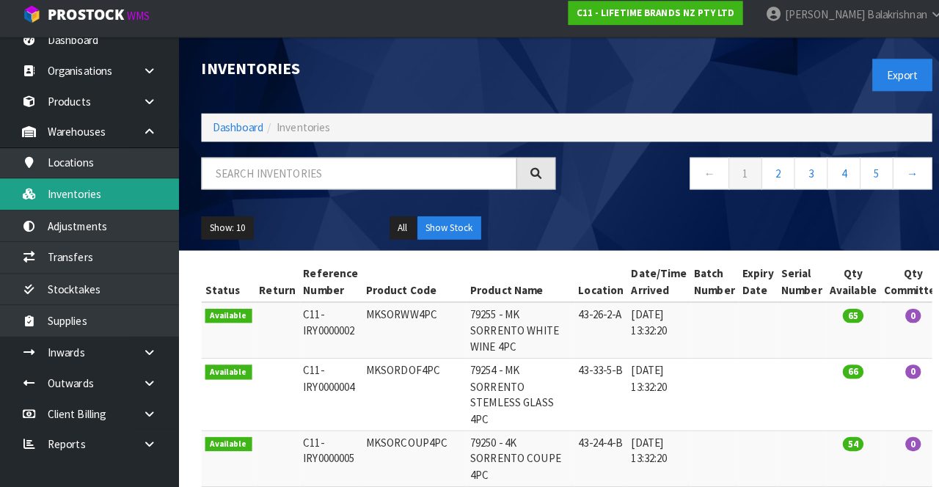
scroll to position [112, 0]
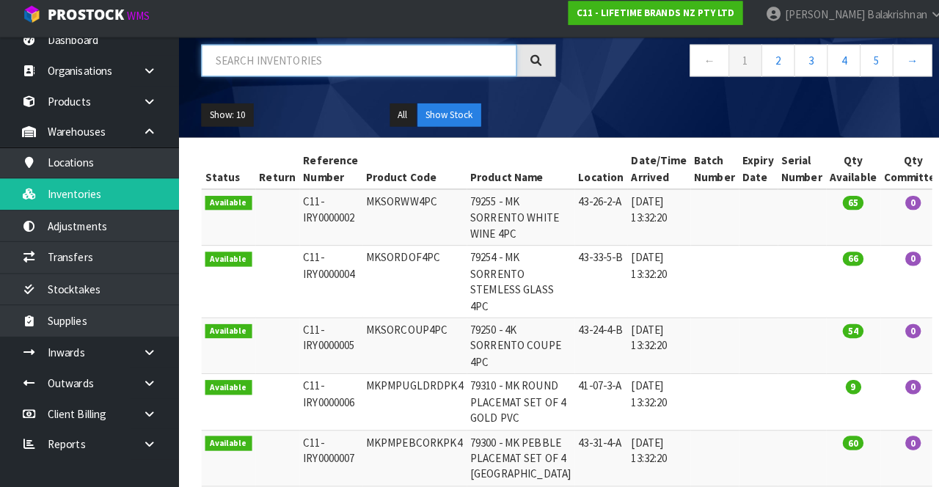
click at [257, 67] on input "text" at bounding box center [353, 67] width 310 height 32
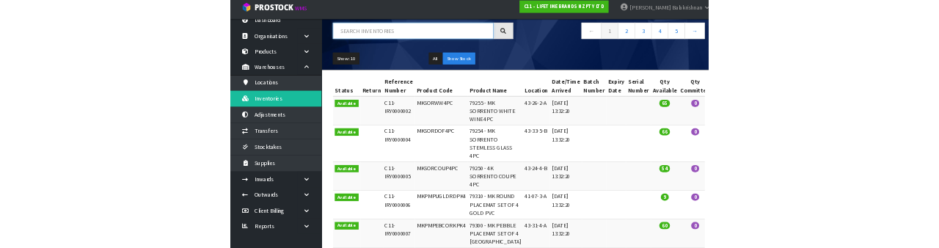
scroll to position [116, 0]
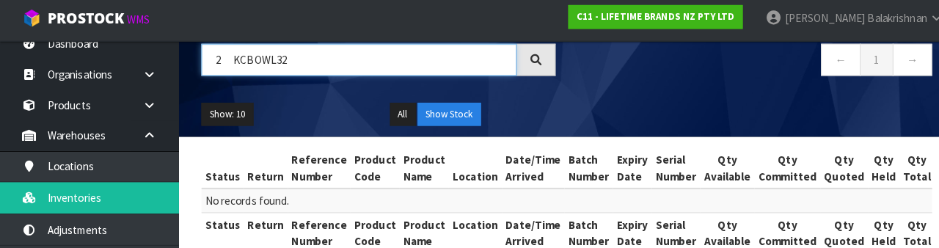
click at [223, 59] on input "2 KCBOWL32" at bounding box center [353, 63] width 310 height 32
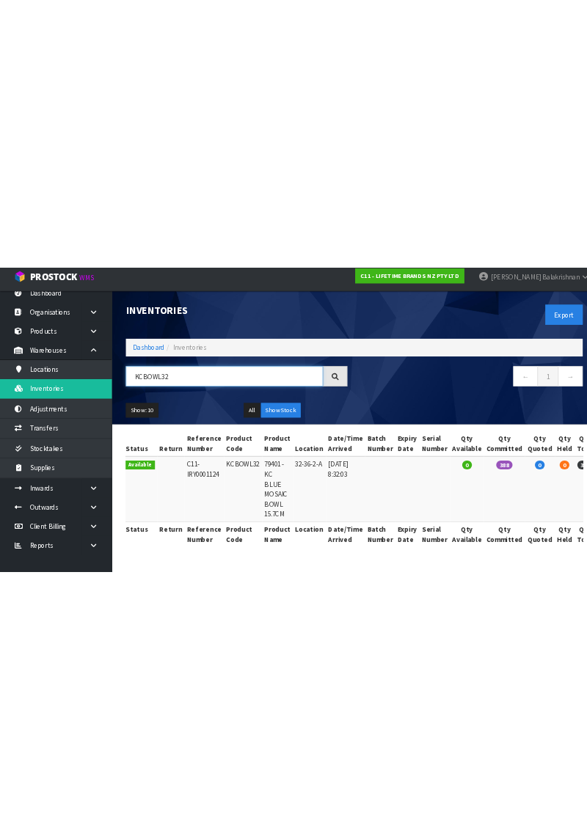
scroll to position [0, 0]
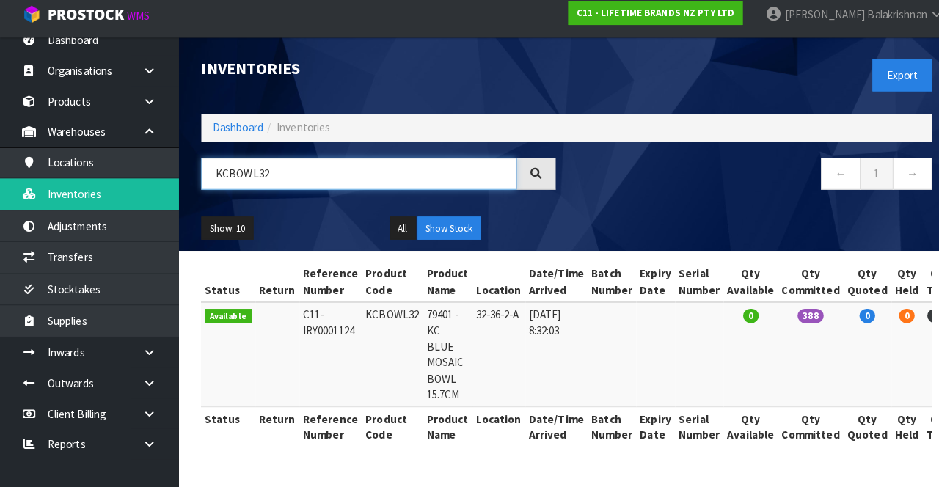
type input "KCBOWL32"
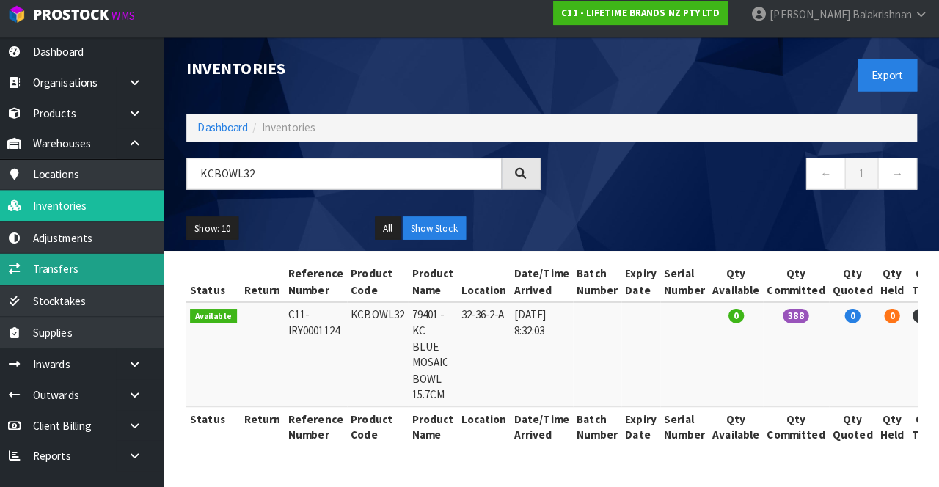
click at [50, 274] on link "Transfers" at bounding box center [88, 272] width 176 height 30
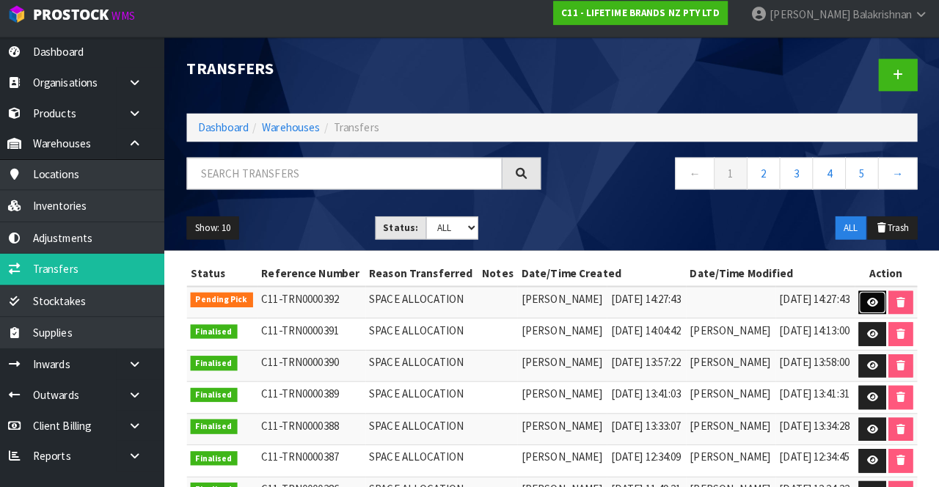
click at [883, 314] on link at bounding box center [872, 305] width 27 height 23
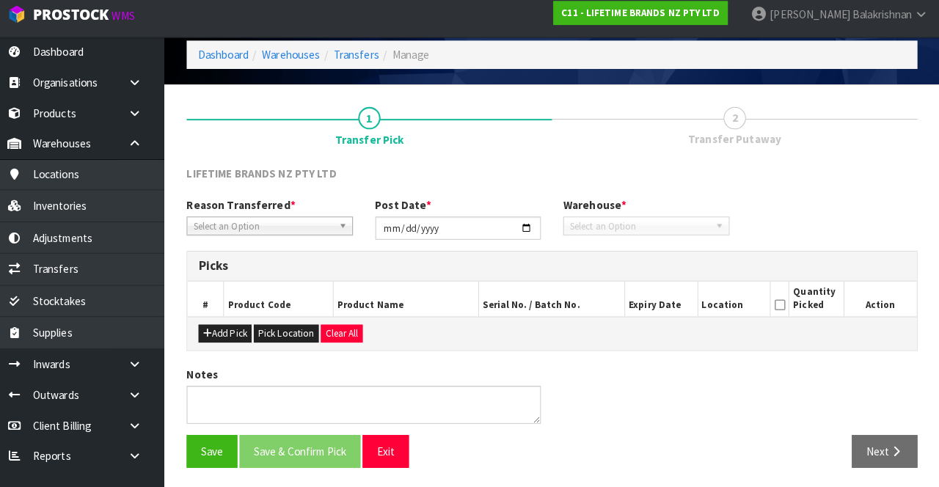
type input "[DATE]"
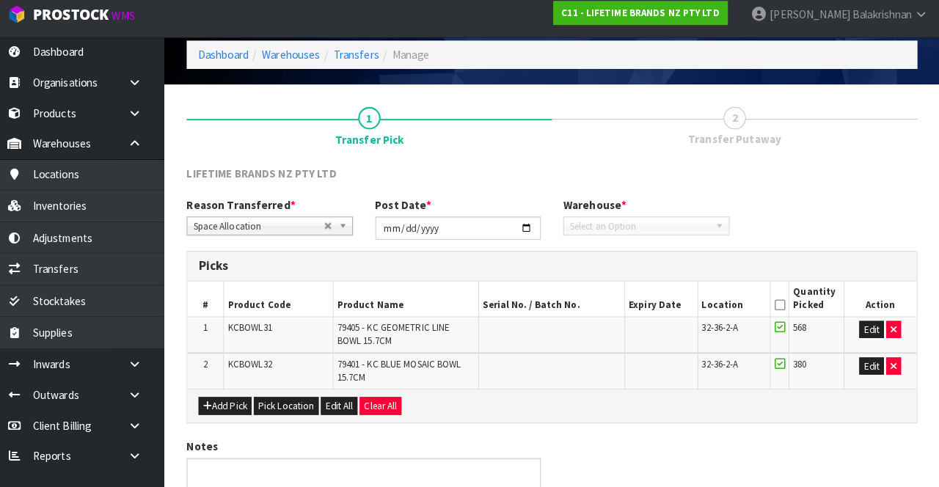
scroll to position [128, 0]
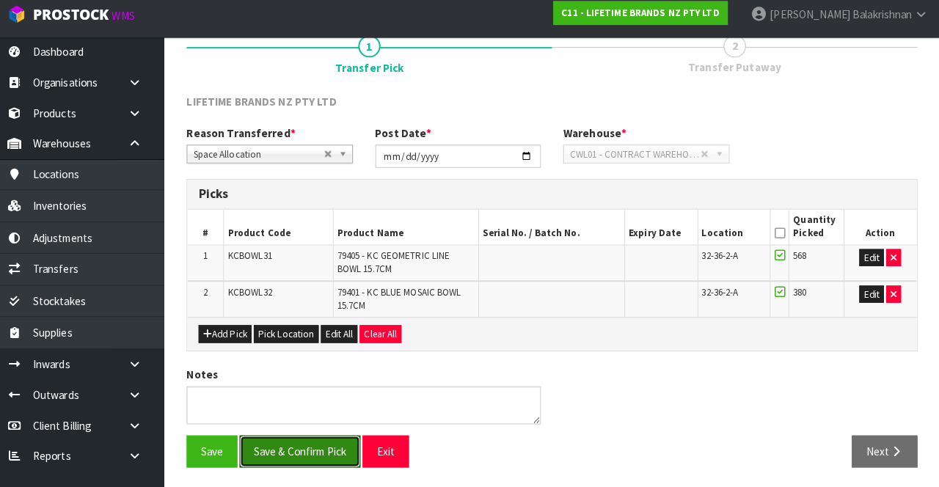
click at [277, 450] on button "Save & Confirm Pick" at bounding box center [309, 452] width 119 height 32
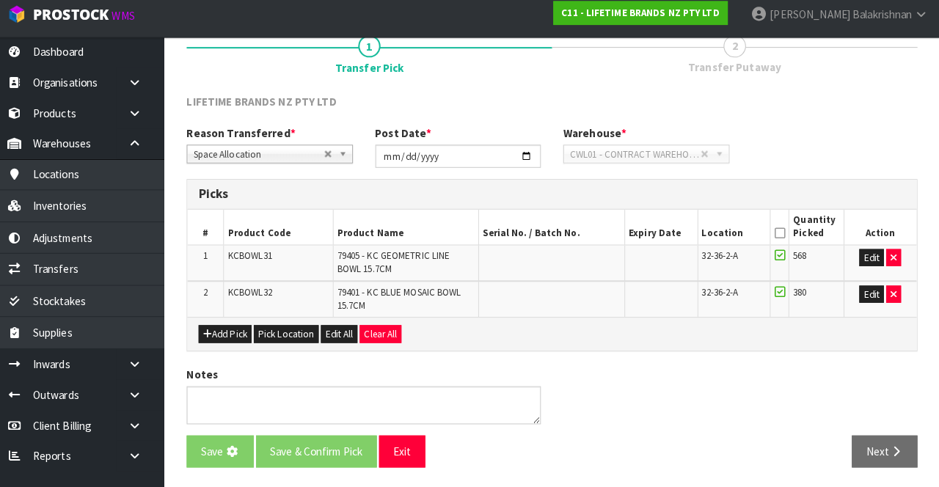
scroll to position [0, 0]
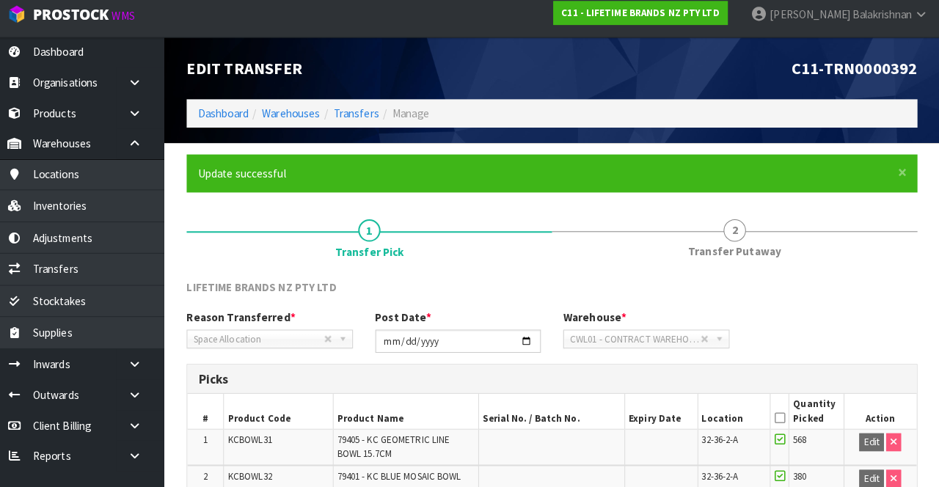
click at [778, 419] on icon at bounding box center [781, 419] width 10 height 1
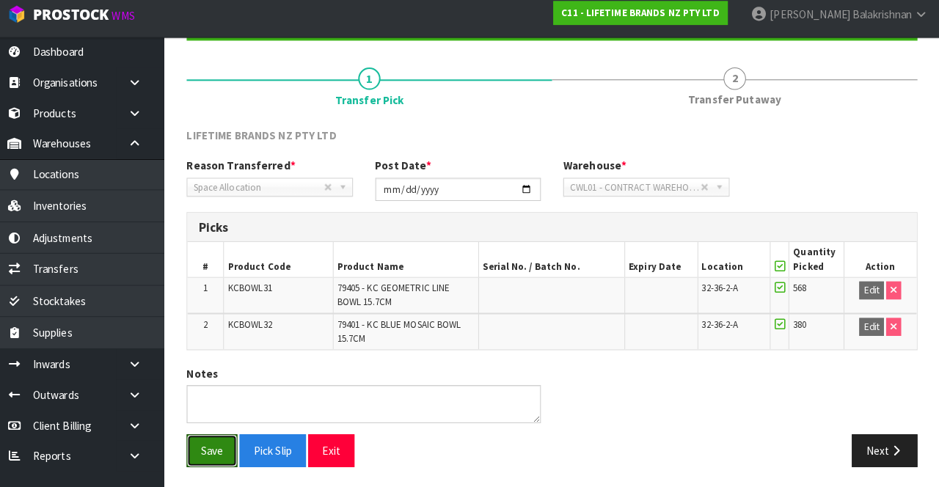
click at [213, 437] on button "Save" at bounding box center [223, 451] width 50 height 32
click at [892, 448] on icon "button" at bounding box center [896, 450] width 14 height 11
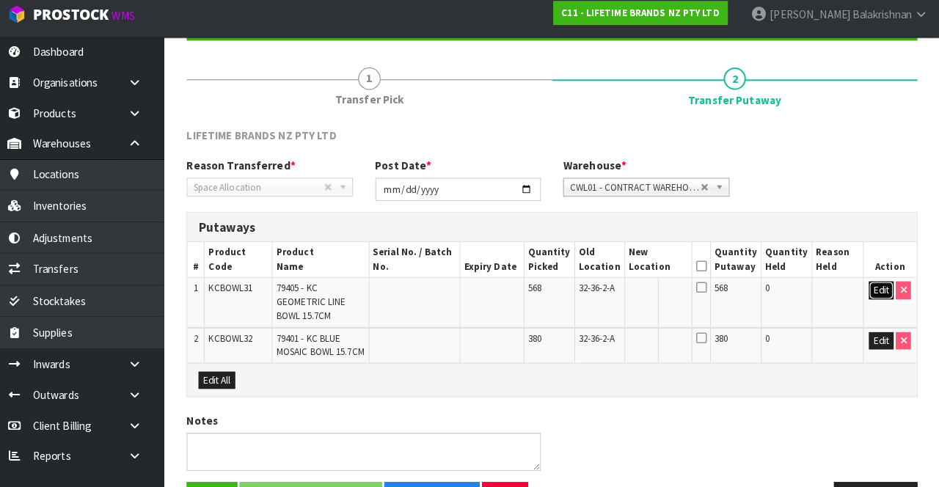
click at [875, 288] on button "Edit" at bounding box center [881, 294] width 24 height 18
click at [663, 287] on input "text" at bounding box center [653, 294] width 40 height 18
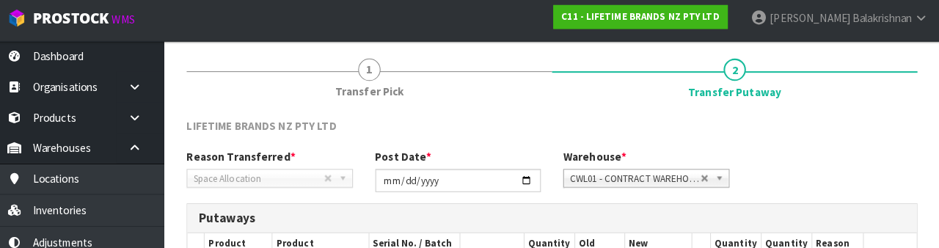
scroll to position [308, 0]
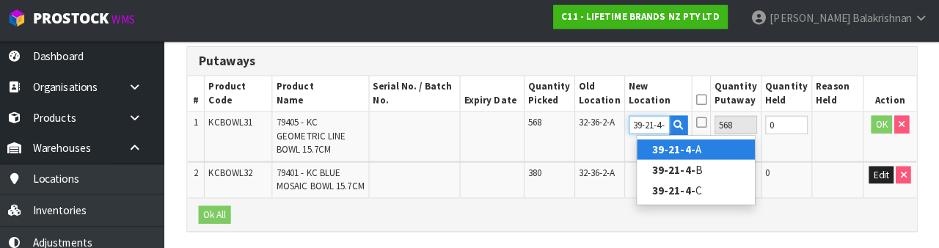
type input "39-21-4-B"
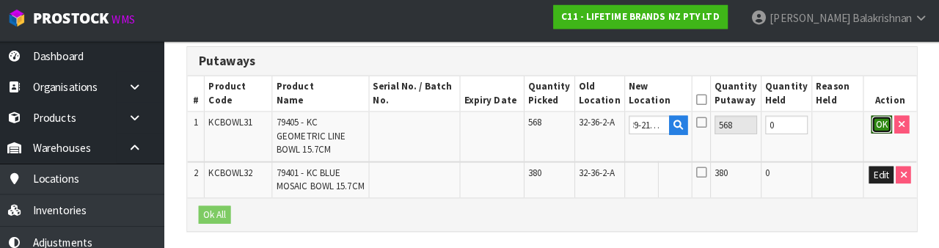
click at [878, 123] on button "OK" at bounding box center [882, 126] width 21 height 18
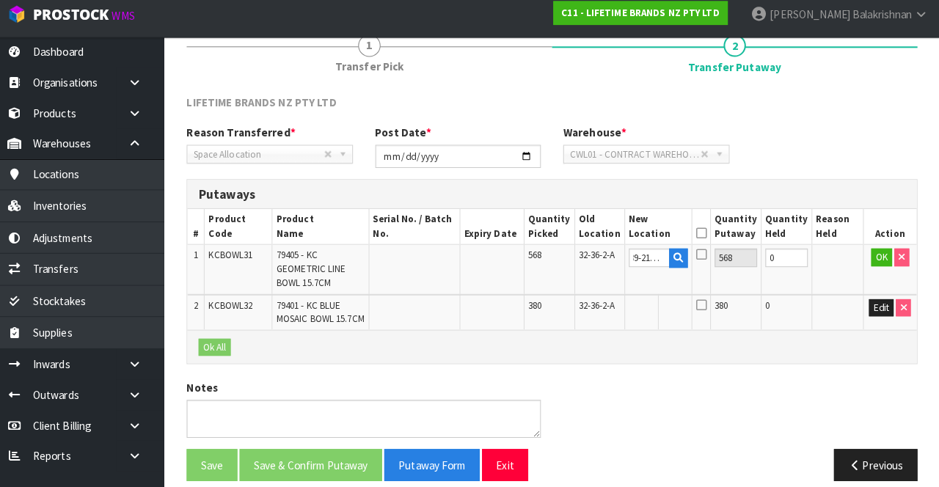
scroll to position [0, 0]
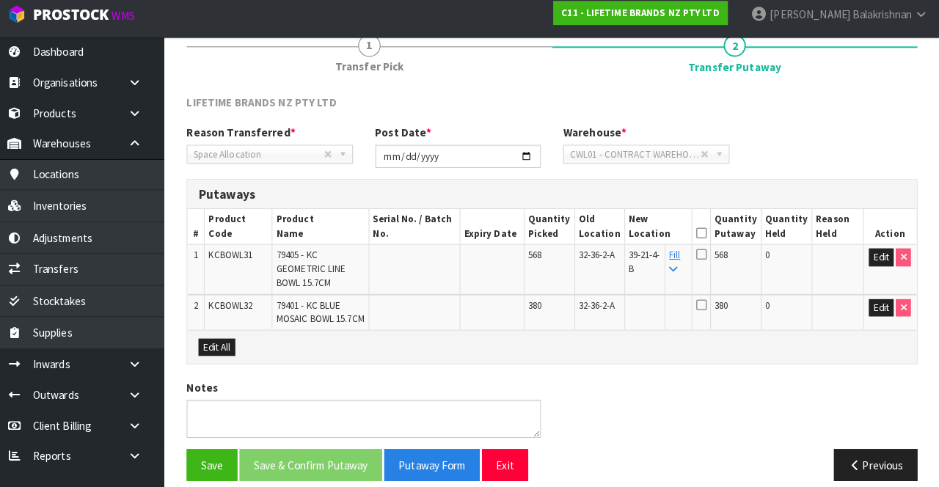
click at [684, 259] on link "Fill" at bounding box center [678, 265] width 11 height 26
click at [708, 237] on icon at bounding box center [704, 237] width 10 height 1
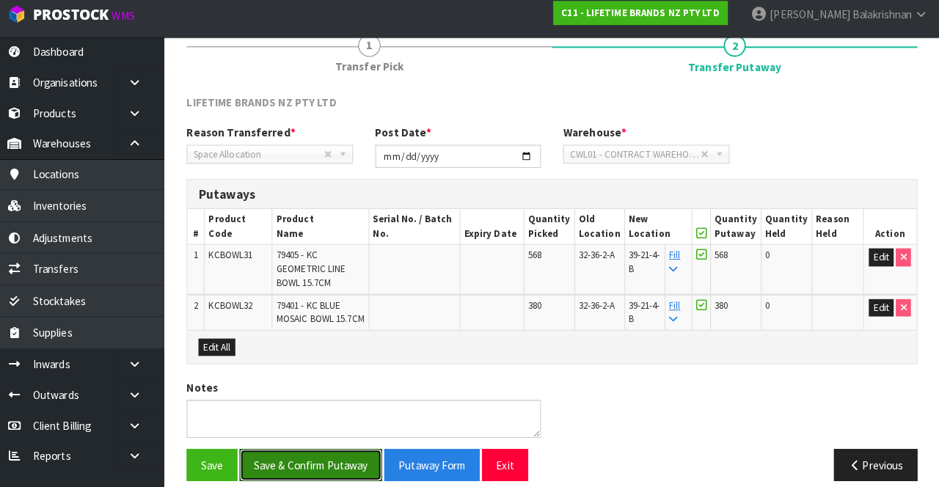
click at [332, 450] on button "Save & Confirm Putaway" at bounding box center [320, 466] width 140 height 32
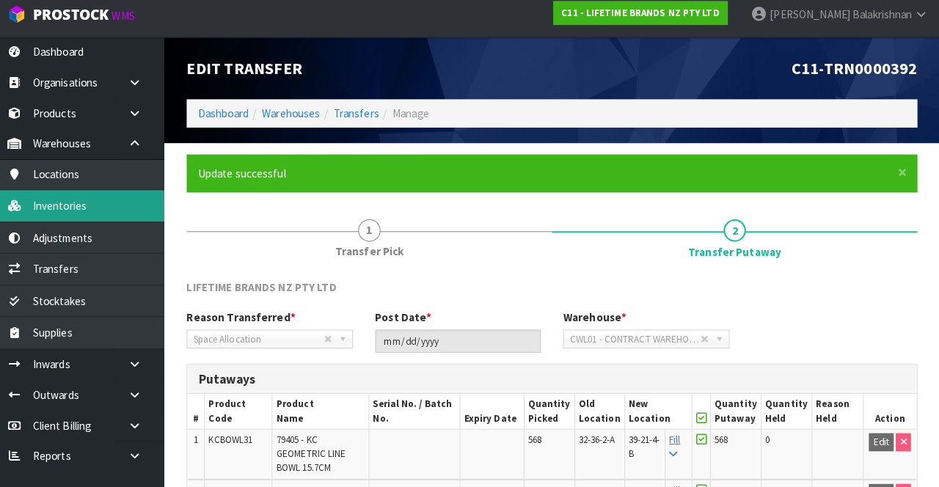
click at [59, 216] on link "Inventories" at bounding box center [88, 210] width 176 height 30
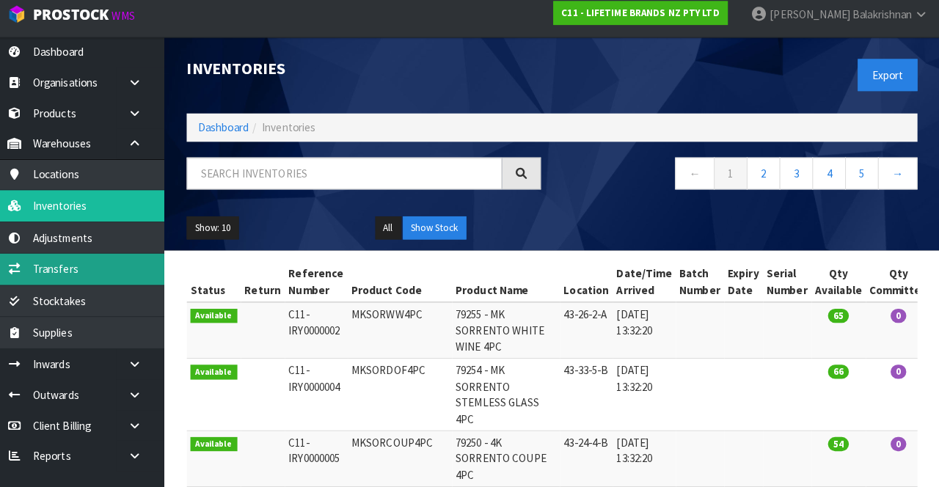
click at [57, 263] on link "Transfers" at bounding box center [88, 272] width 176 height 30
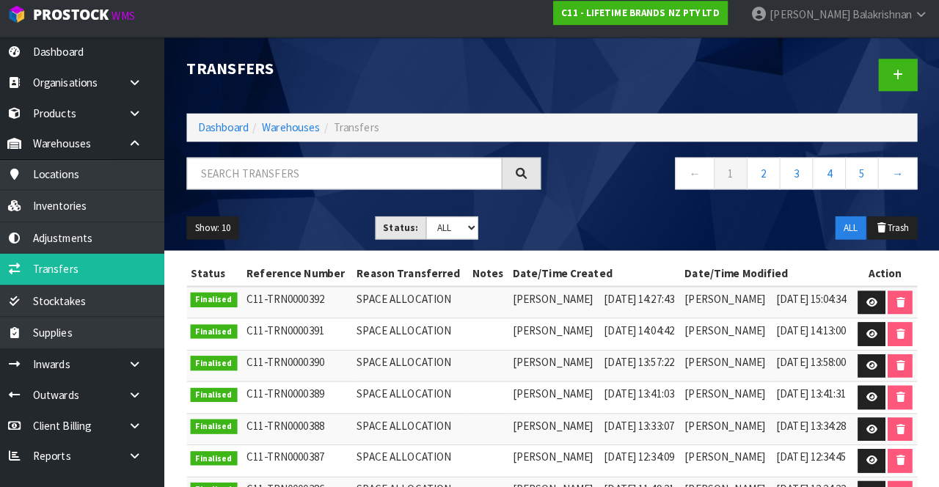
click at [902, 106] on div at bounding box center [743, 82] width 370 height 76
click at [894, 76] on icon at bounding box center [898, 81] width 10 height 11
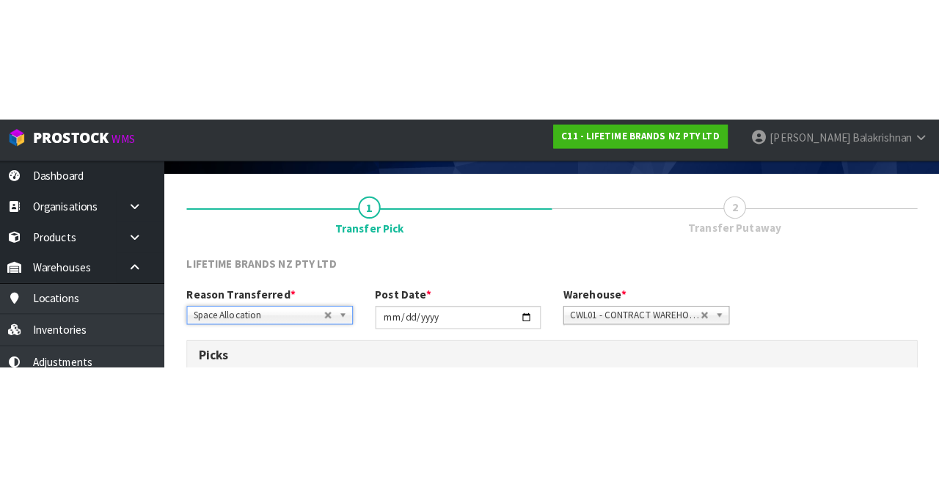
scroll to position [79, 0]
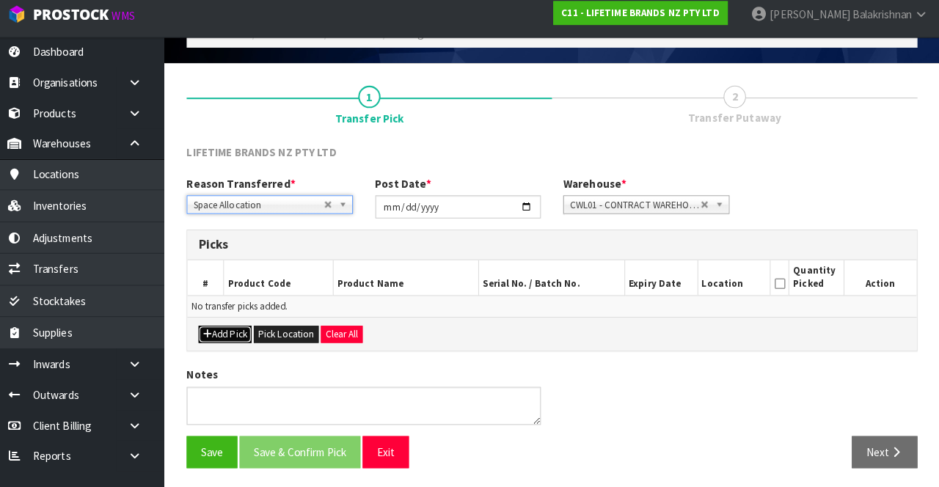
click at [222, 329] on button "Add Pick" at bounding box center [236, 337] width 52 height 18
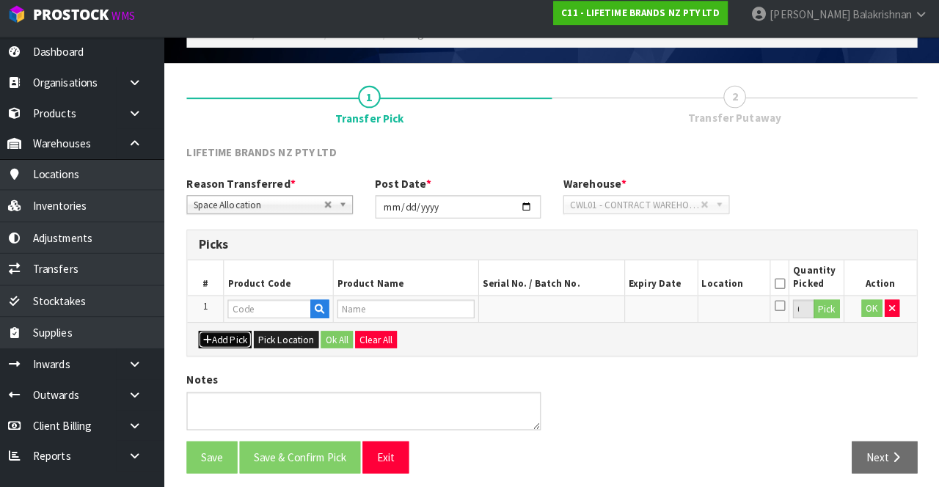
click at [235, 345] on button "Add Pick" at bounding box center [236, 342] width 52 height 18
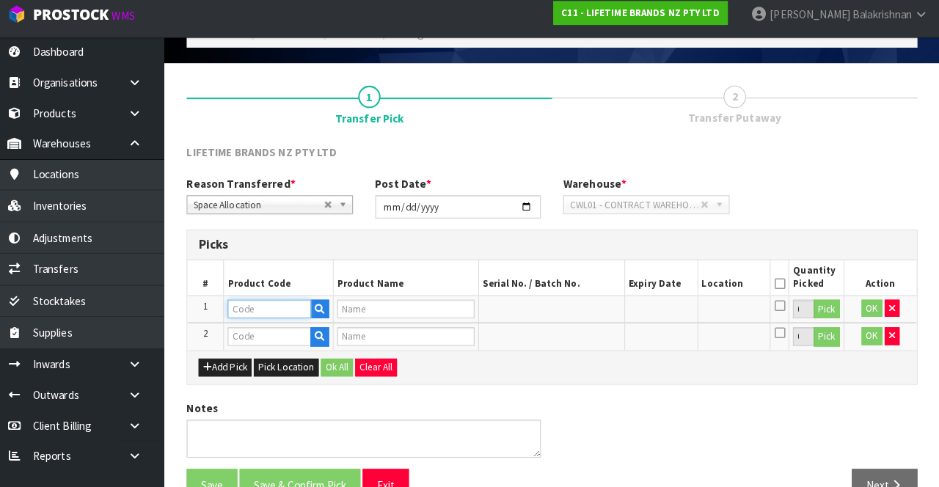
click at [247, 307] on input "text" at bounding box center [279, 311] width 82 height 18
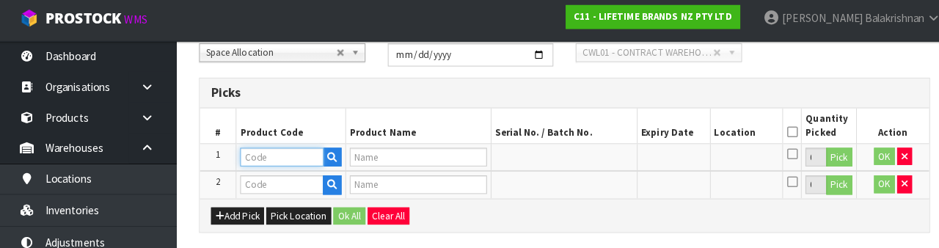
scroll to position [255, 0]
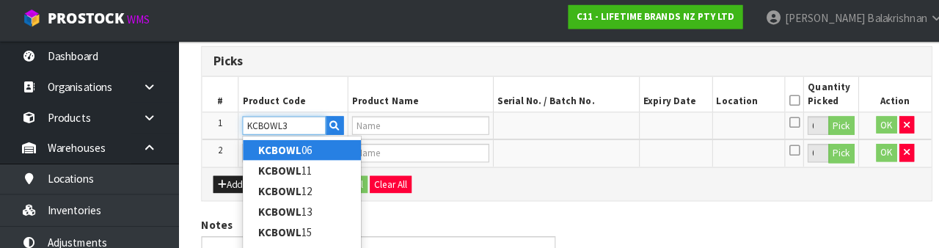
type input "KCBOWL32"
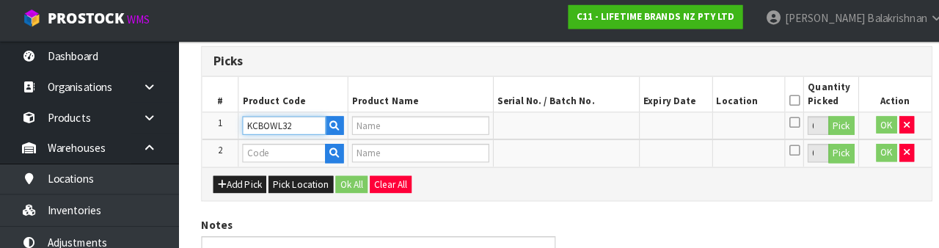
type input "79401 - KC BLUE MOSAIC BOWL 15.7CM"
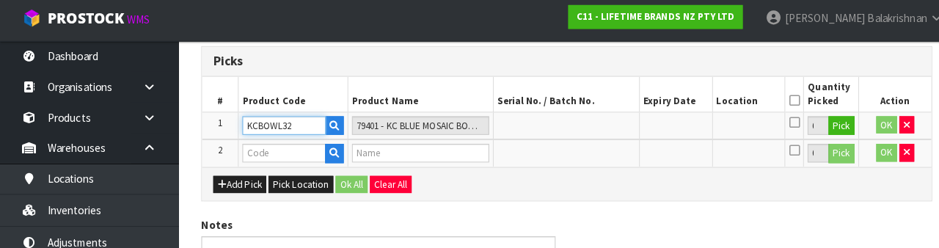
type input "KCBOWL32"
click at [829, 122] on button "Pick" at bounding box center [828, 127] width 26 height 19
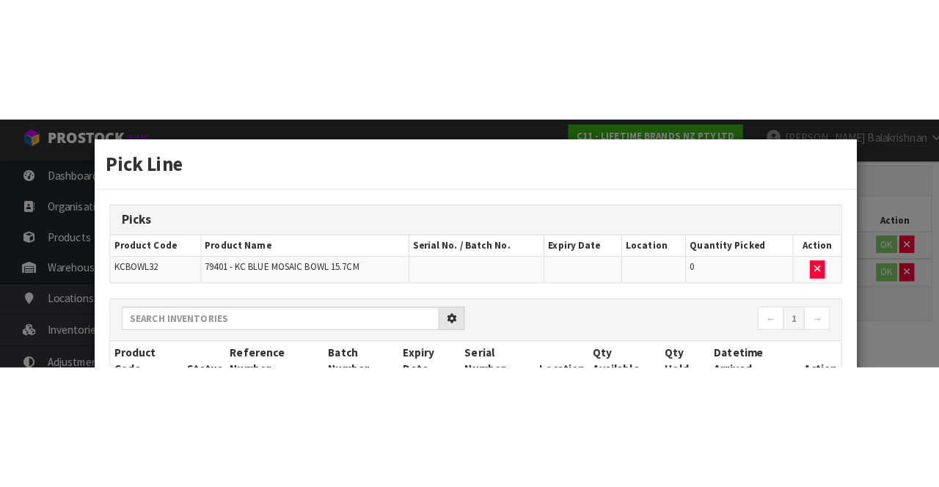
scroll to position [112, 0]
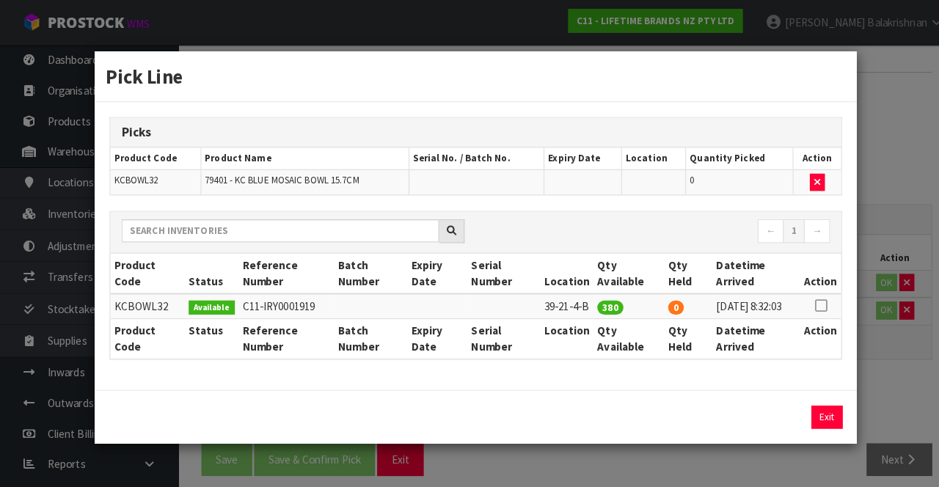
click at [811, 301] on icon at bounding box center [807, 301] width 12 height 1
click at [701, 411] on input "380" at bounding box center [700, 410] width 70 height 23
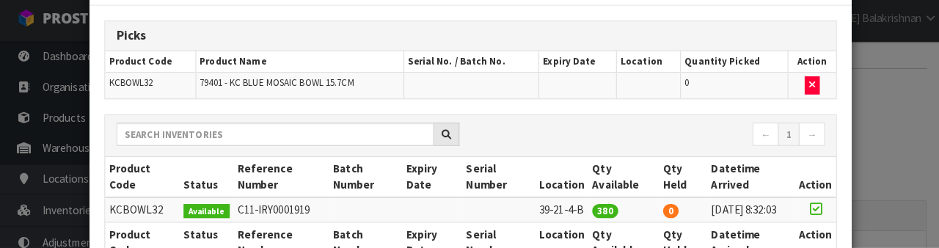
scroll to position [194, 0]
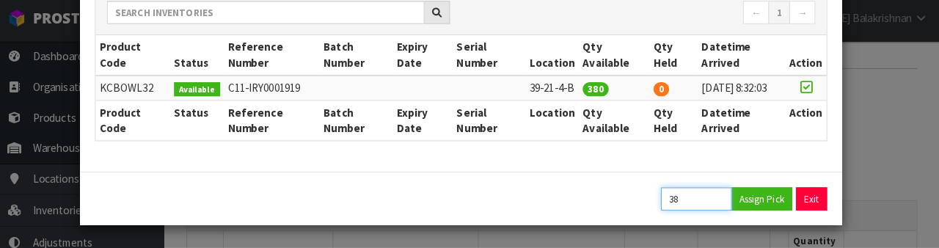
type input "3"
type input "88"
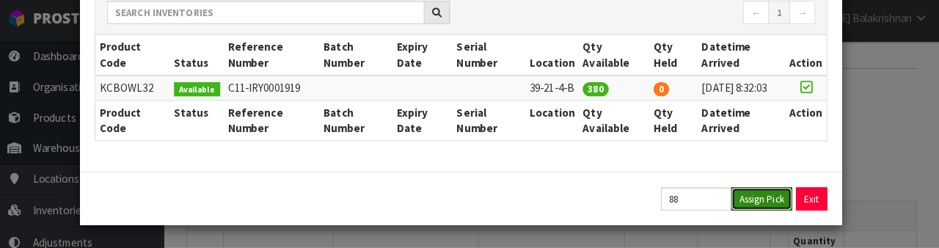
click at [775, 196] on button "Assign Pick" at bounding box center [764, 199] width 60 height 23
type input "88"
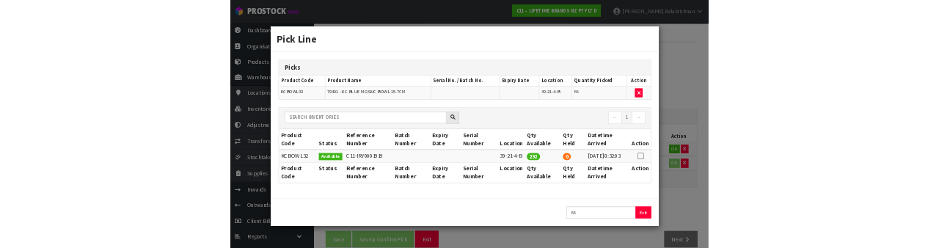
scroll to position [0, 0]
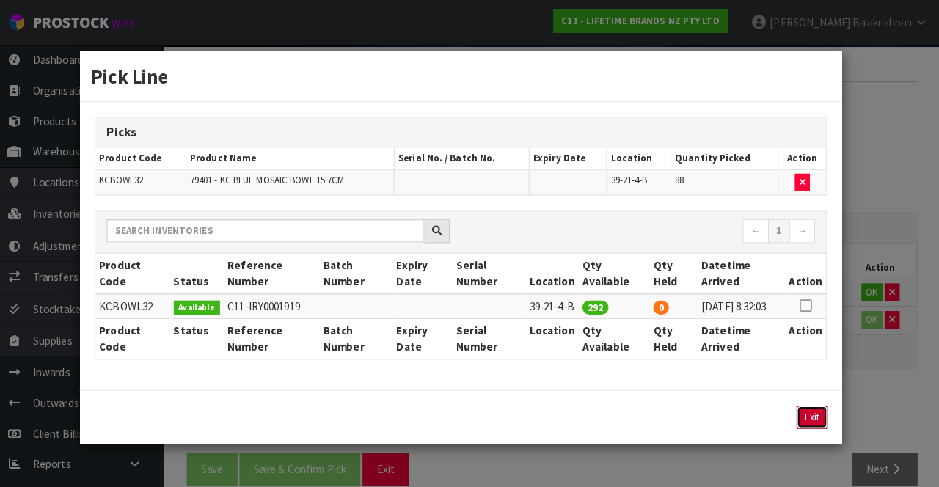
click at [814, 407] on button "Exit" at bounding box center [813, 410] width 31 height 23
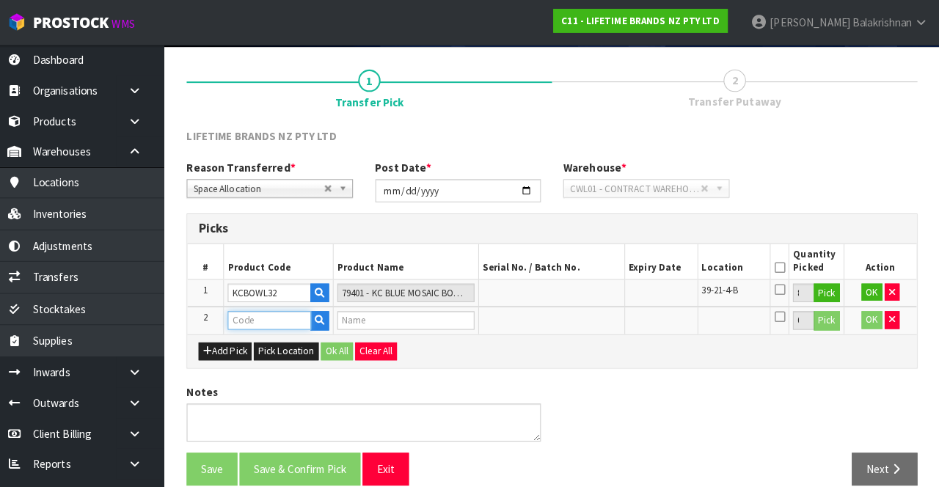
click at [267, 309] on input "text" at bounding box center [279, 315] width 82 height 18
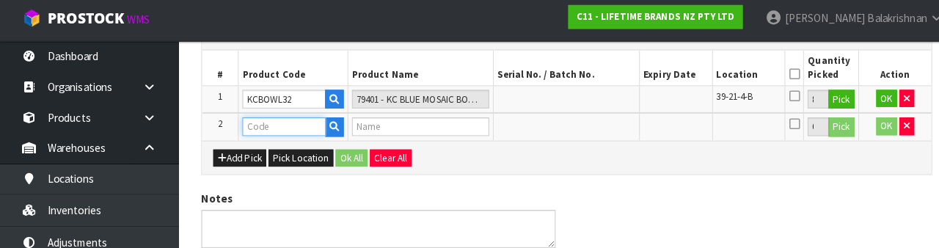
scroll to position [282, 0]
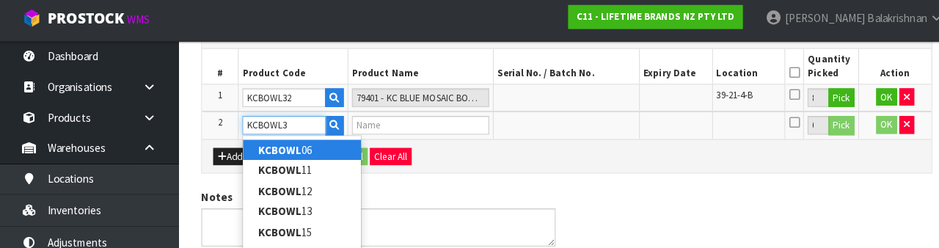
type input "KCBOWL32"
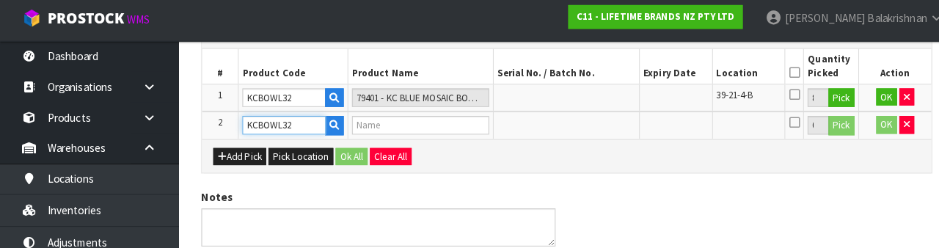
type input "79401 - KC BLUE MOSAIC BOWL 15.7CM"
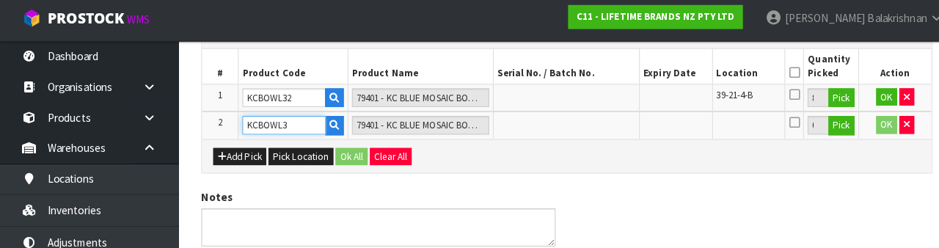
type input "KCBOWL31"
type input "79405 - KC GEOMETRIC LINE BOWL 15.7CM"
type input "KCBOWL31"
click at [825, 125] on button "Pick" at bounding box center [828, 127] width 26 height 19
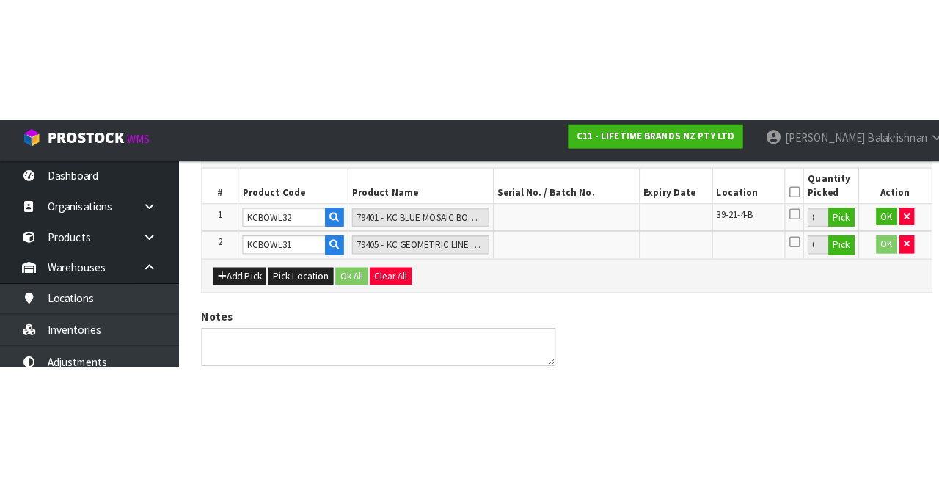
scroll to position [112, 0]
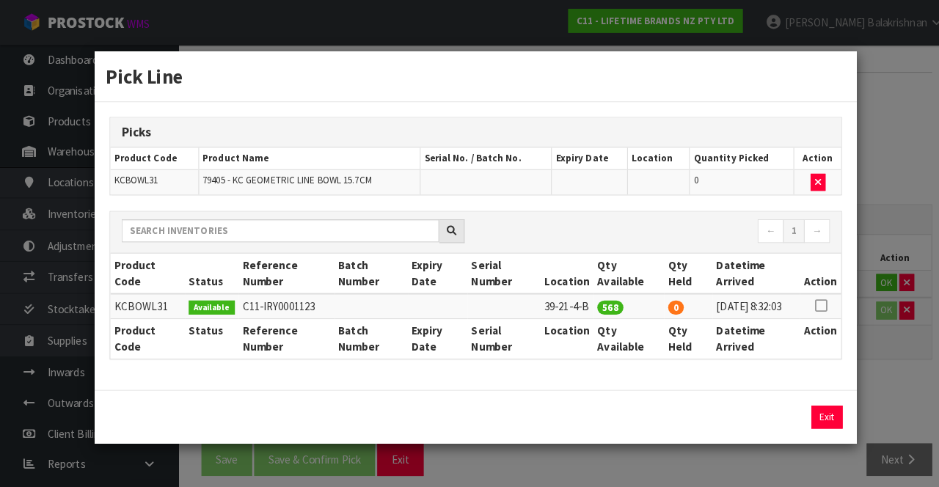
click at [807, 301] on icon at bounding box center [807, 301] width 12 height 1
click at [701, 411] on input "568" at bounding box center [700, 410] width 70 height 23
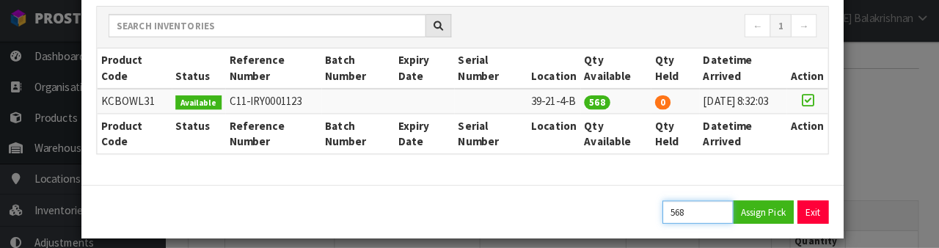
scroll to position [194, 0]
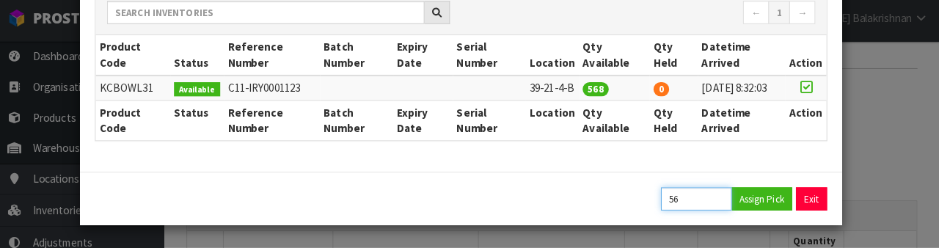
type input "5"
type input "100"
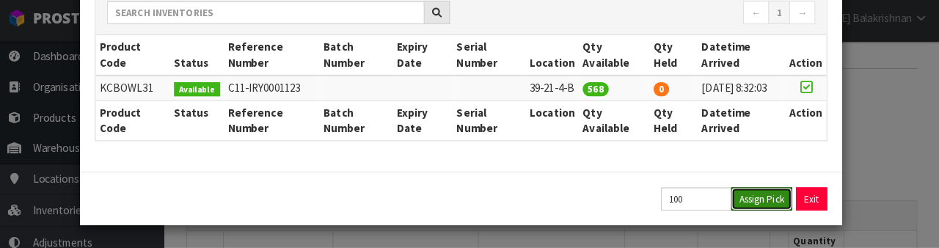
click at [773, 197] on button "Assign Pick" at bounding box center [764, 199] width 60 height 23
type input "100"
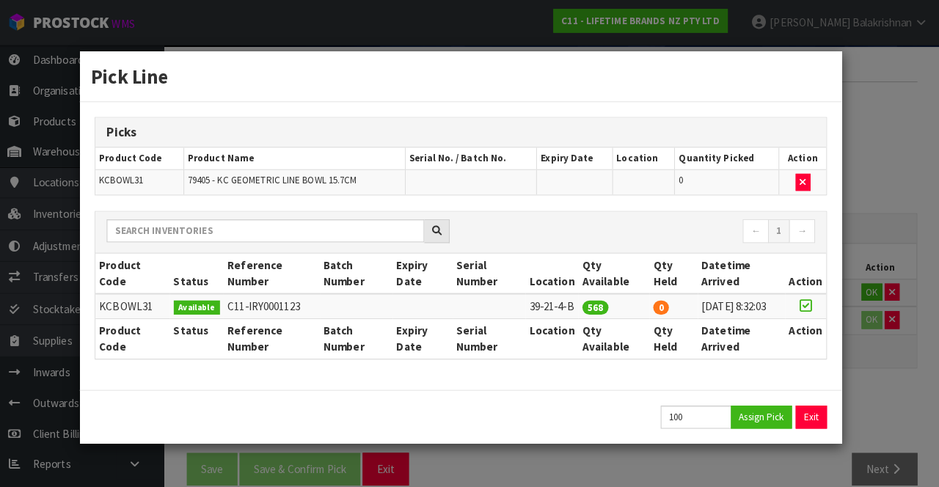
scroll to position [0, 0]
click at [813, 408] on button "Exit" at bounding box center [813, 410] width 31 height 23
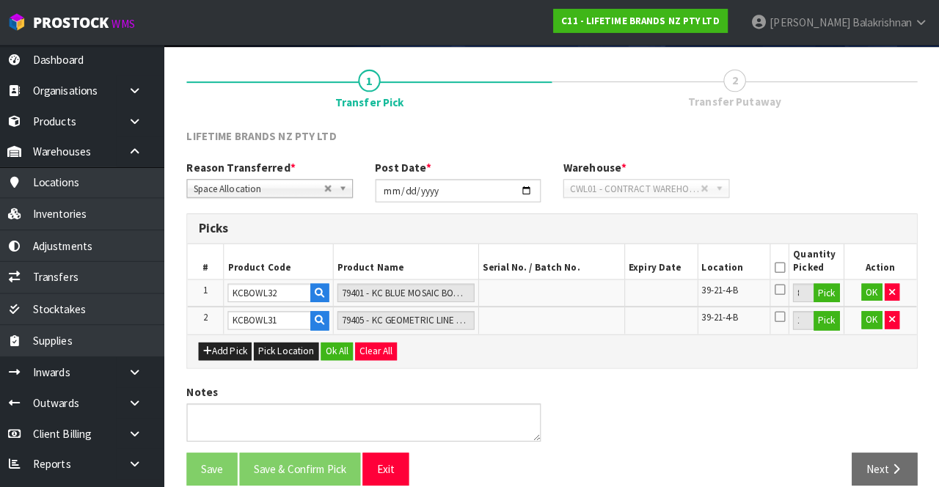
click at [781, 263] on icon at bounding box center [781, 263] width 10 height 1
click at [869, 285] on button "OK" at bounding box center [872, 288] width 21 height 18
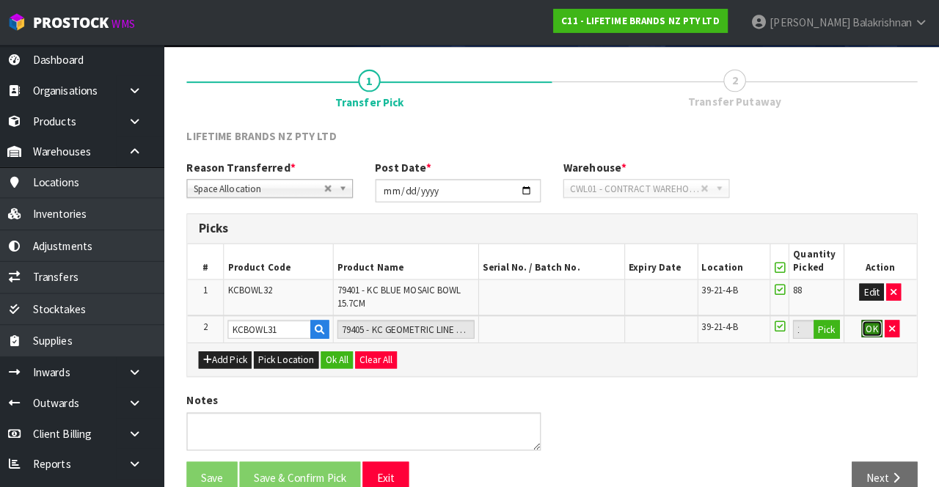
click at [865, 319] on button "OK" at bounding box center [872, 324] width 21 height 18
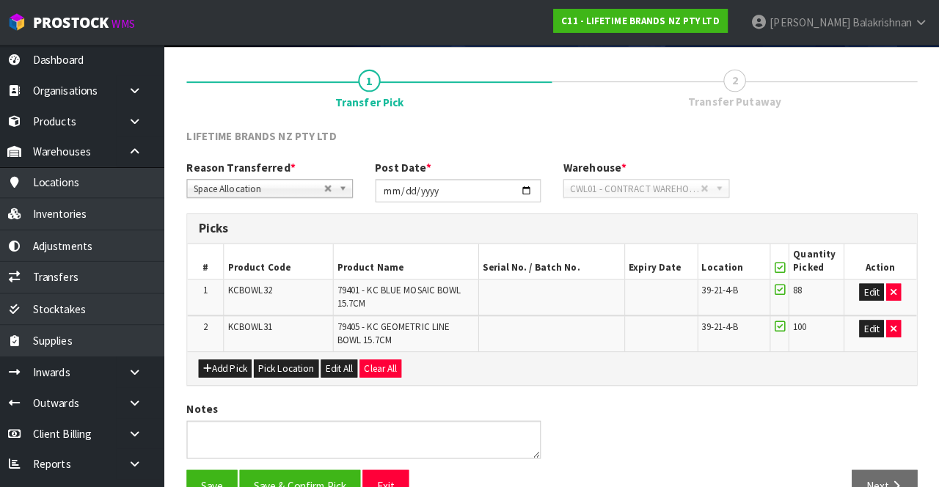
scroll to position [128, 0]
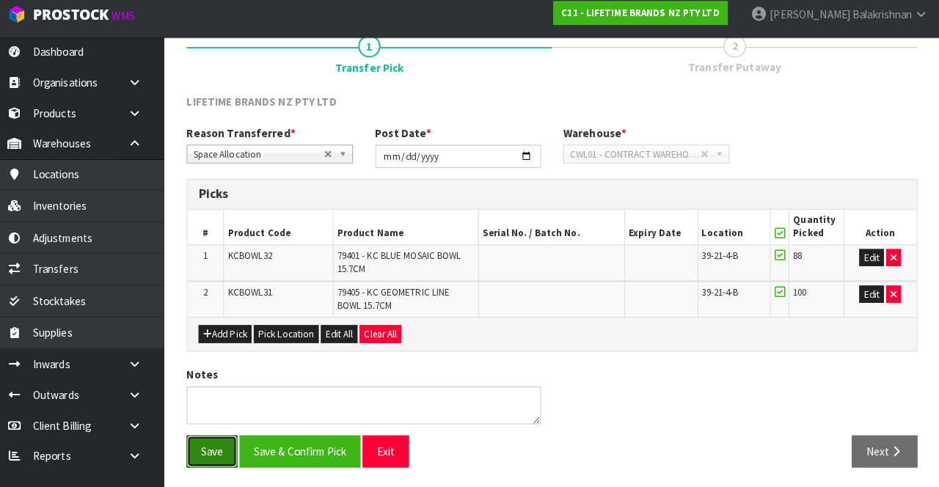
click at [208, 439] on button "Save" at bounding box center [223, 452] width 50 height 32
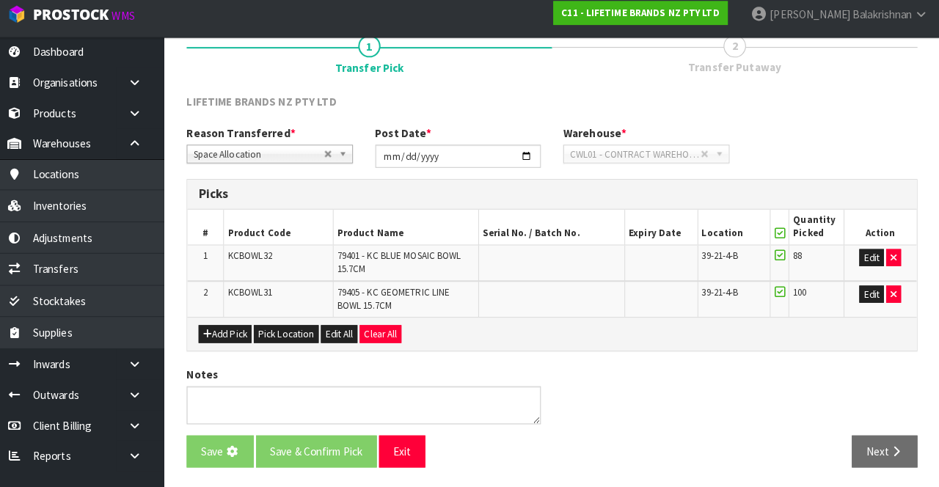
scroll to position [0, 0]
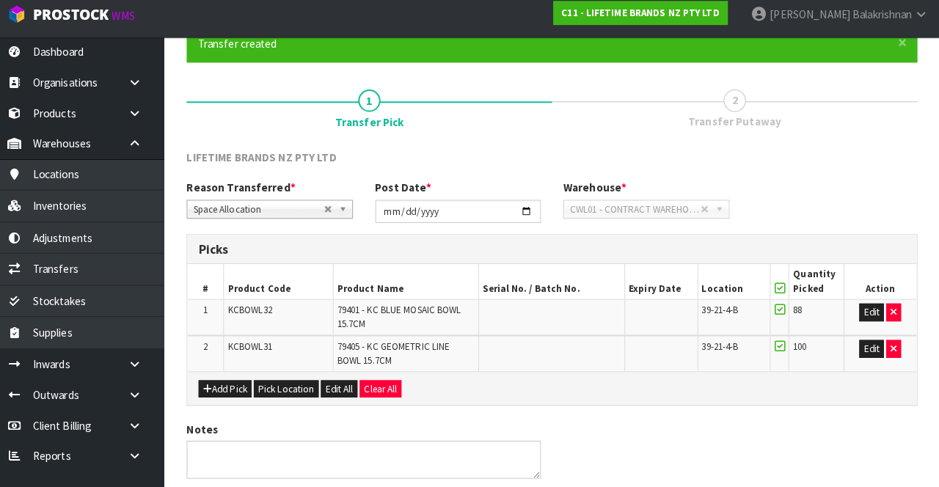
scroll to position [182, 0]
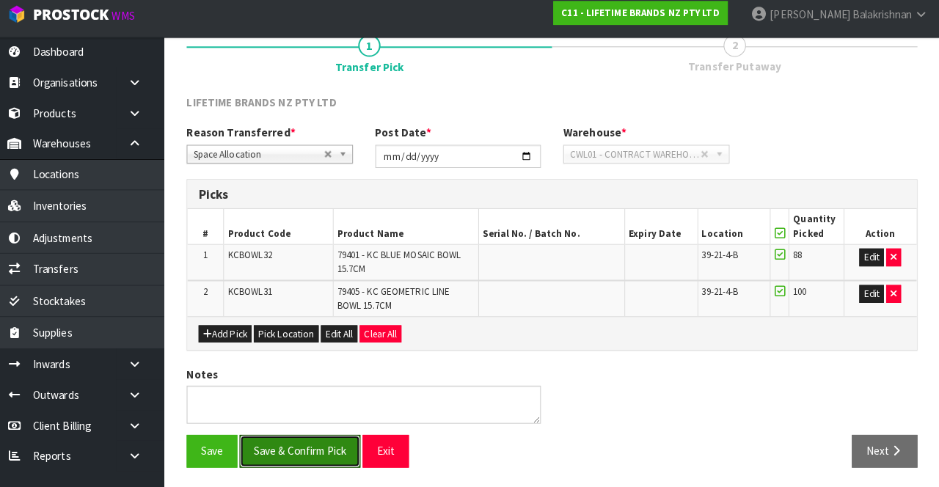
click at [282, 448] on button "Save & Confirm Pick" at bounding box center [309, 452] width 119 height 32
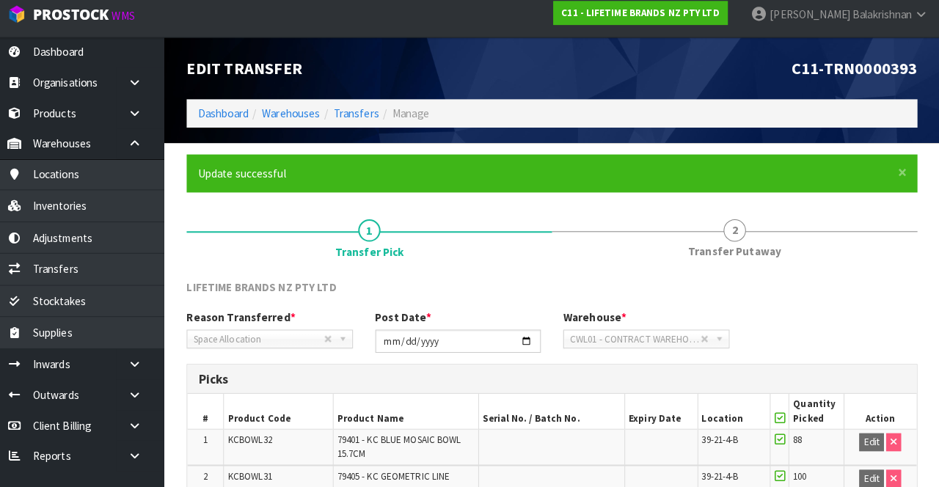
scroll to position [150, 0]
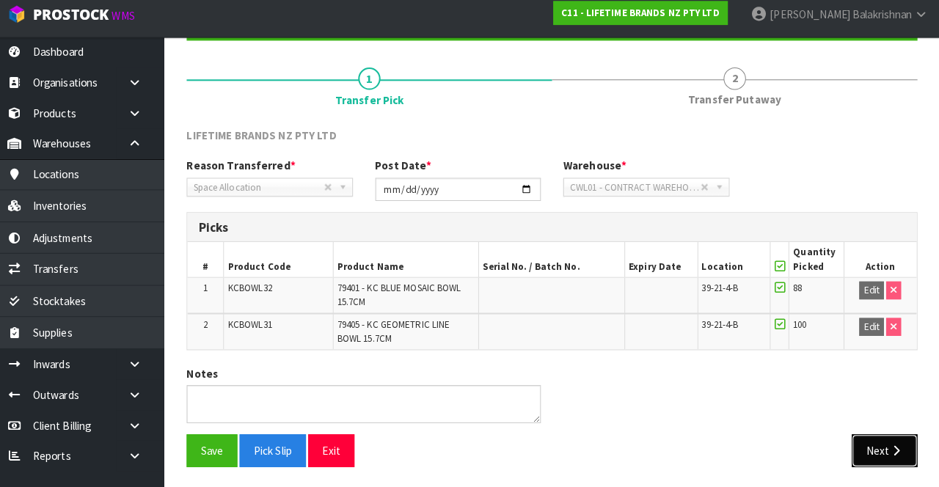
click at [892, 450] on icon "button" at bounding box center [896, 450] width 14 height 11
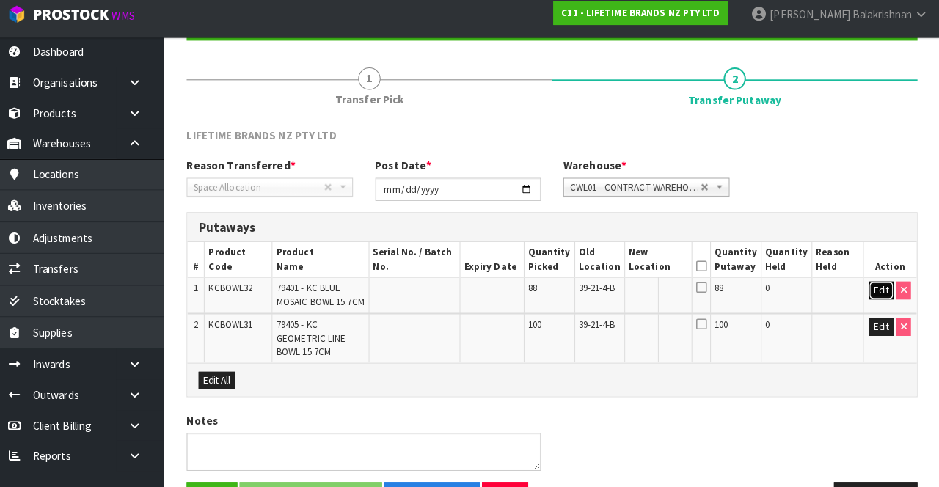
click at [872, 293] on button "Edit" at bounding box center [881, 294] width 24 height 18
click at [673, 289] on input "text" at bounding box center [653, 294] width 40 height 18
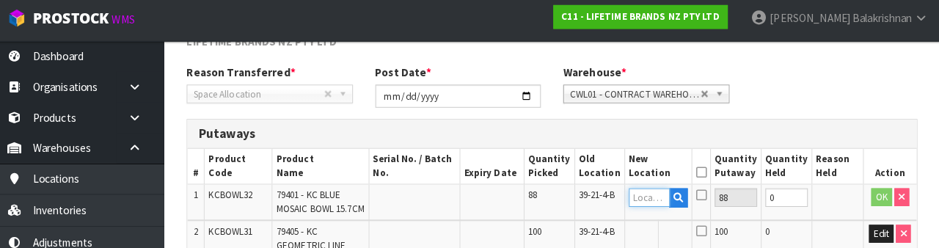
scroll to position [308, 0]
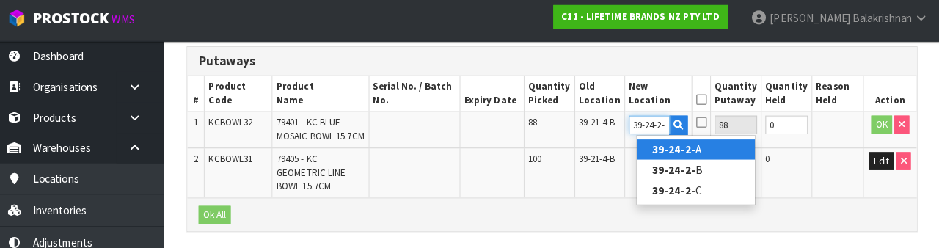
type input "39-24-2-B"
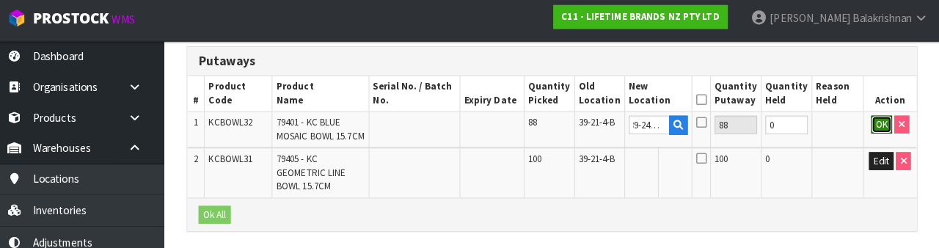
click at [877, 130] on button "OK" at bounding box center [882, 126] width 21 height 18
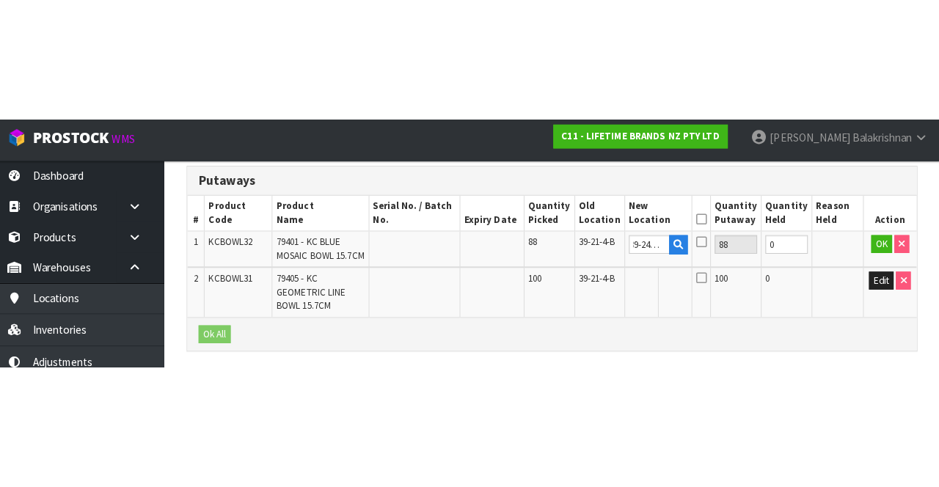
scroll to position [0, 0]
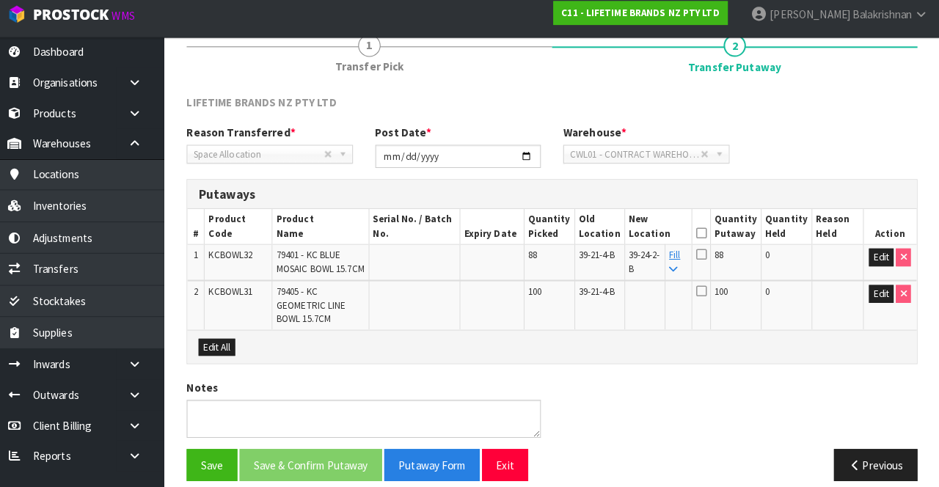
click at [684, 260] on link "Fill" at bounding box center [678, 265] width 11 height 26
click at [709, 237] on icon at bounding box center [704, 237] width 10 height 1
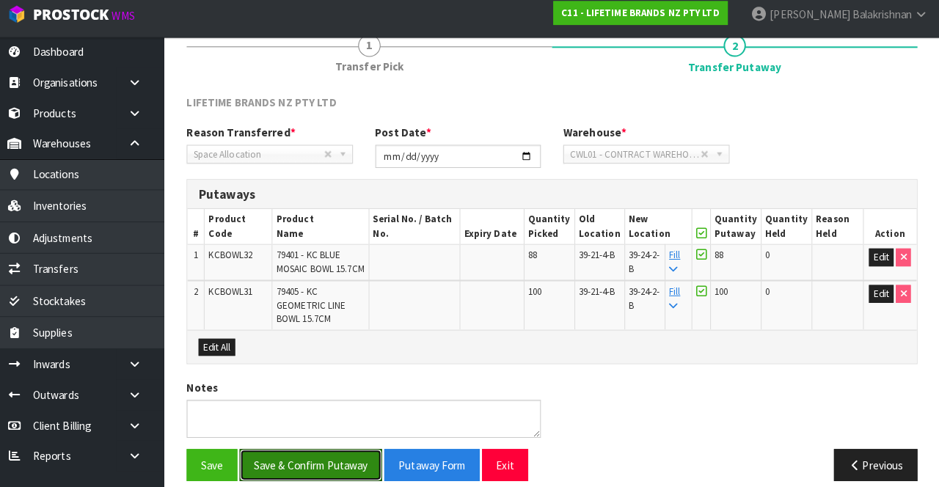
click at [286, 450] on button "Save & Confirm Putaway" at bounding box center [320, 466] width 140 height 32
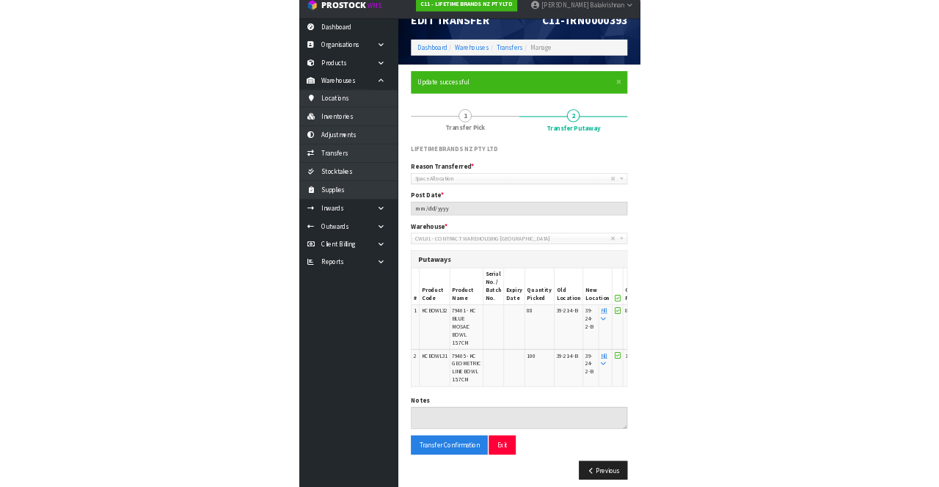
scroll to position [34, 0]
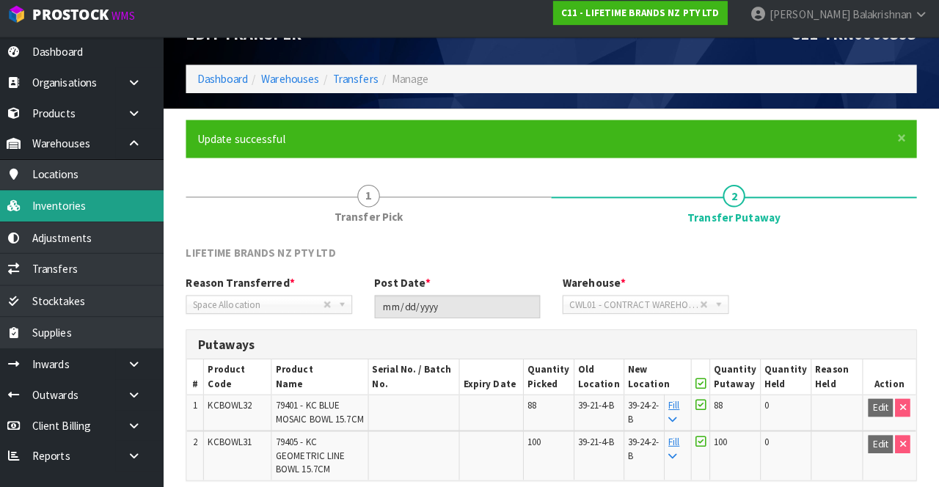
click at [56, 213] on link "Inventories" at bounding box center [88, 210] width 176 height 30
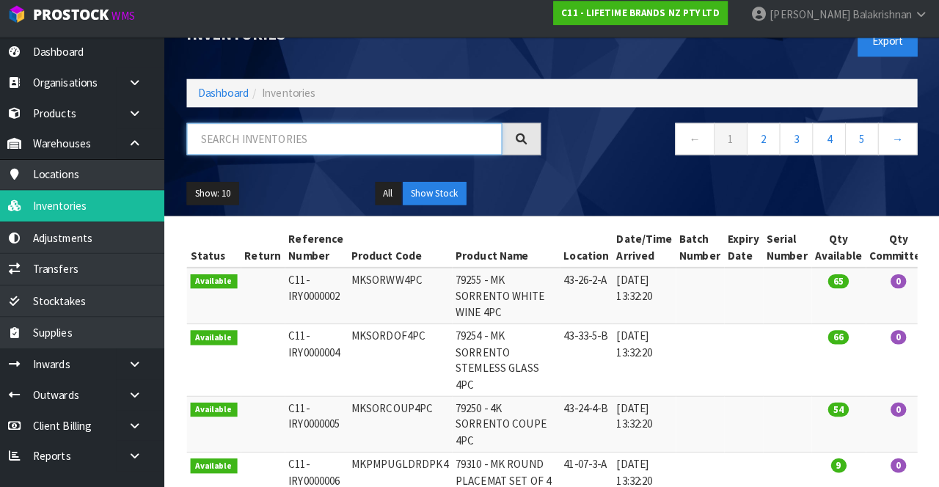
click at [368, 148] on input "text" at bounding box center [353, 144] width 310 height 32
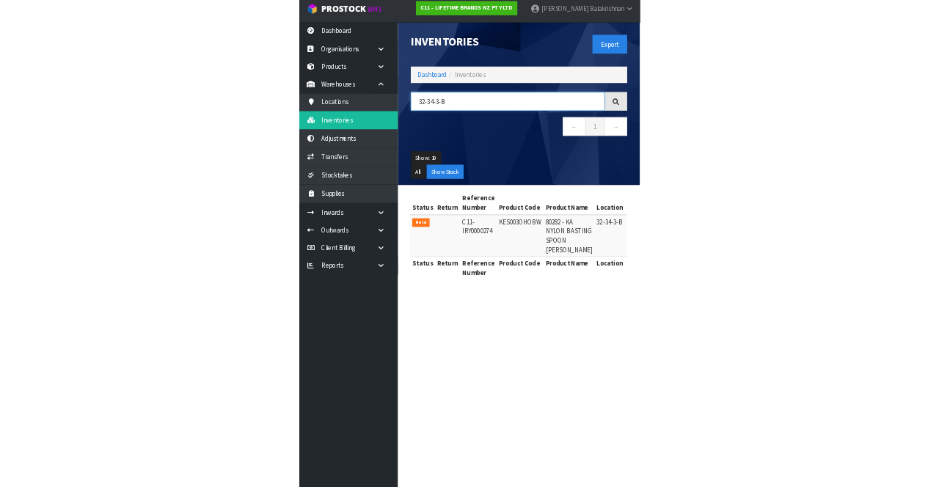
scroll to position [1, 0]
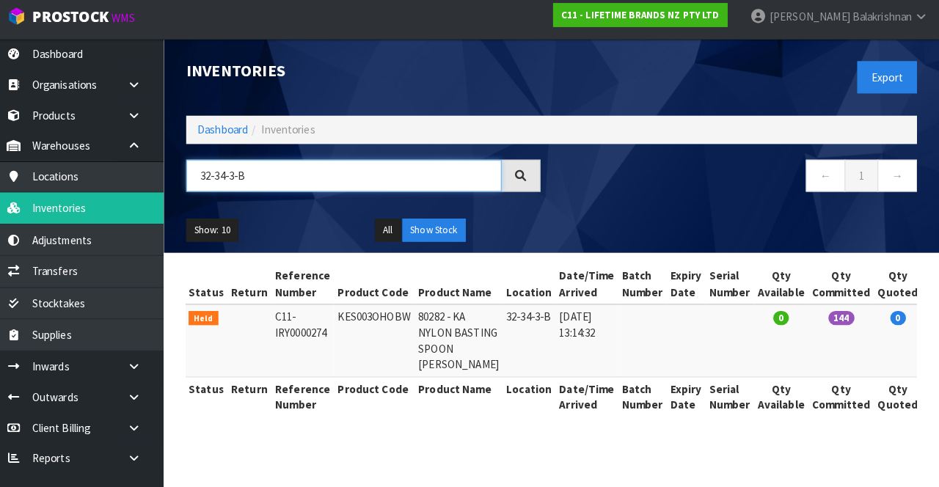
type input "32-34-3-B"
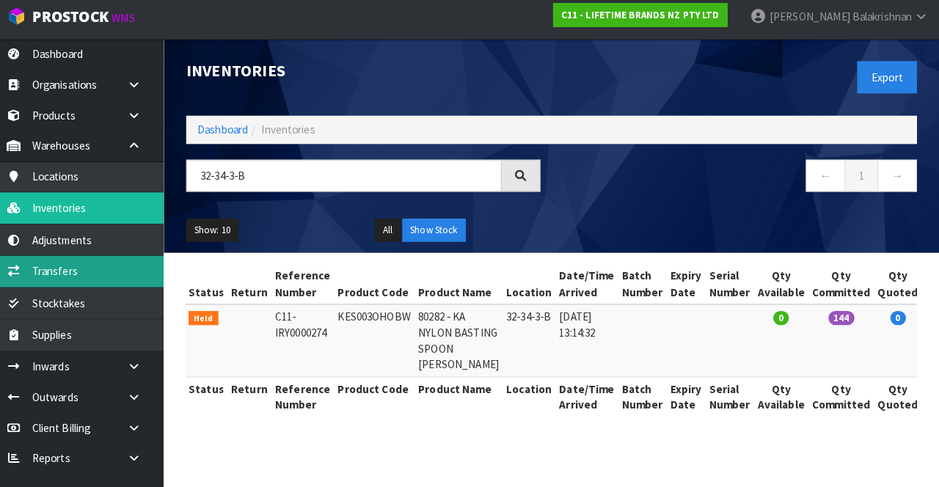
click at [65, 266] on link "Transfers" at bounding box center [88, 272] width 176 height 30
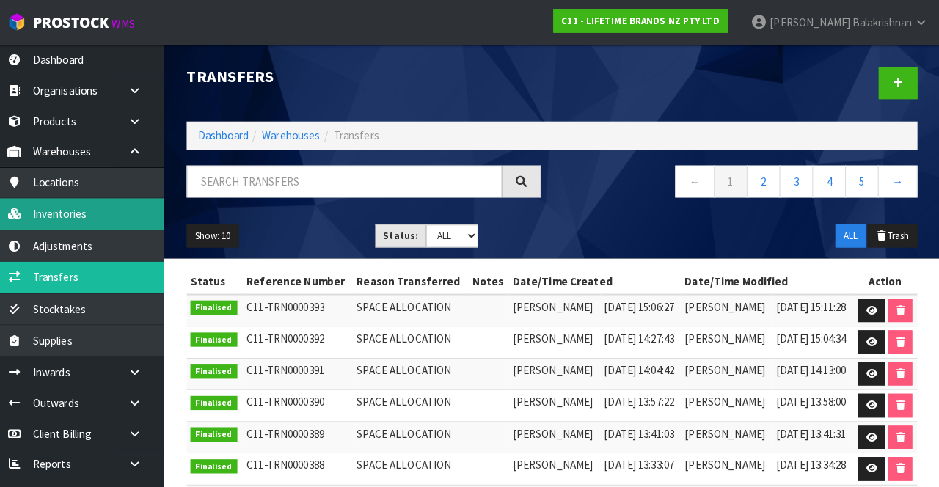
click at [78, 204] on link "Inventories" at bounding box center [88, 210] width 176 height 30
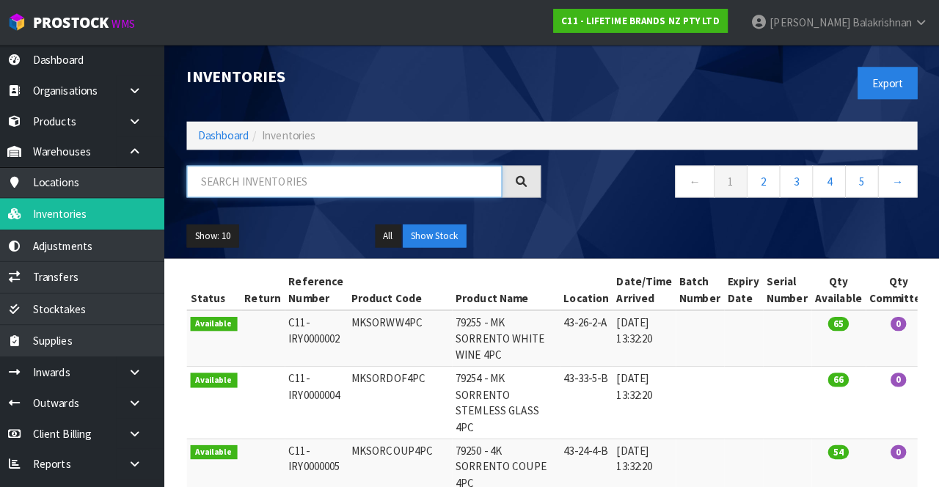
click at [276, 183] on input "text" at bounding box center [353, 179] width 310 height 32
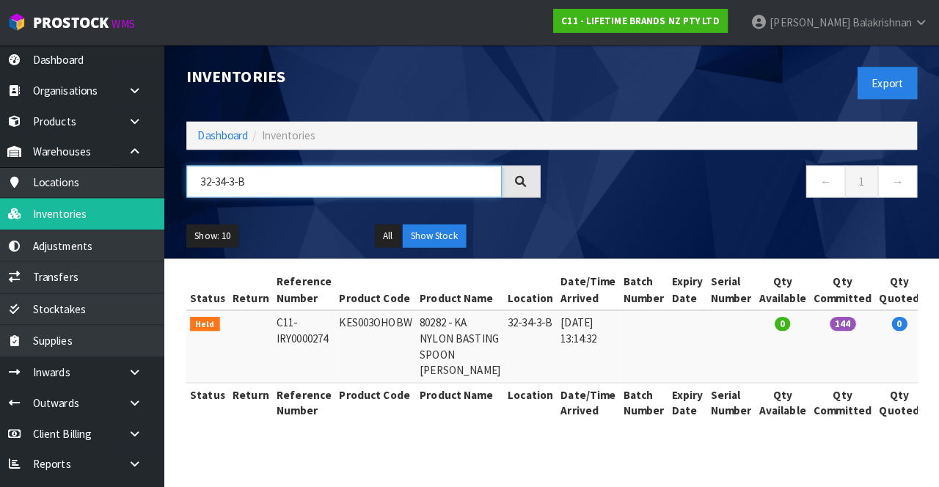
scroll to position [0, 45]
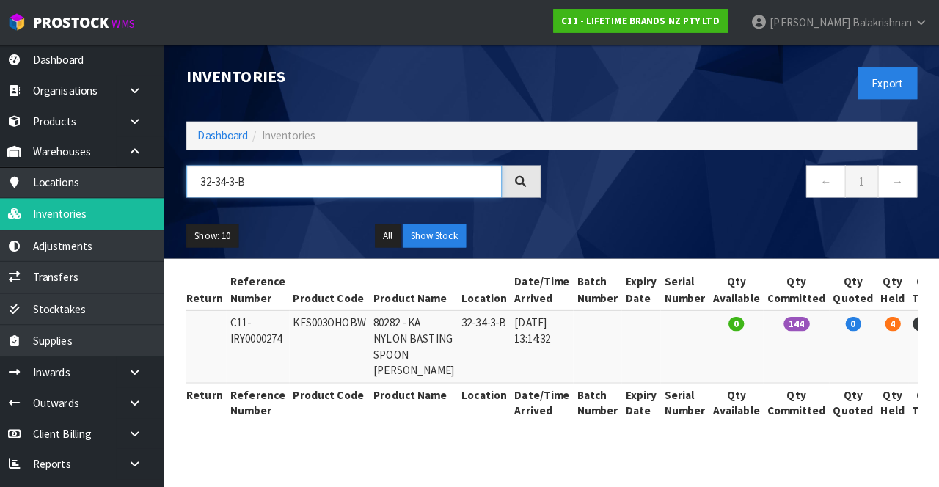
type input "32-34-3-B"
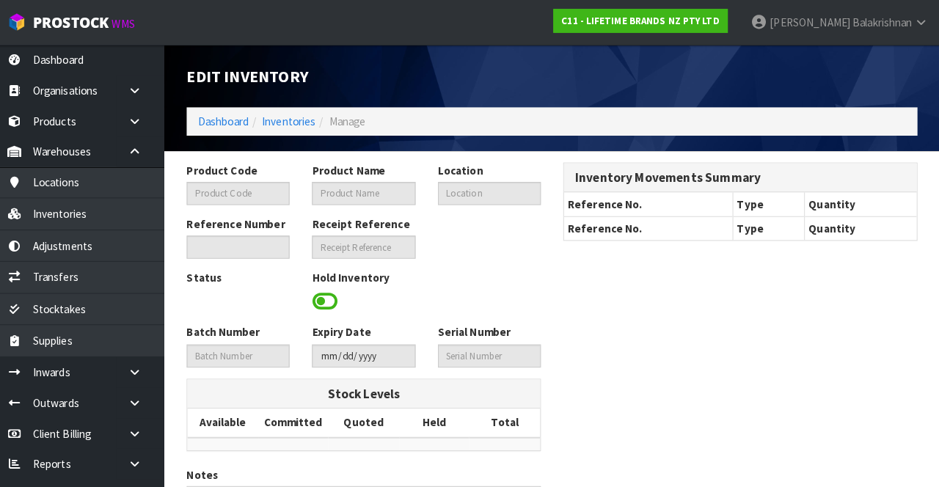
type input "KES003OHOBW"
type input "80282 - KA NYLON BASTING SPOON [PERSON_NAME]"
type input "32-34-3-B"
type input "C11-IRY0000274"
type textarea "HELD 4 LOOSE STOCK"
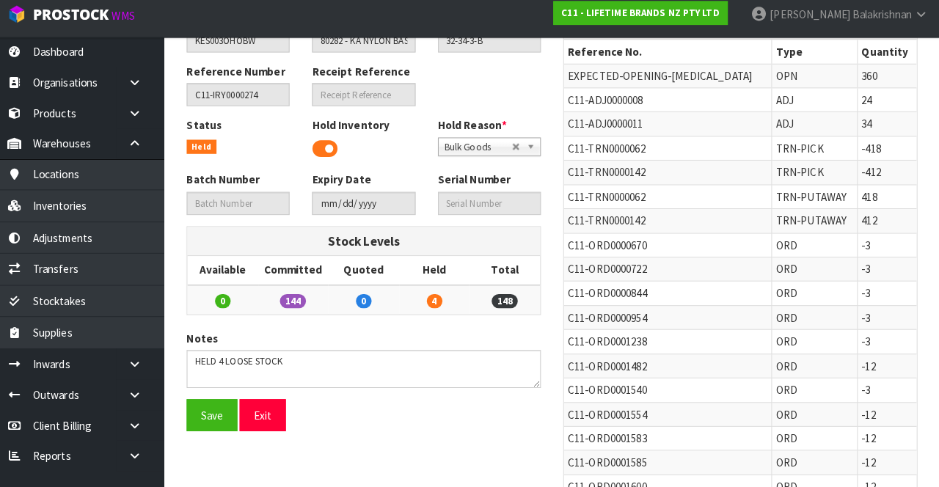
scroll to position [143, 0]
click at [311, 305] on span "144" at bounding box center [303, 303] width 26 height 14
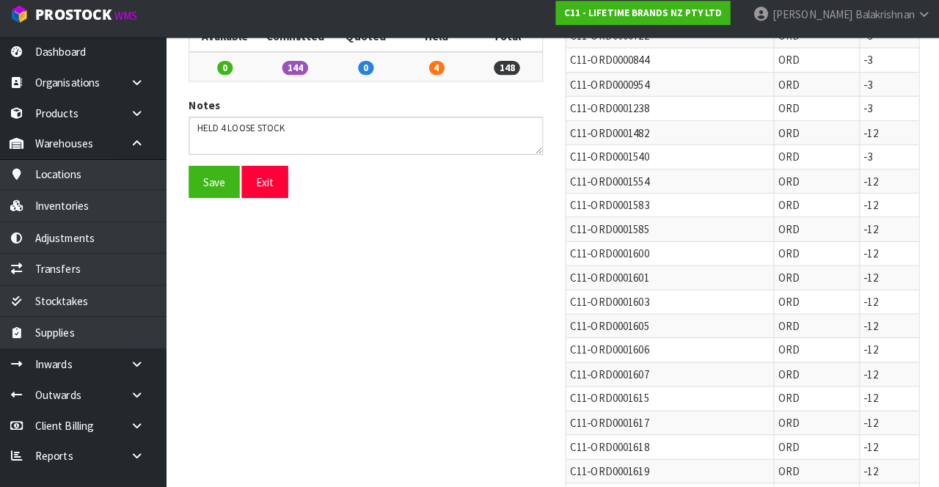
scroll to position [374, 0]
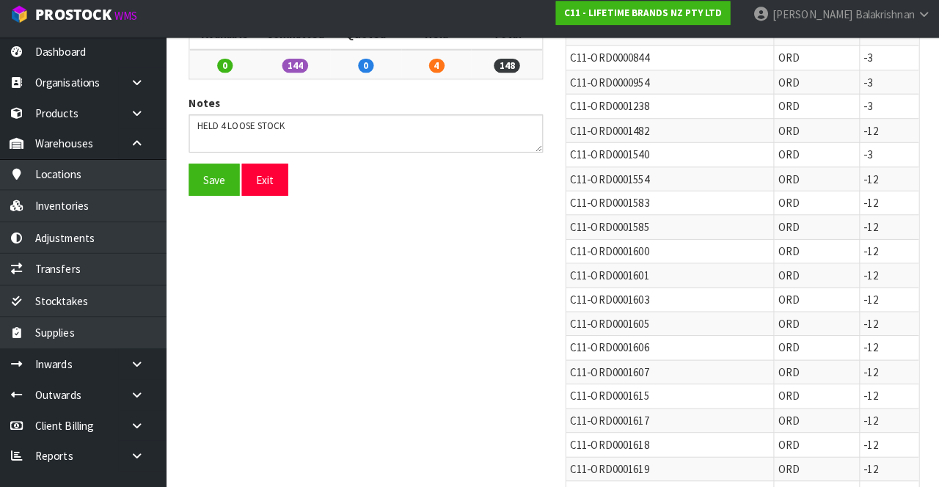
click at [497, 70] on td "148" at bounding box center [511, 70] width 70 height 29
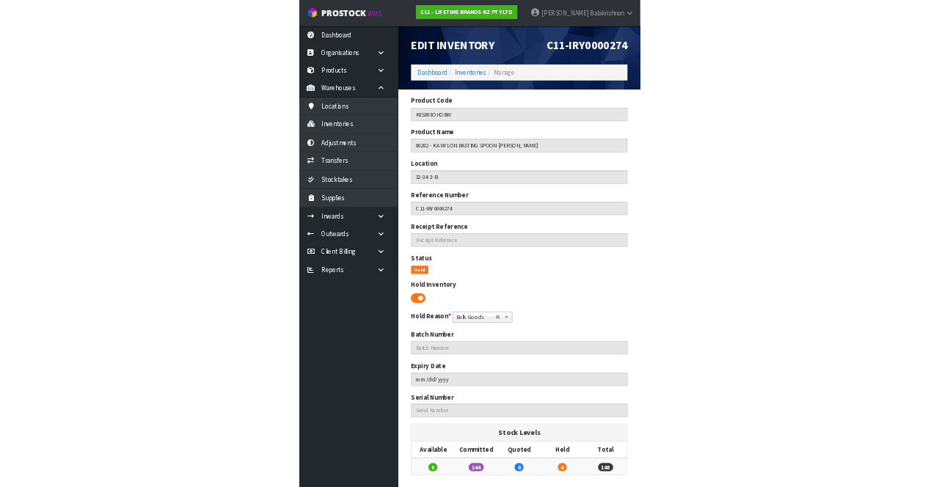
scroll to position [0, 0]
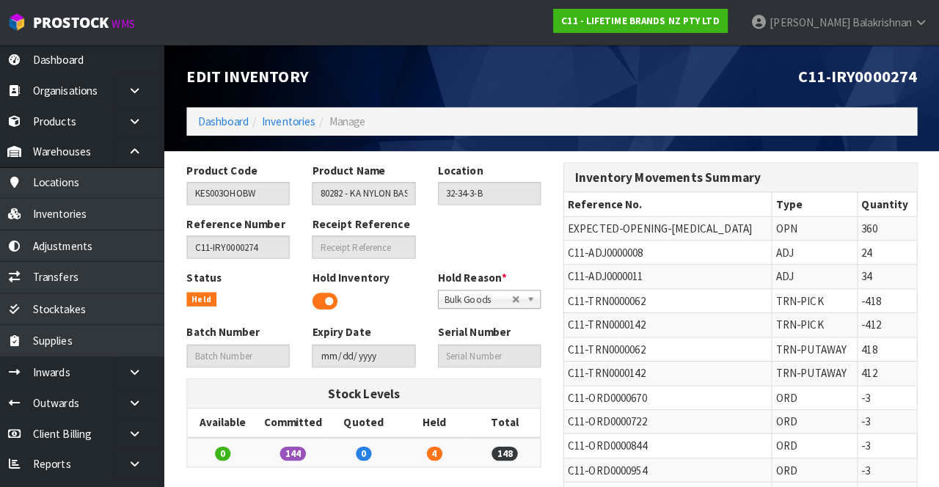
click at [895, 31] on link "[PERSON_NAME]" at bounding box center [840, 22] width 197 height 44
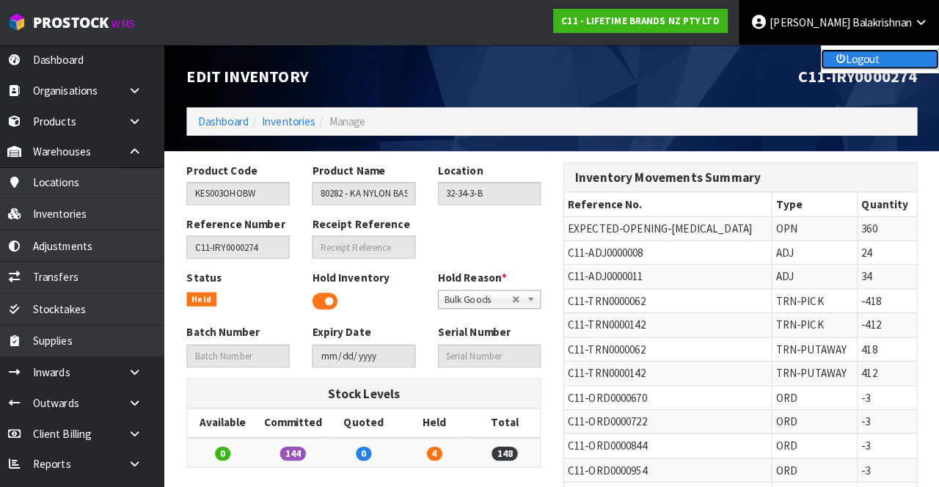
click at [880, 53] on link "Logout" at bounding box center [880, 58] width 116 height 20
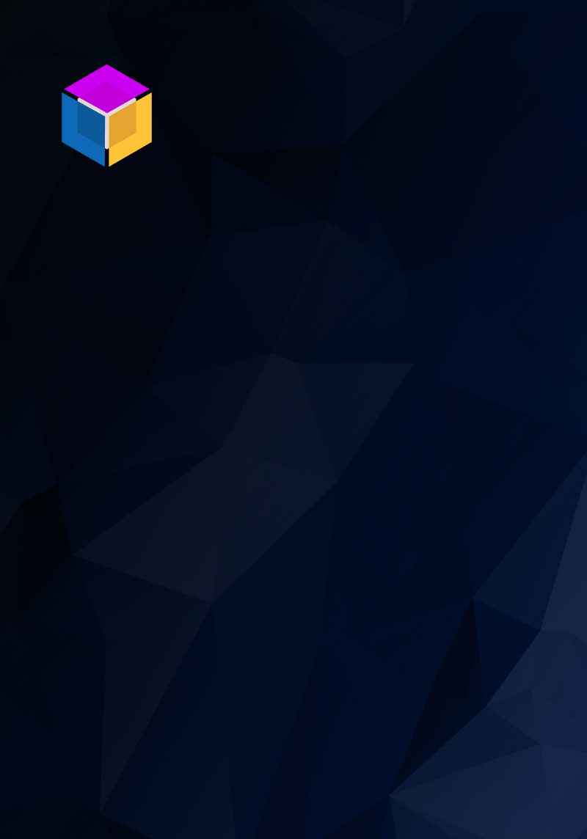
click at [280, 486] on section "P ro S tock WMS" at bounding box center [293, 419] width 587 height 839
click at [282, 486] on section "P ro S tock WMS" at bounding box center [293, 419] width 587 height 839
